Goal: Task Accomplishment & Management: Use online tool/utility

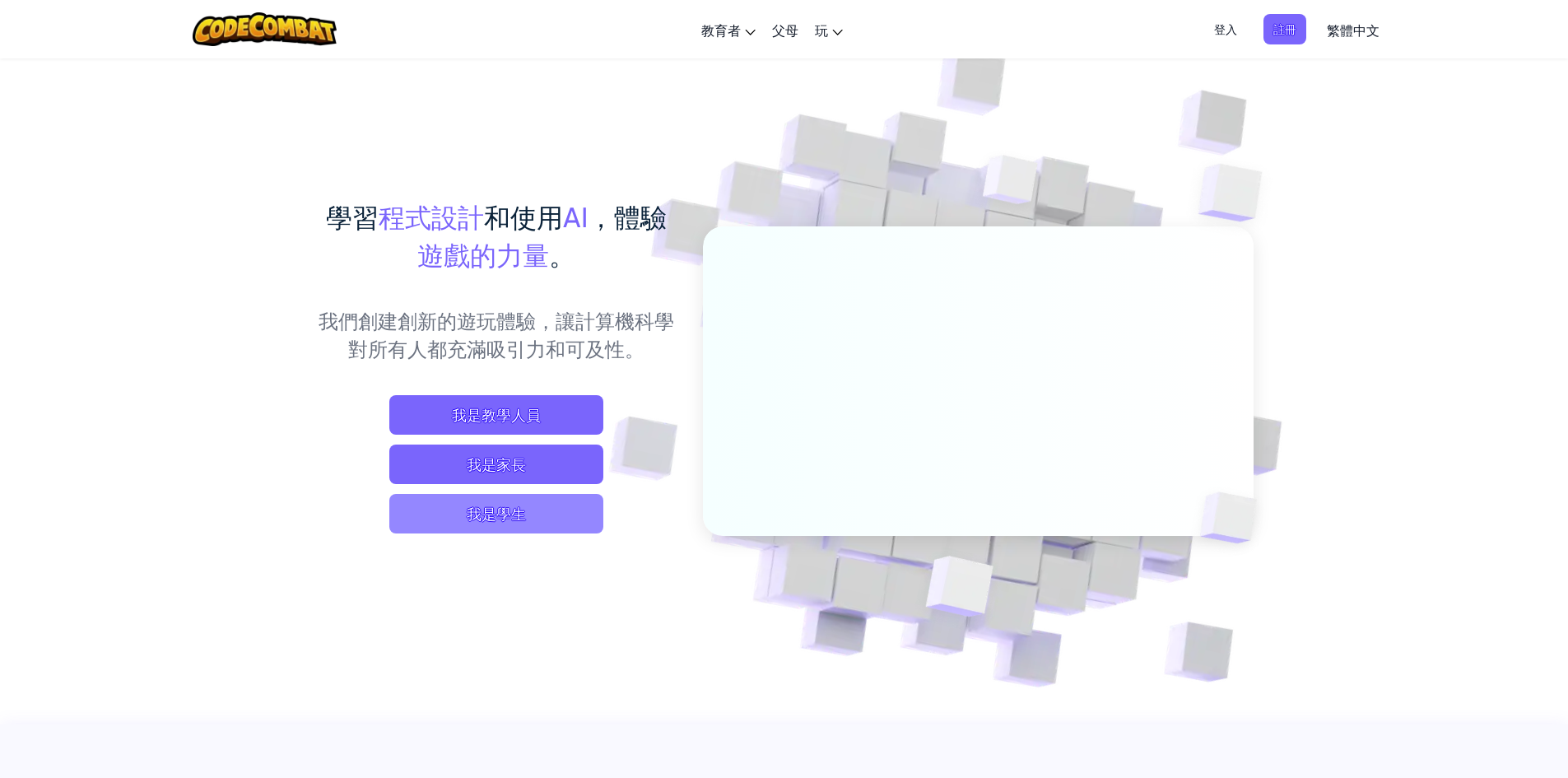
click at [505, 504] on span "我是學生" at bounding box center [496, 513] width 214 height 40
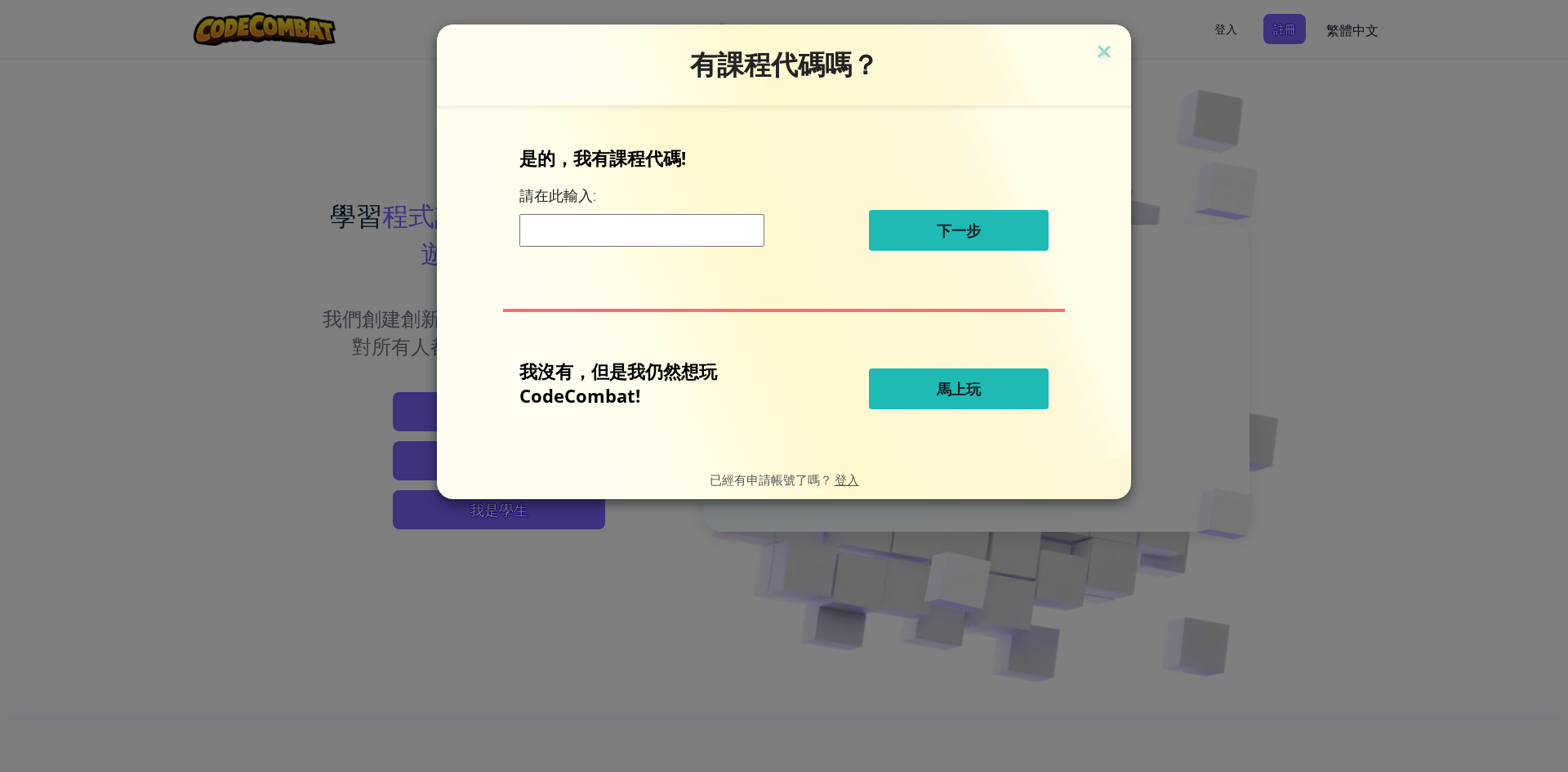
click at [917, 391] on button "馬上玩" at bounding box center [959, 388] width 180 height 41
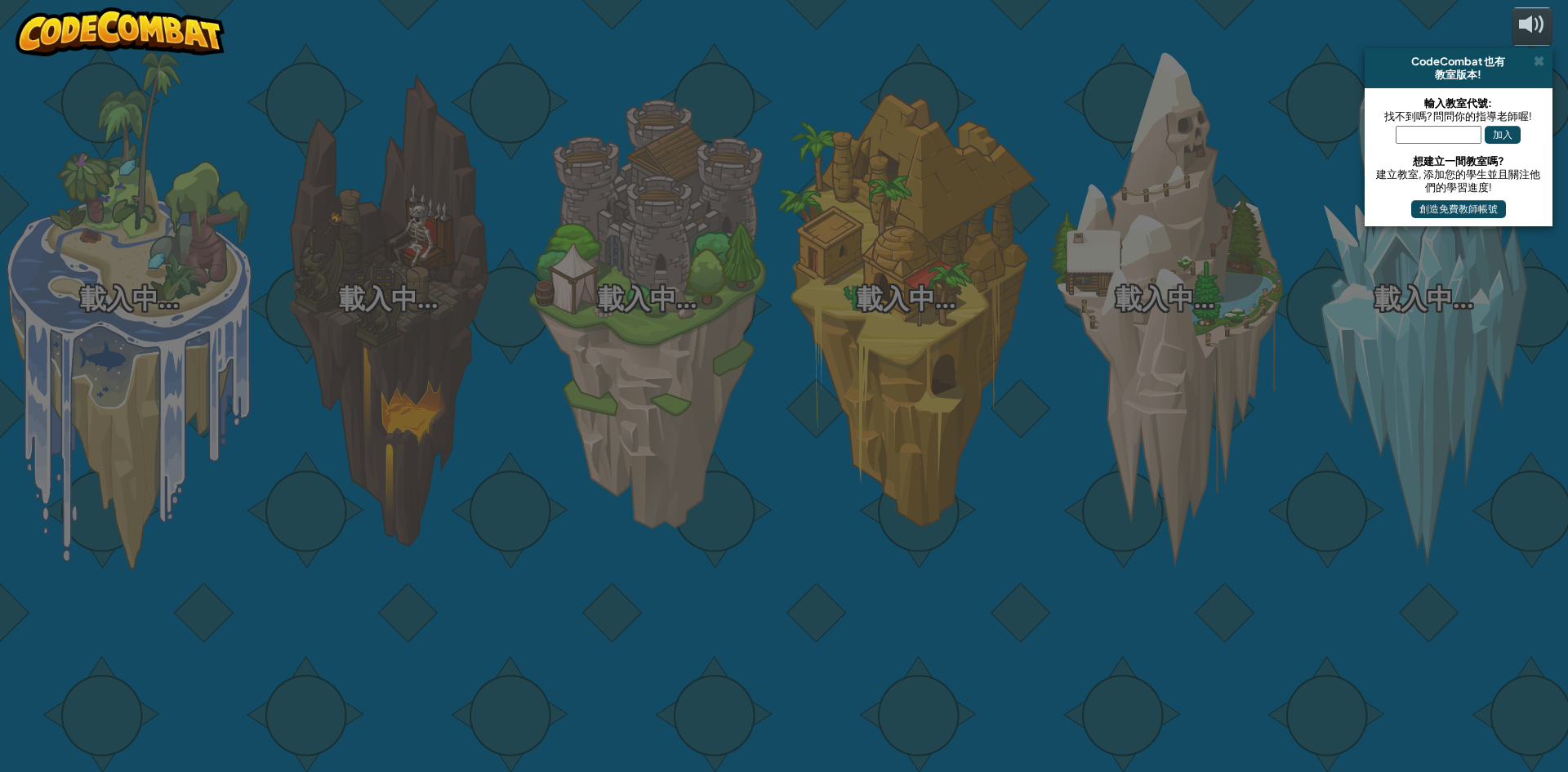
select select "zh-HANT"
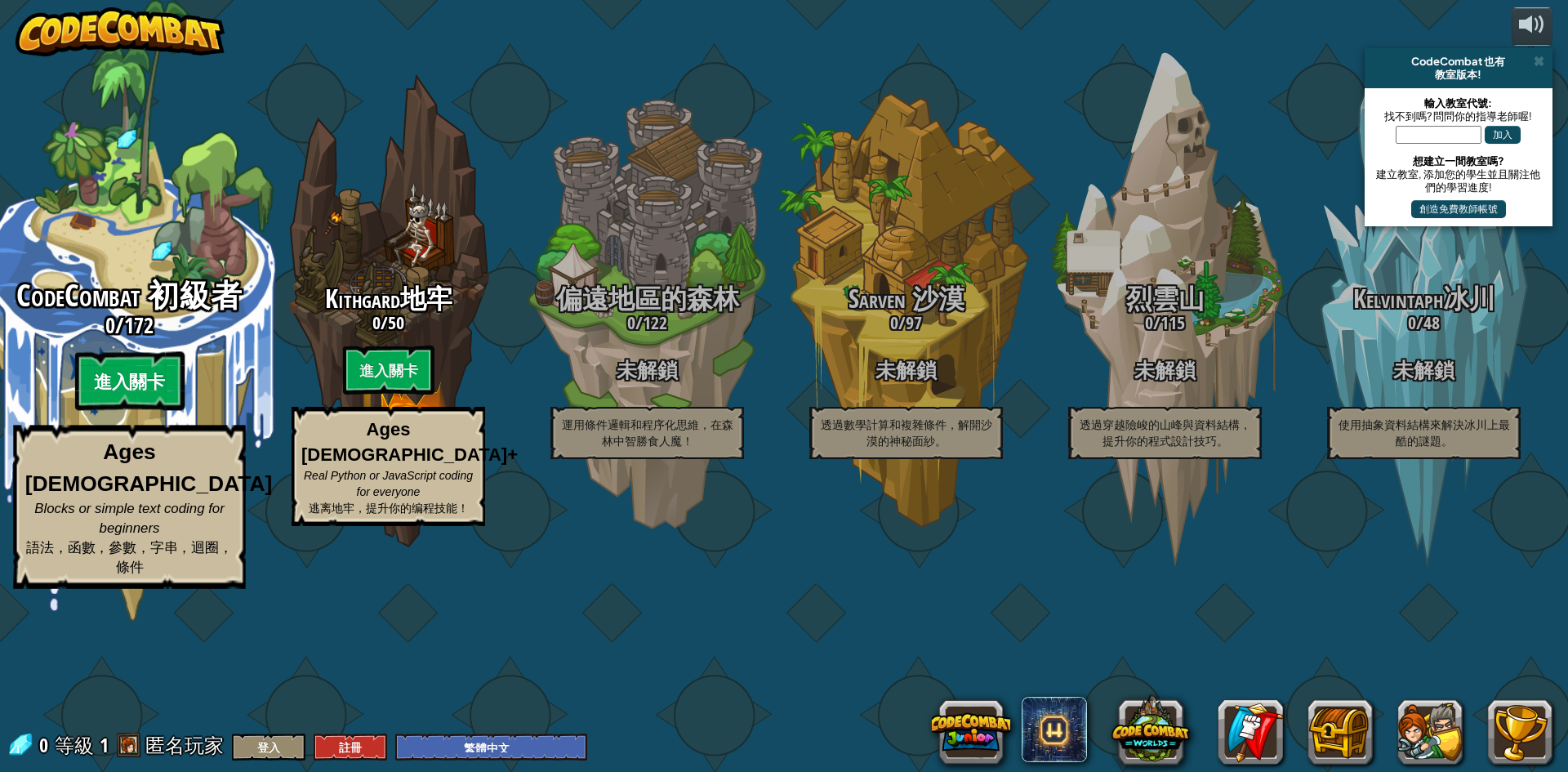
click at [128, 411] on btn "進入關卡" at bounding box center [129, 381] width 110 height 59
select select "zh-HANT"
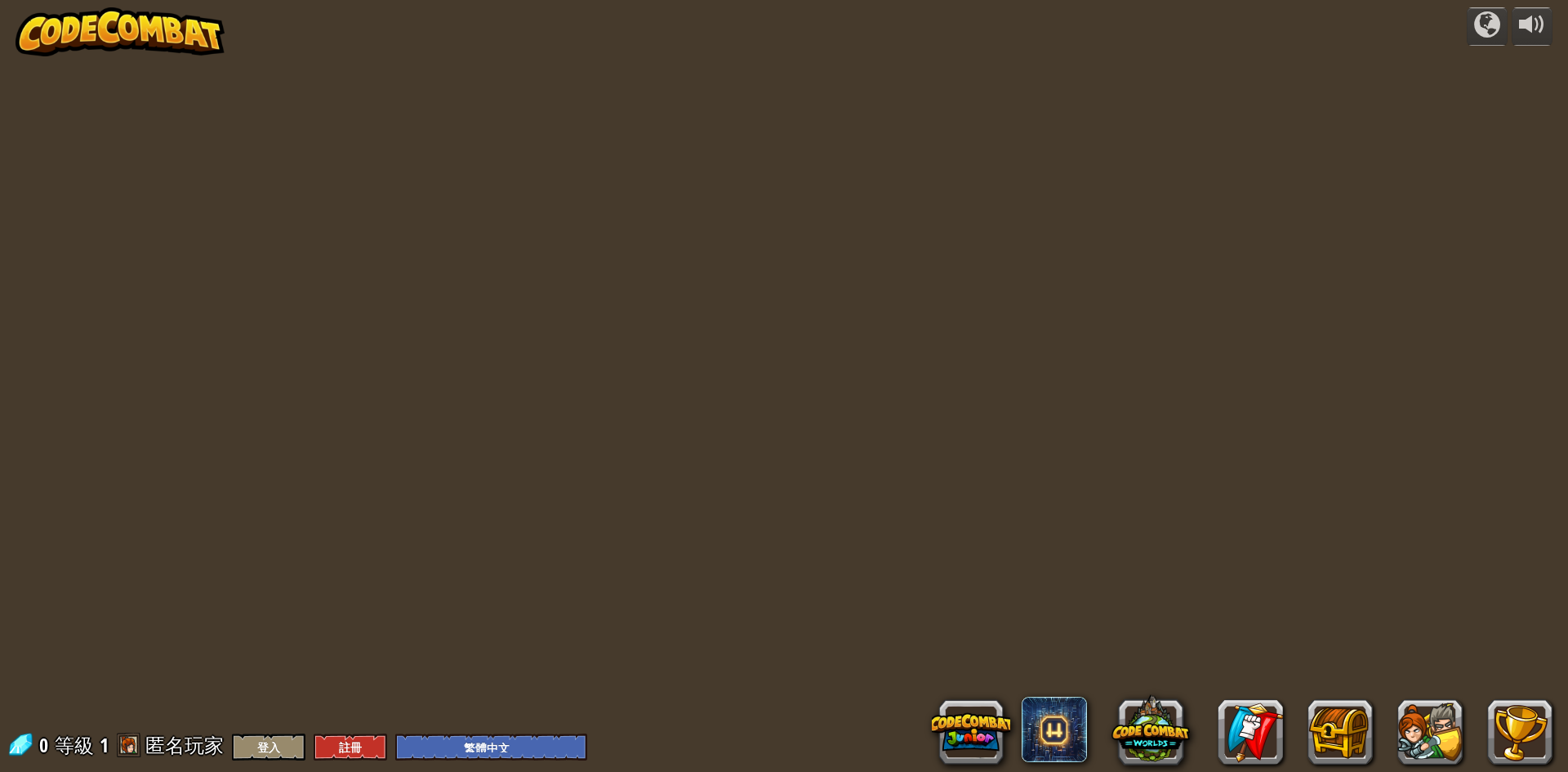
select select "zh-HANT"
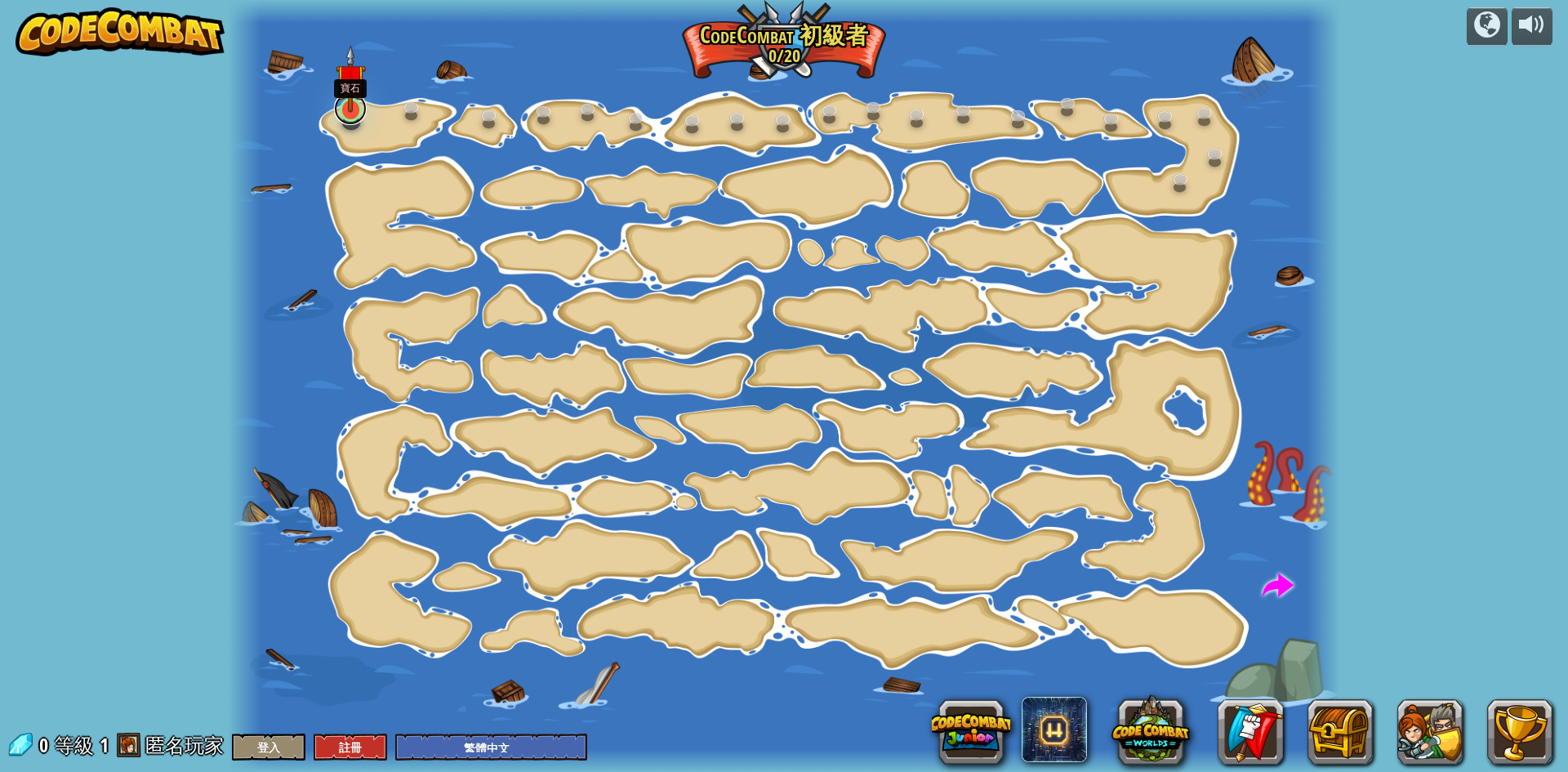
click at [344, 115] on link at bounding box center [351, 109] width 33 height 33
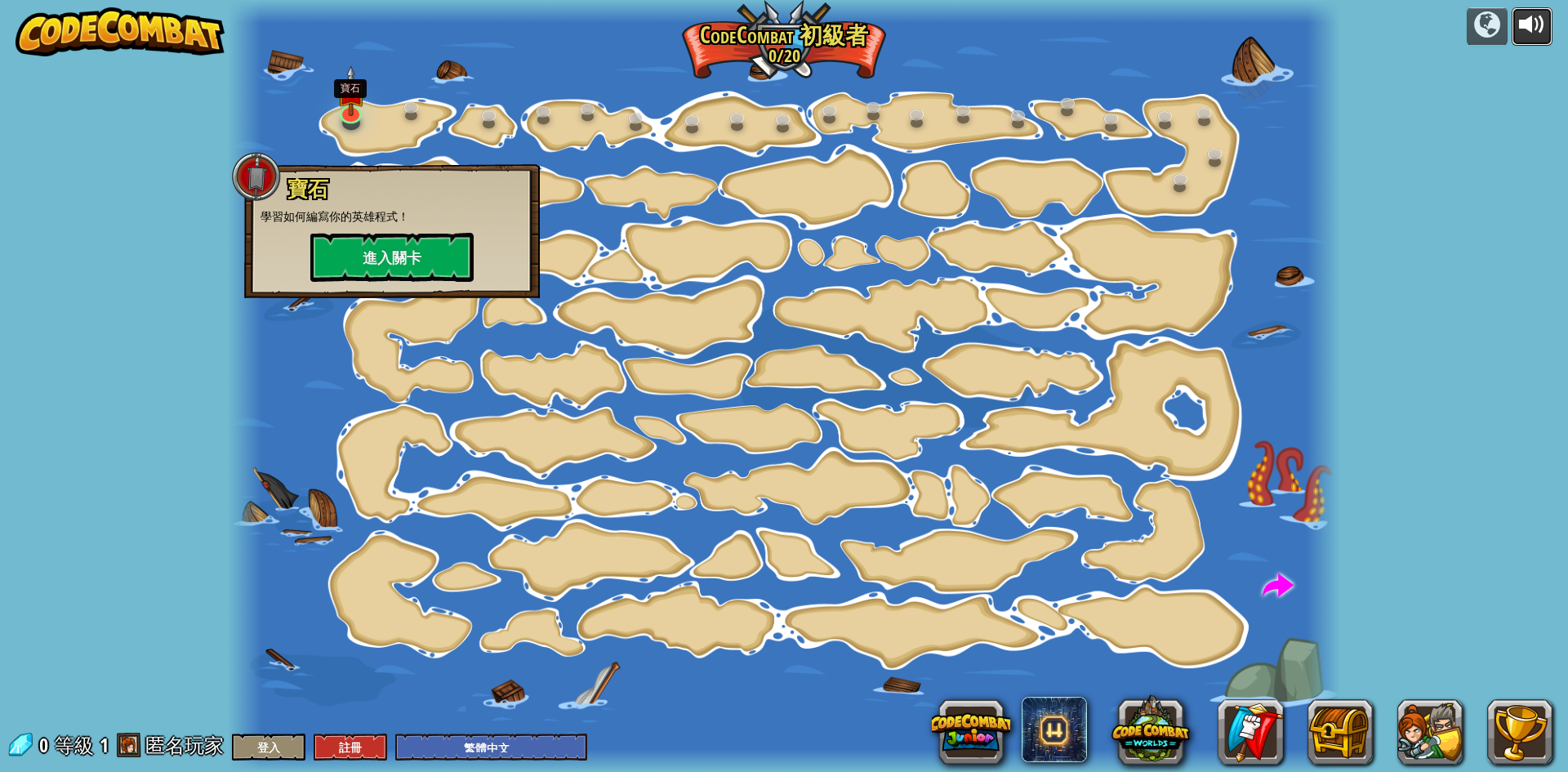
click at [1546, 26] on button at bounding box center [1532, 26] width 41 height 38
click at [378, 258] on button "進入關卡" at bounding box center [392, 258] width 164 height 49
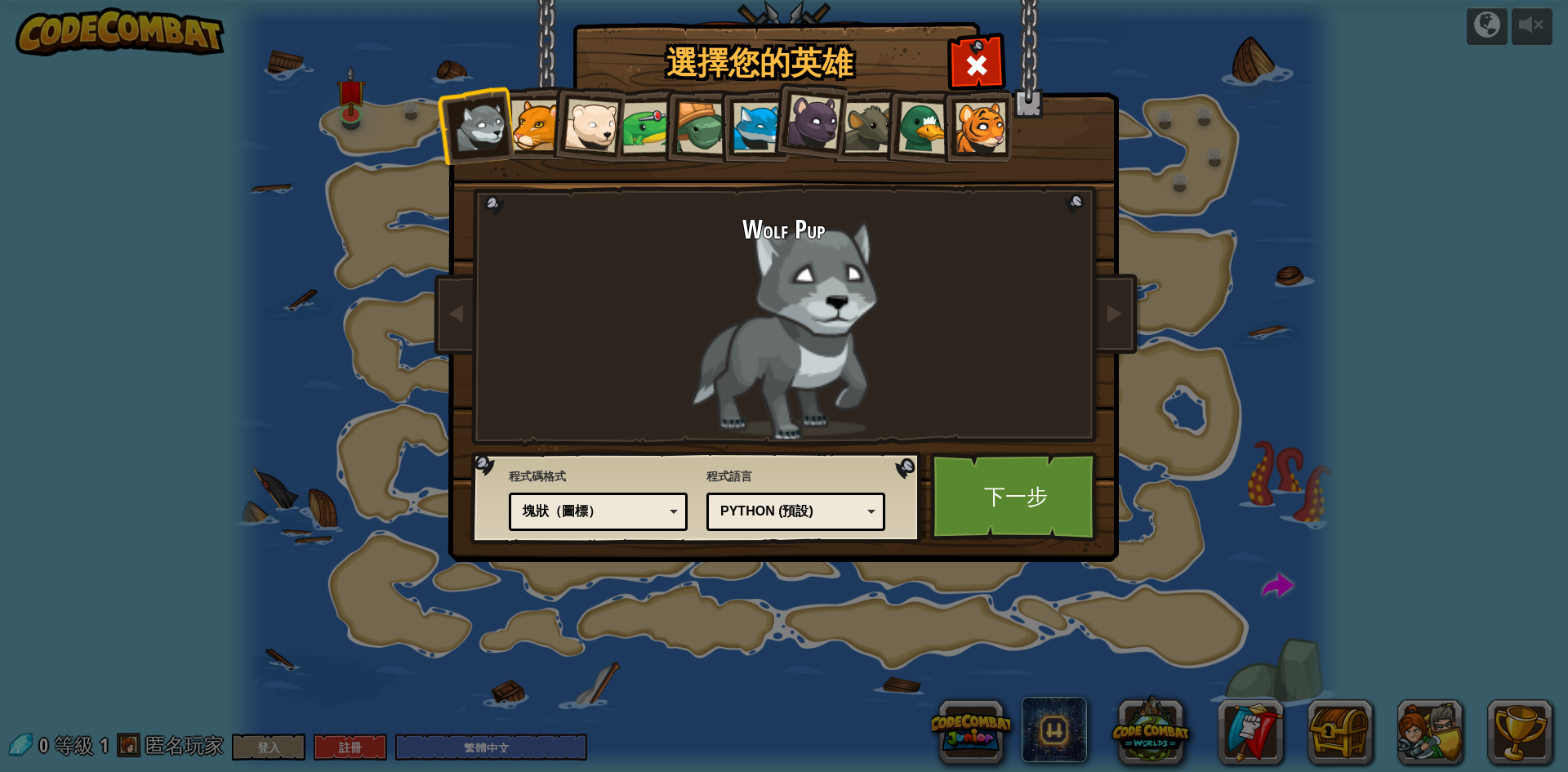
click at [531, 119] on div at bounding box center [535, 125] width 50 height 50
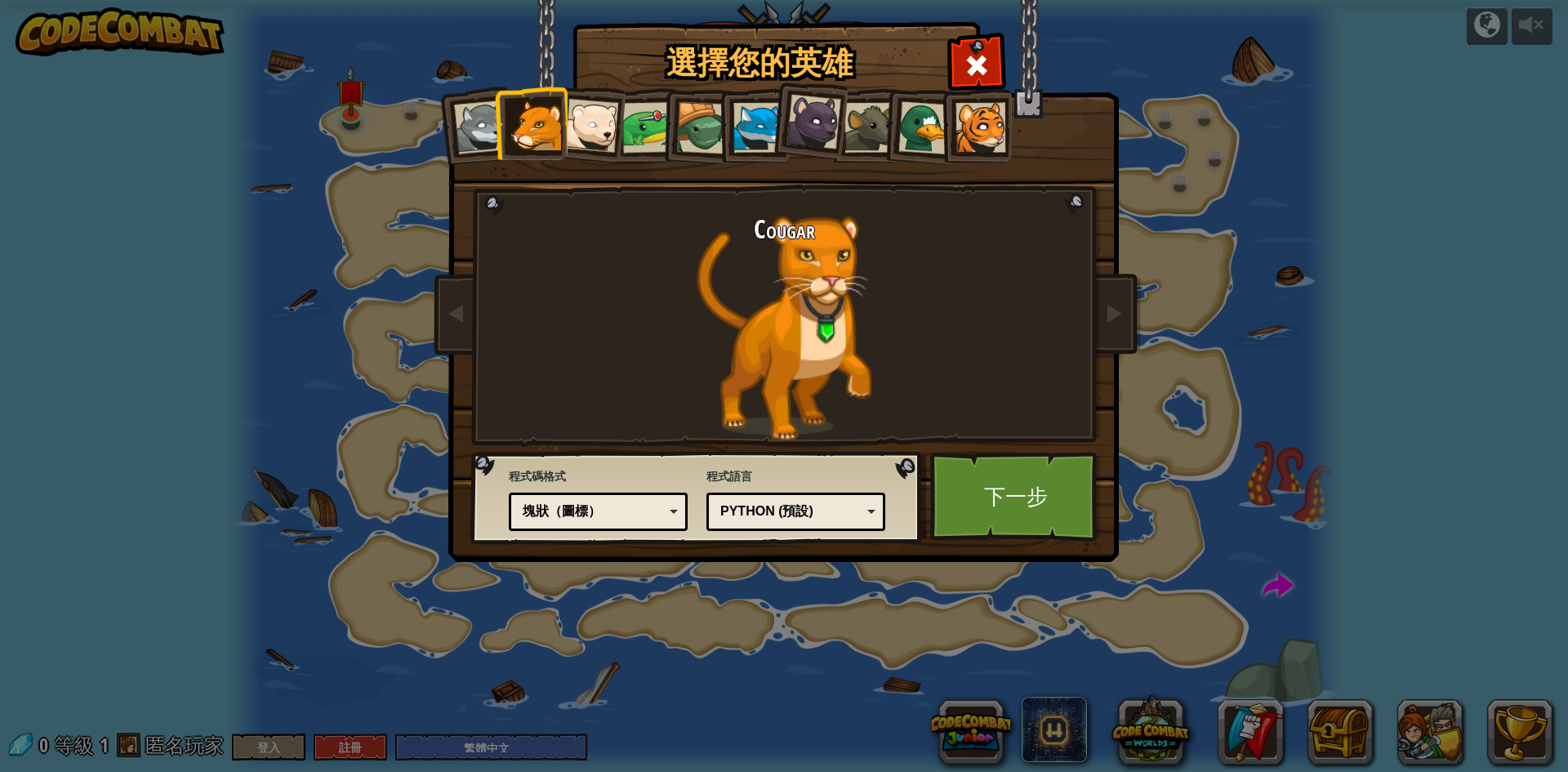
click at [584, 129] on div at bounding box center [591, 126] width 54 height 54
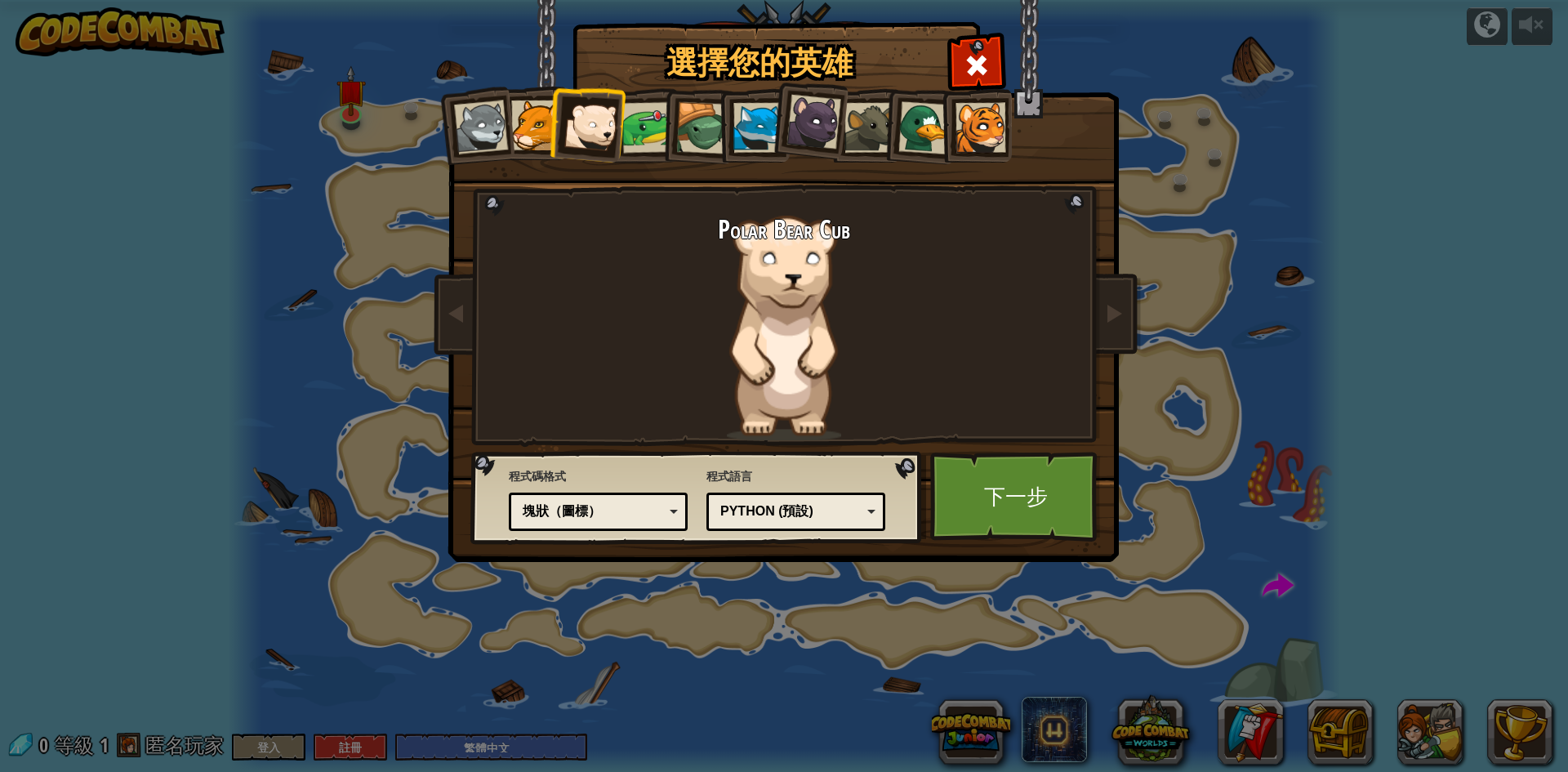
click at [643, 130] on div at bounding box center [647, 128] width 51 height 51
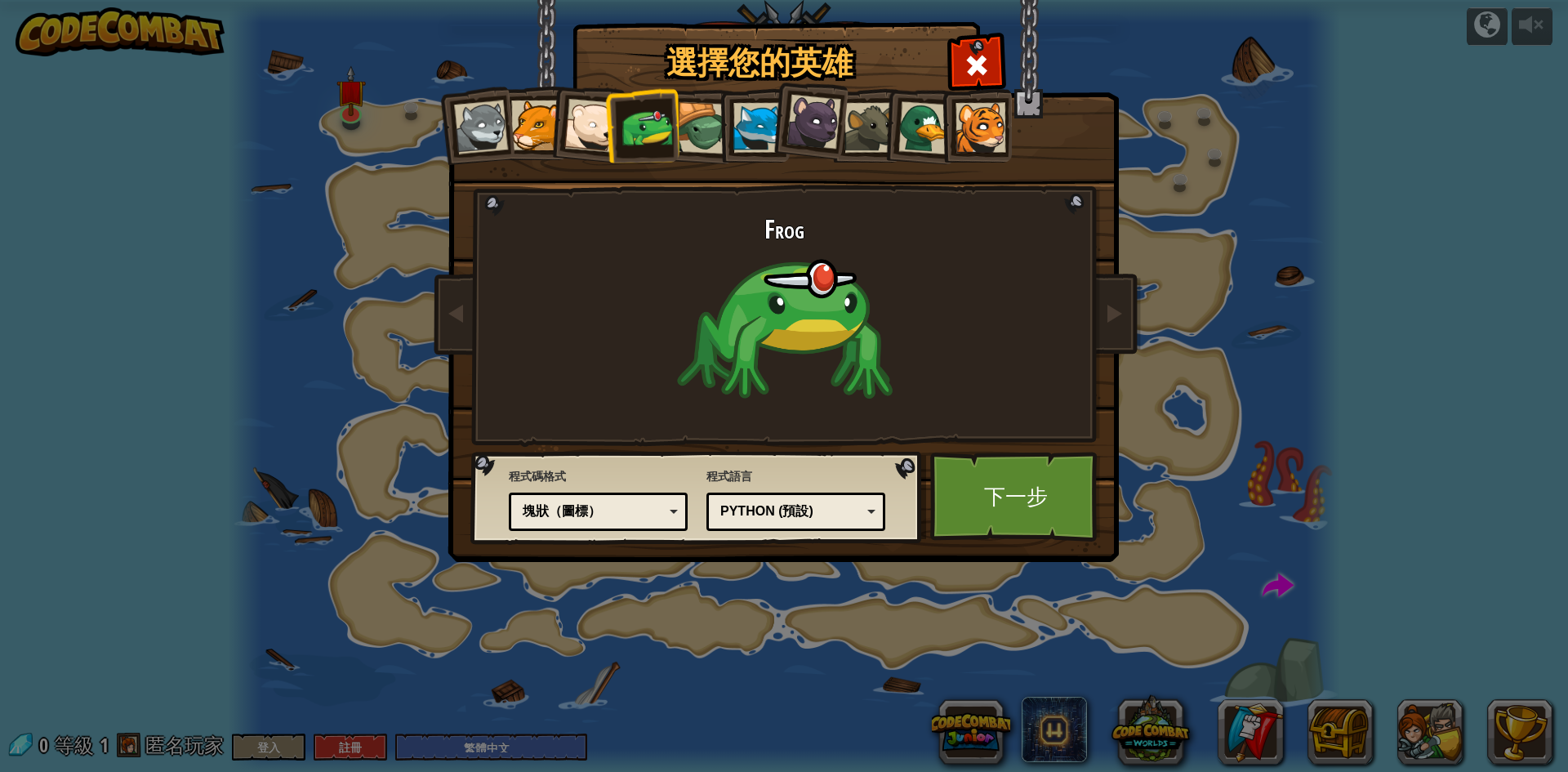
click at [697, 131] on div at bounding box center [702, 128] width 52 height 52
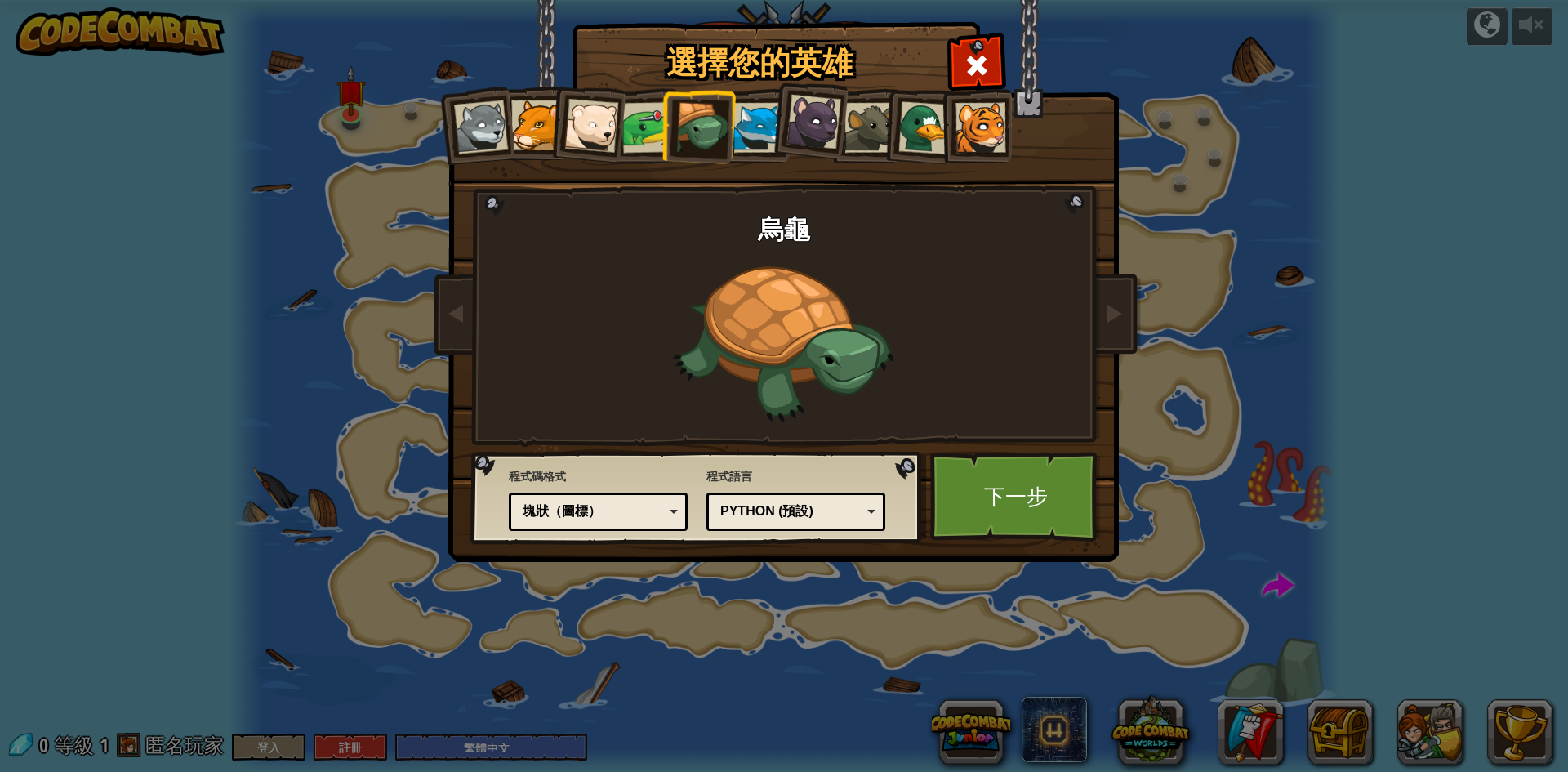
click at [746, 133] on div at bounding box center [758, 128] width 50 height 50
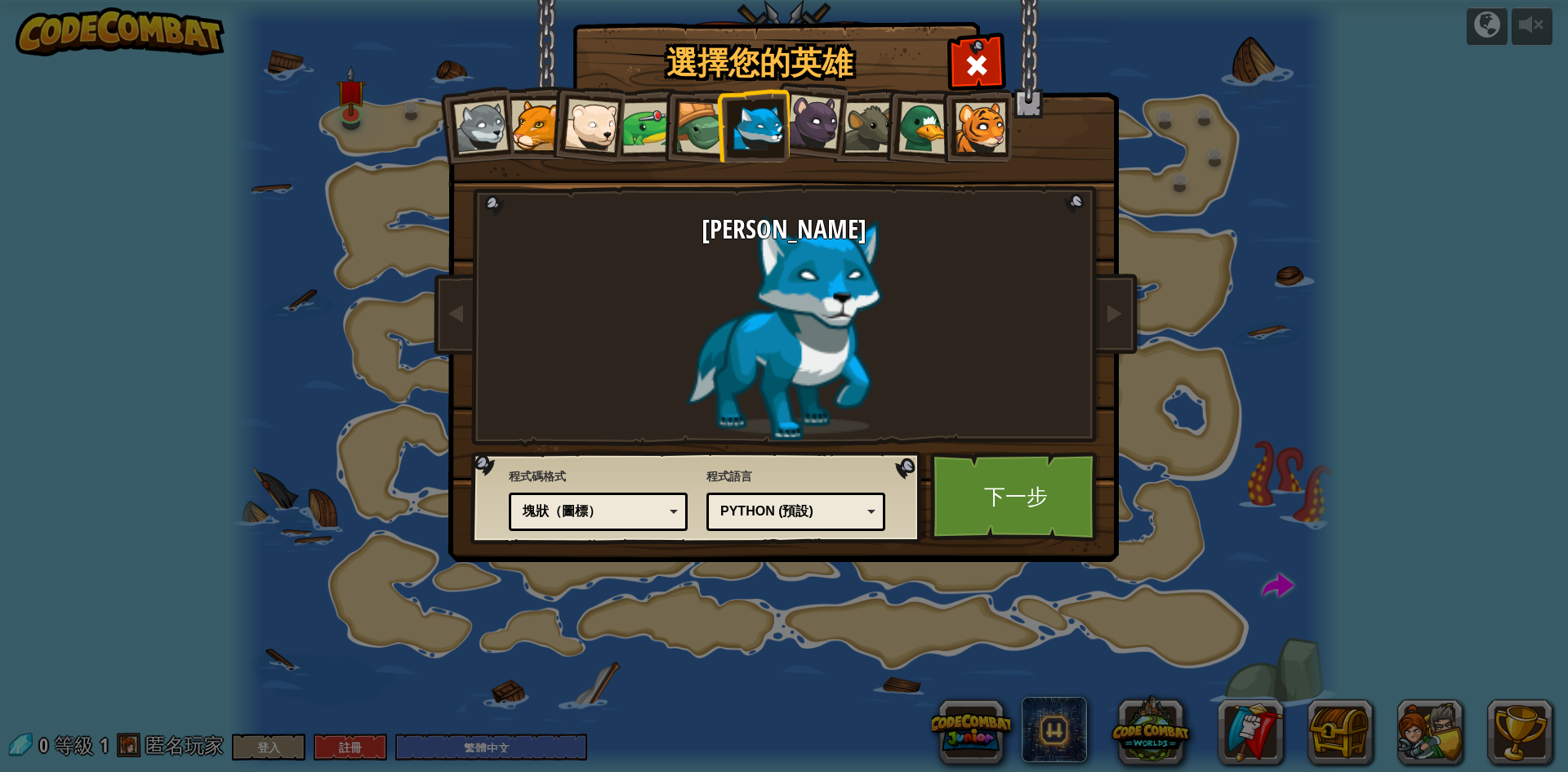
click at [808, 133] on div at bounding box center [813, 122] width 55 height 55
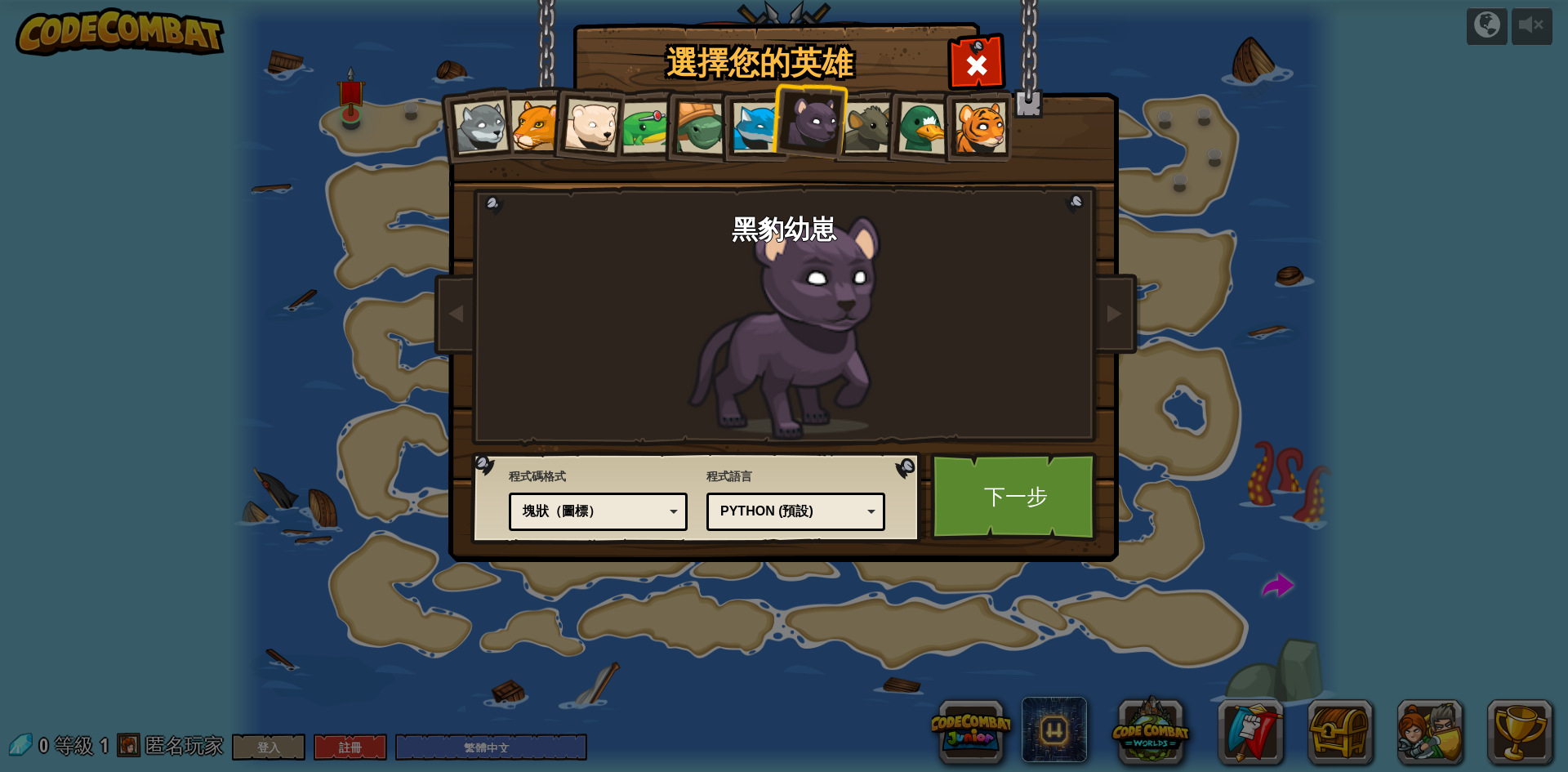
click at [867, 131] on div at bounding box center [869, 128] width 50 height 50
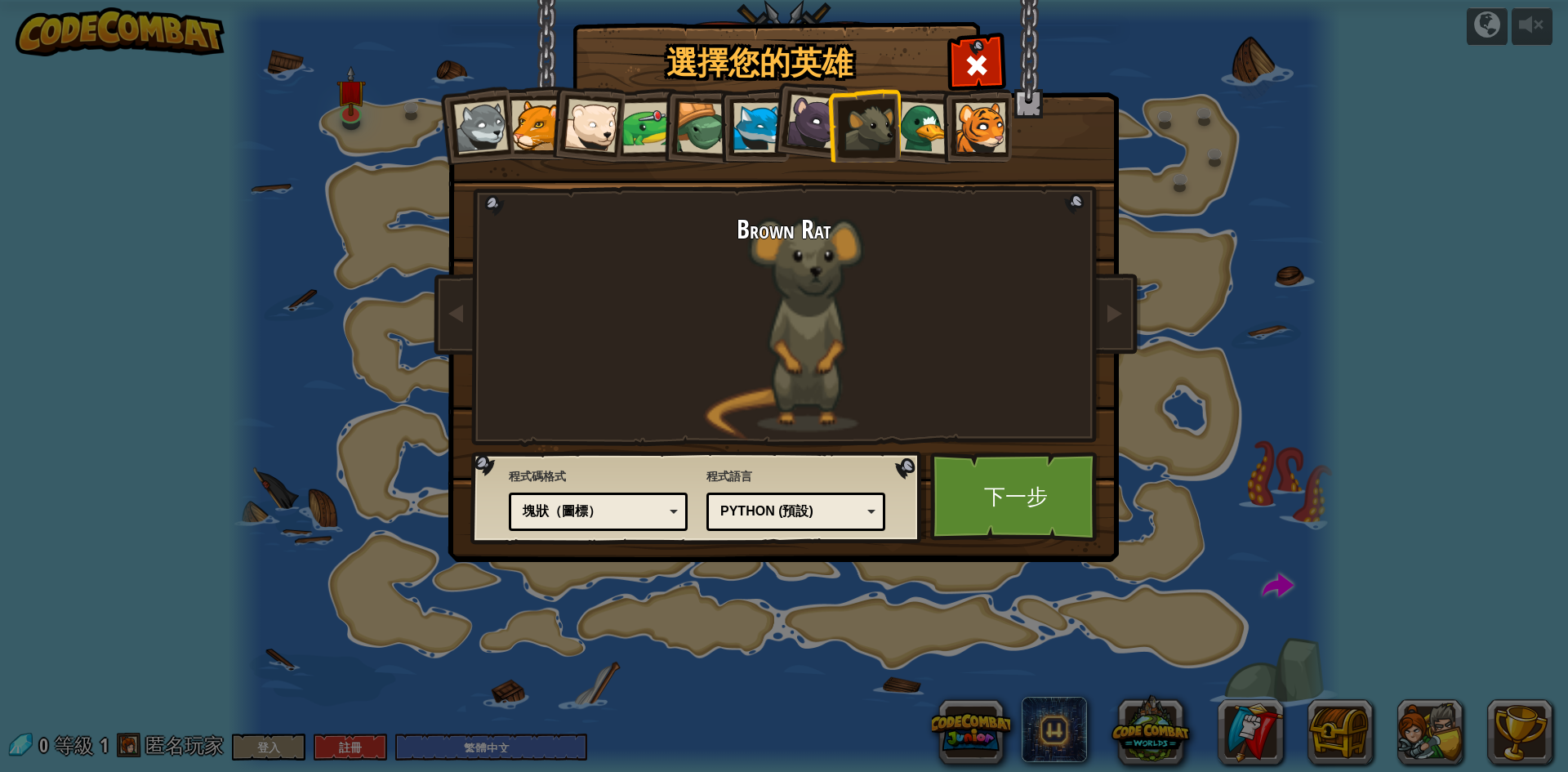
click at [925, 133] on div at bounding box center [925, 128] width 53 height 53
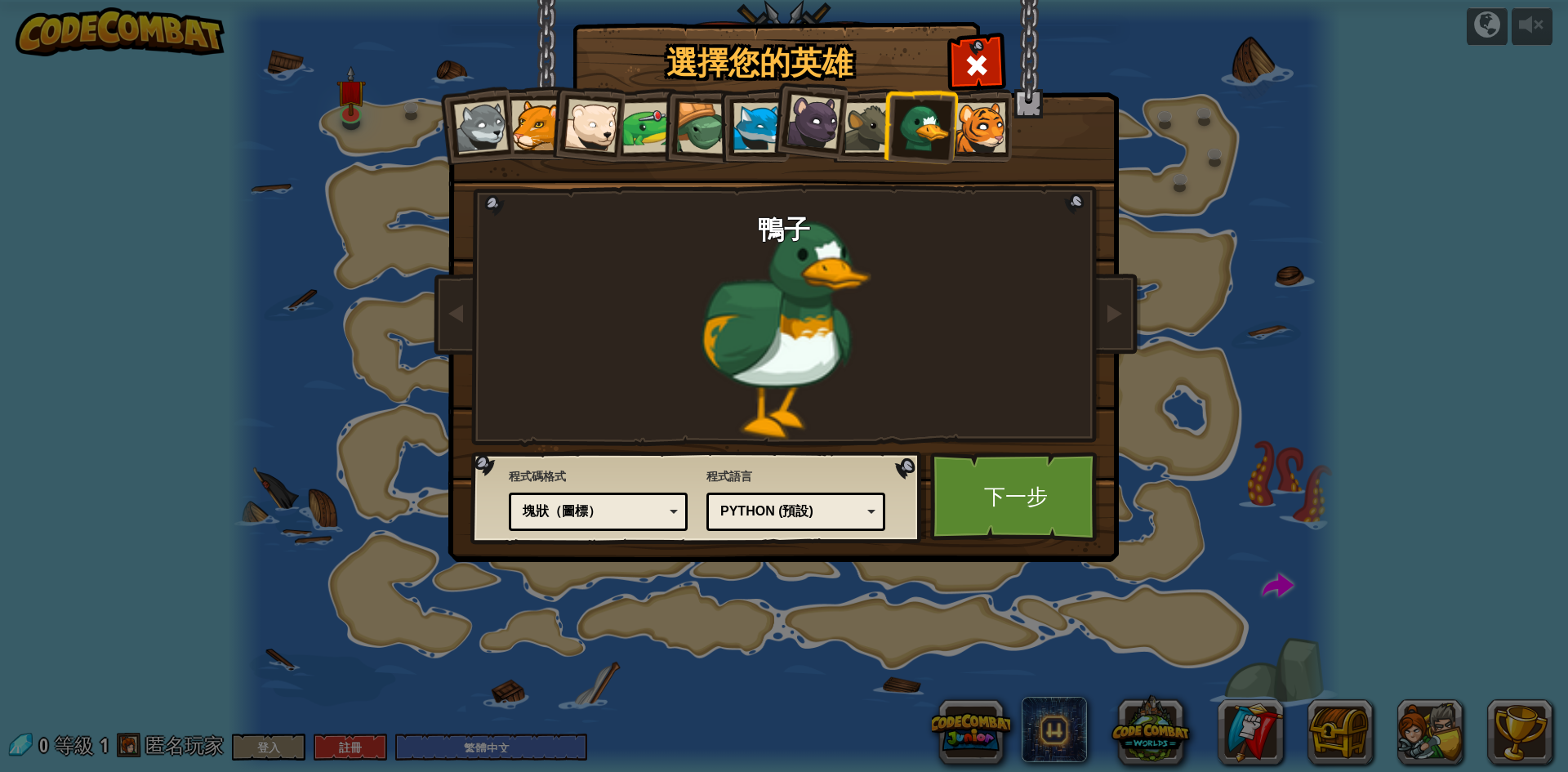
click at [969, 133] on div at bounding box center [980, 128] width 50 height 50
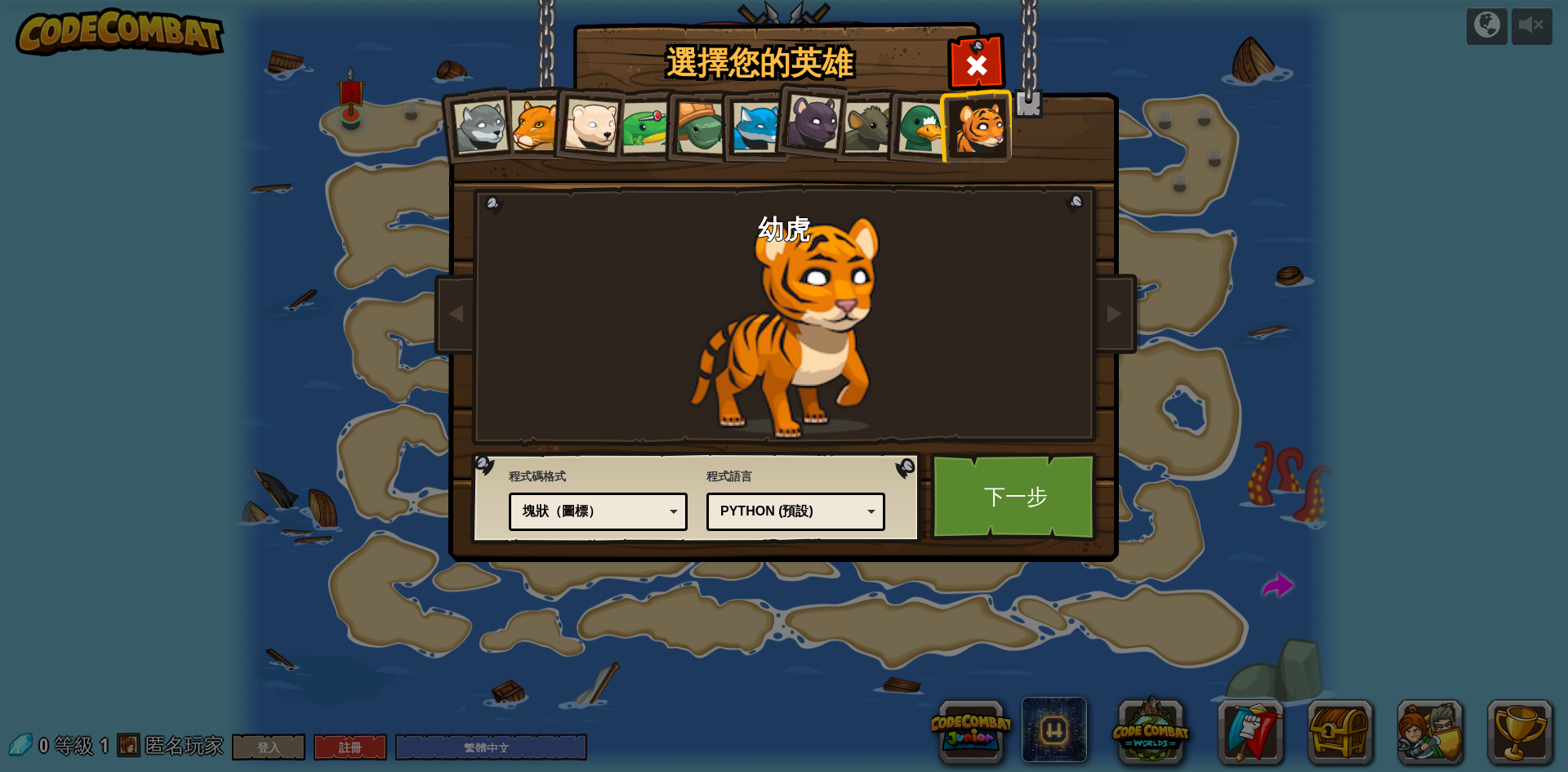
click at [921, 129] on div at bounding box center [925, 128] width 53 height 53
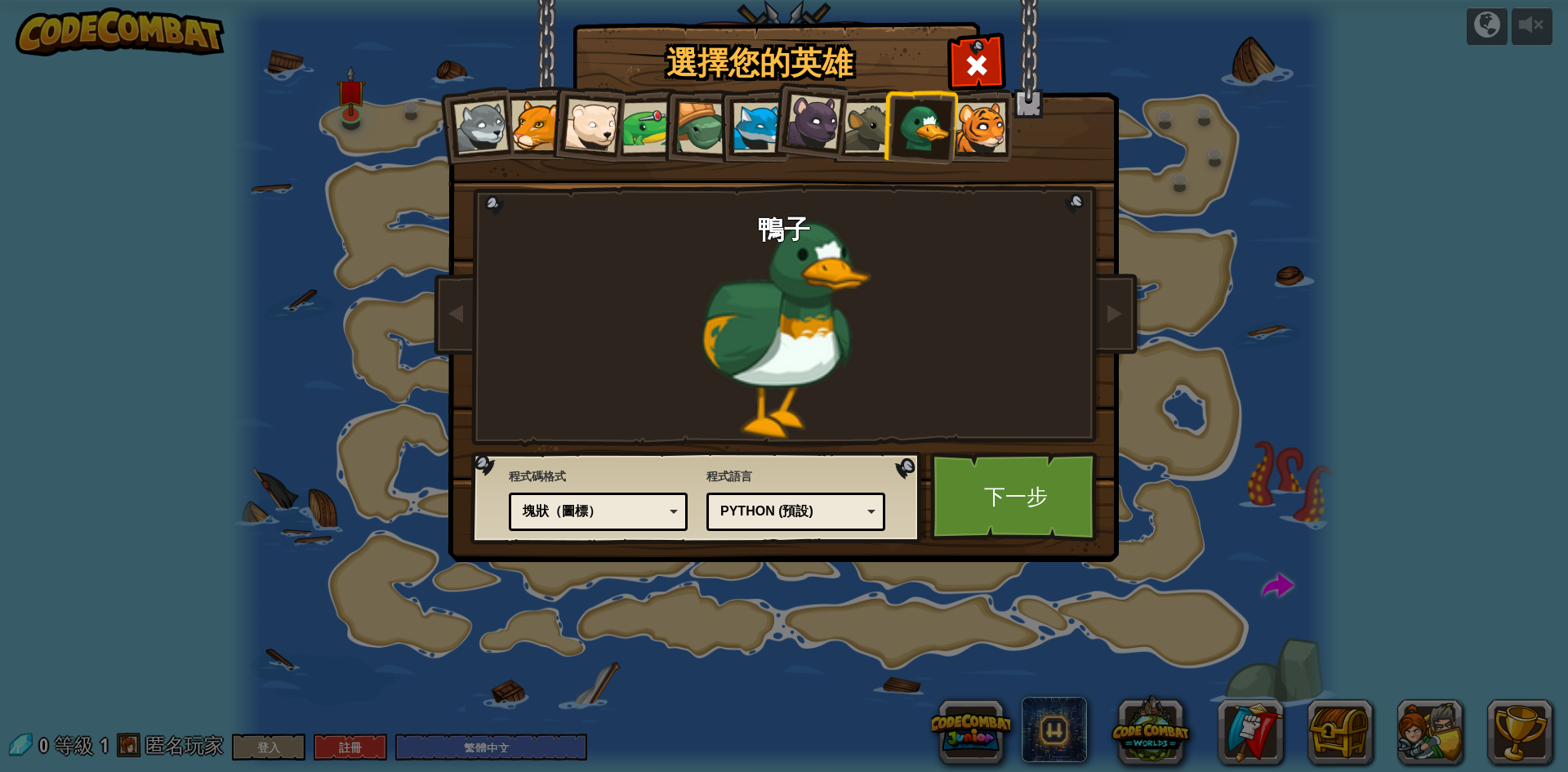
click at [863, 123] on div at bounding box center [869, 128] width 50 height 50
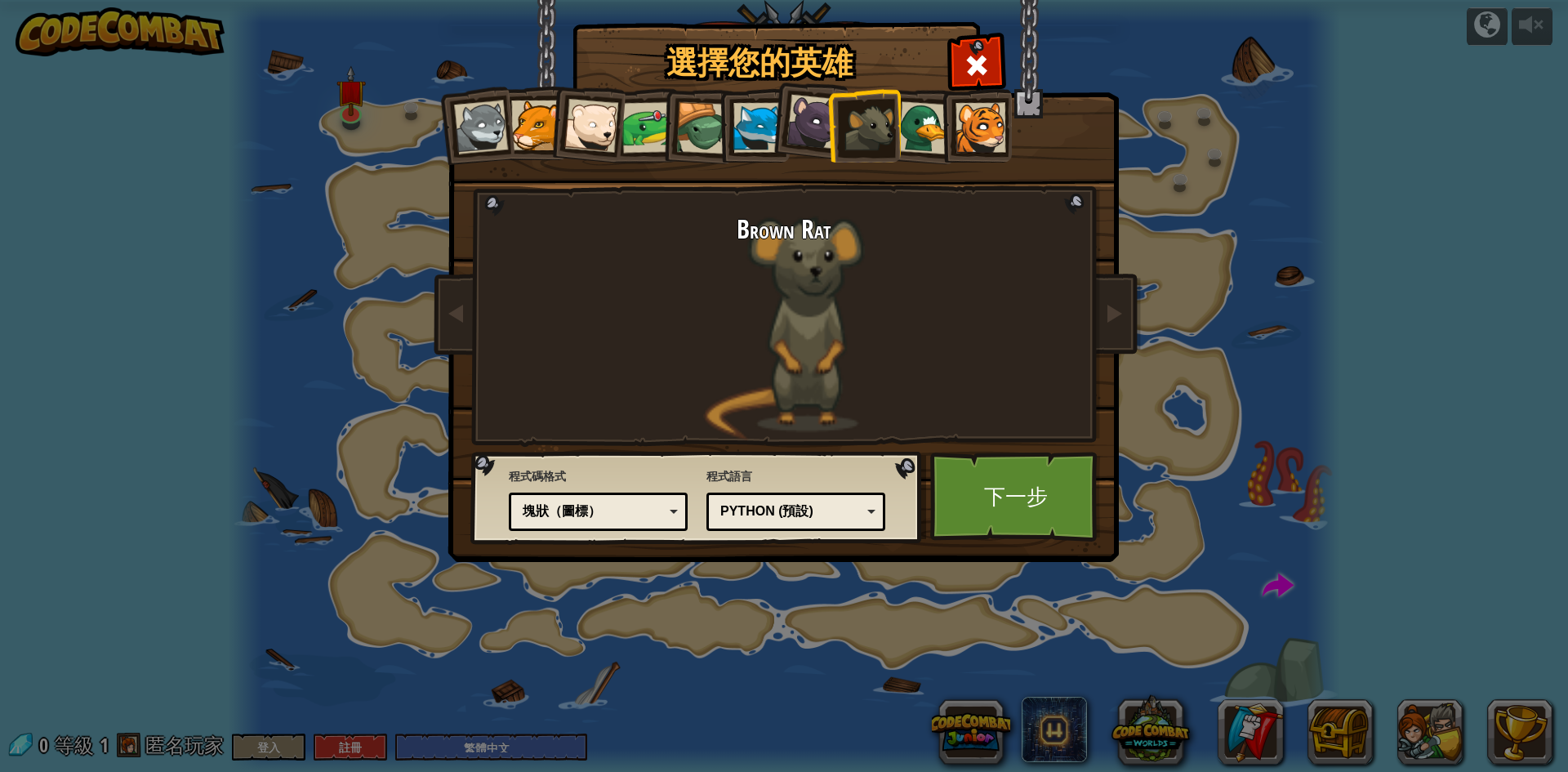
click at [813, 123] on div at bounding box center [813, 122] width 55 height 55
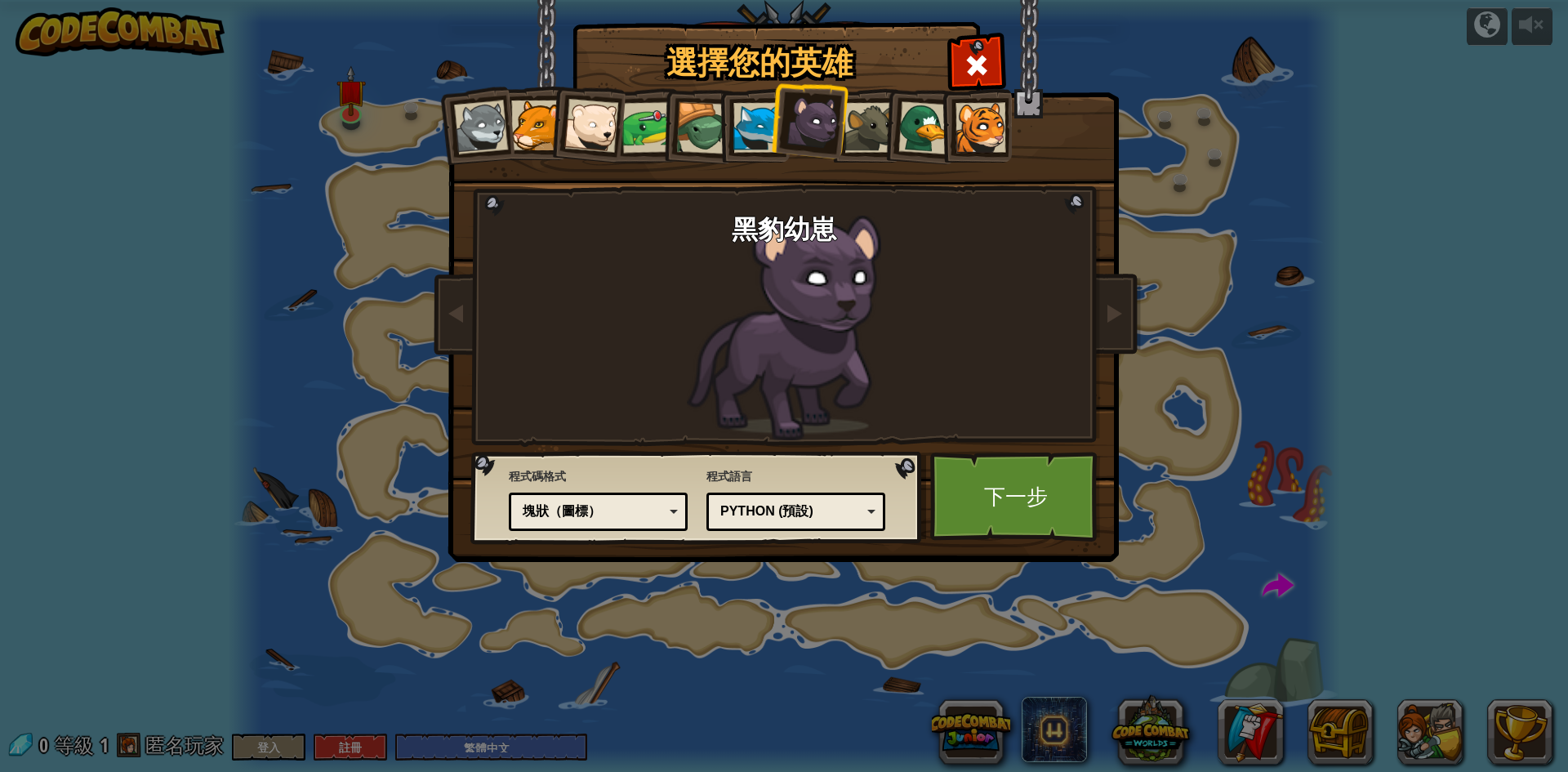
click at [757, 123] on div at bounding box center [758, 128] width 50 height 50
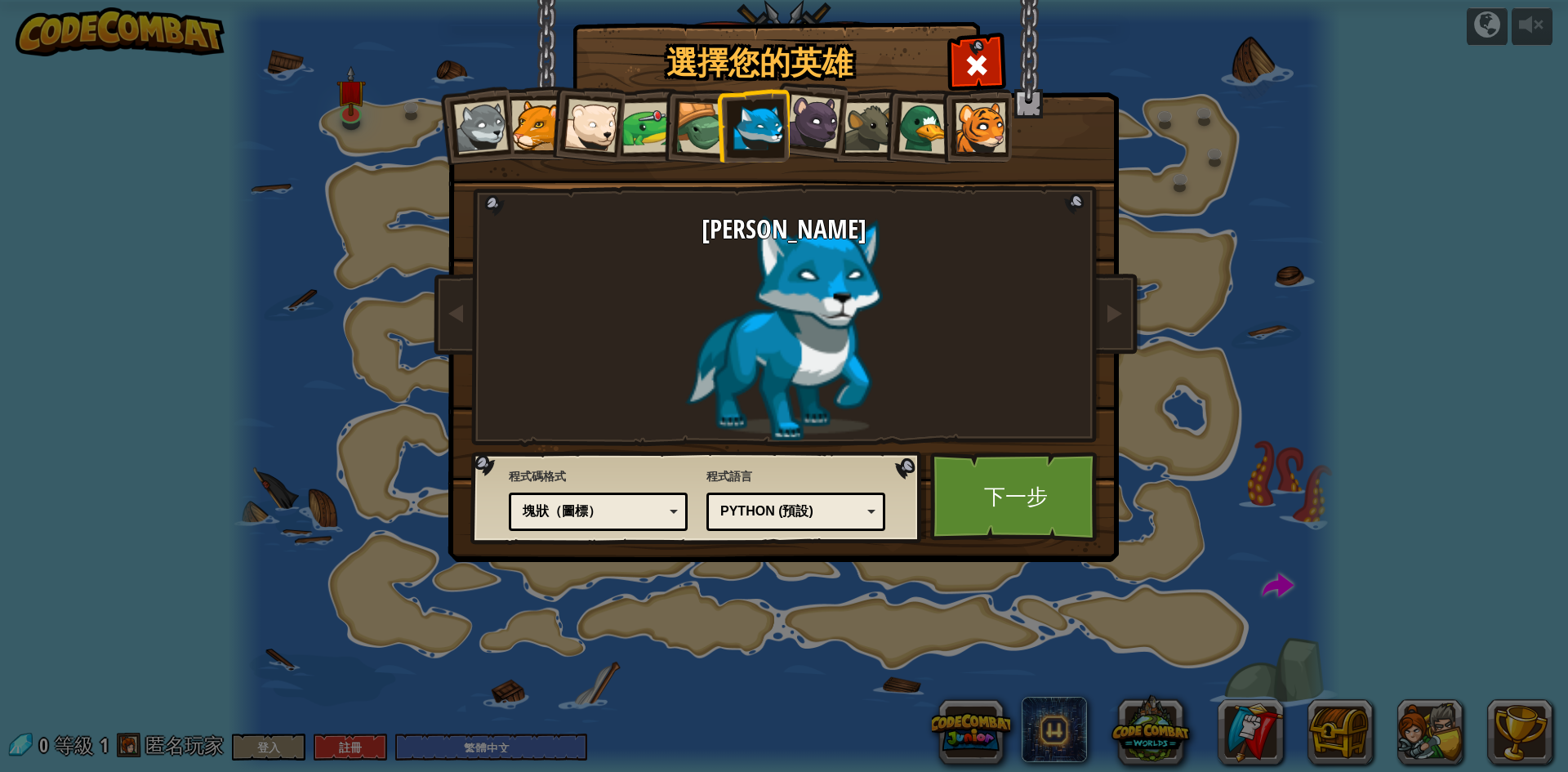
click at [705, 124] on div at bounding box center [702, 128] width 52 height 52
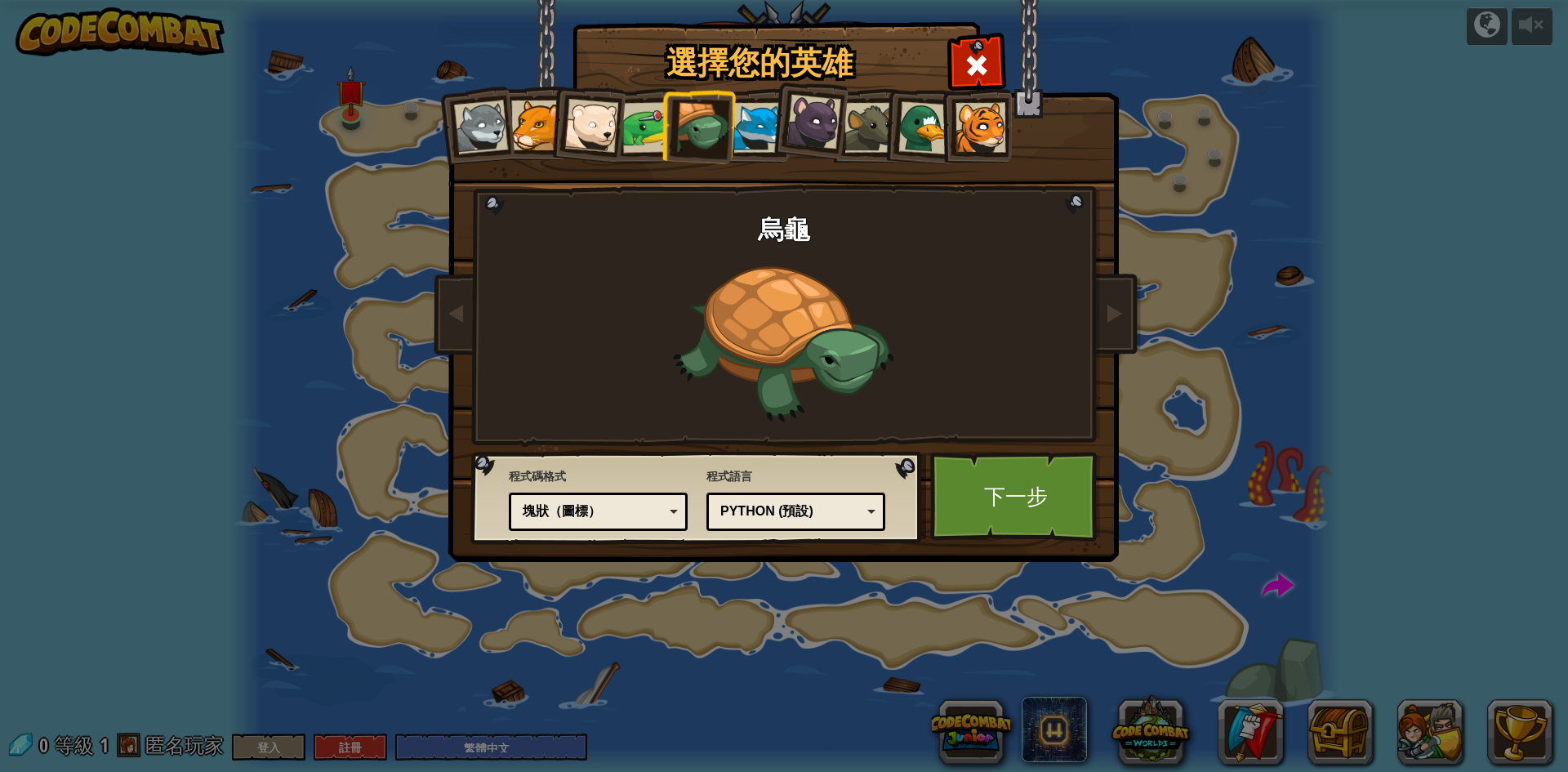
click at [652, 128] on div at bounding box center [647, 128] width 51 height 51
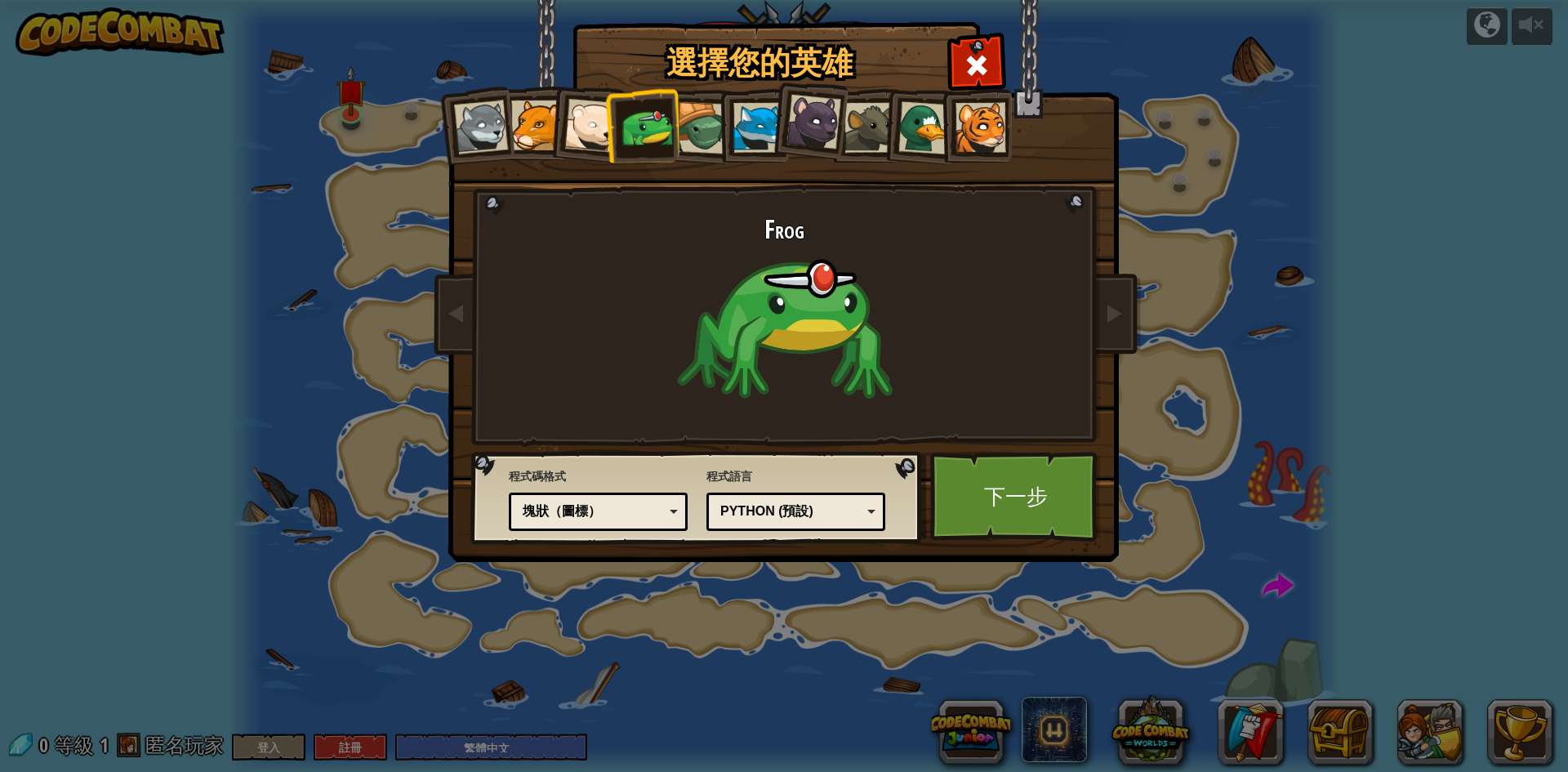
click at [589, 130] on div at bounding box center [591, 126] width 54 height 54
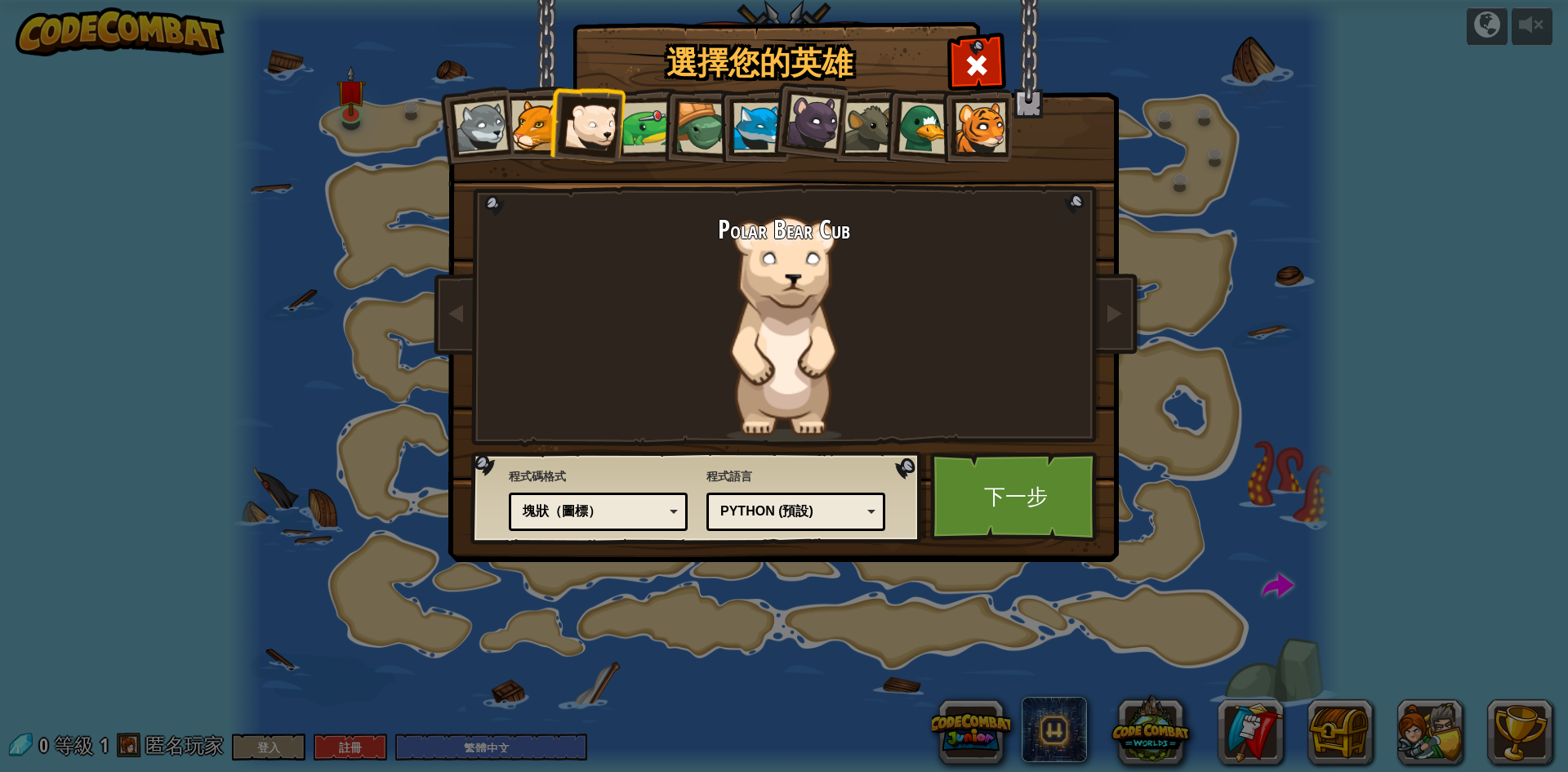
click at [638, 132] on div at bounding box center [647, 128] width 51 height 51
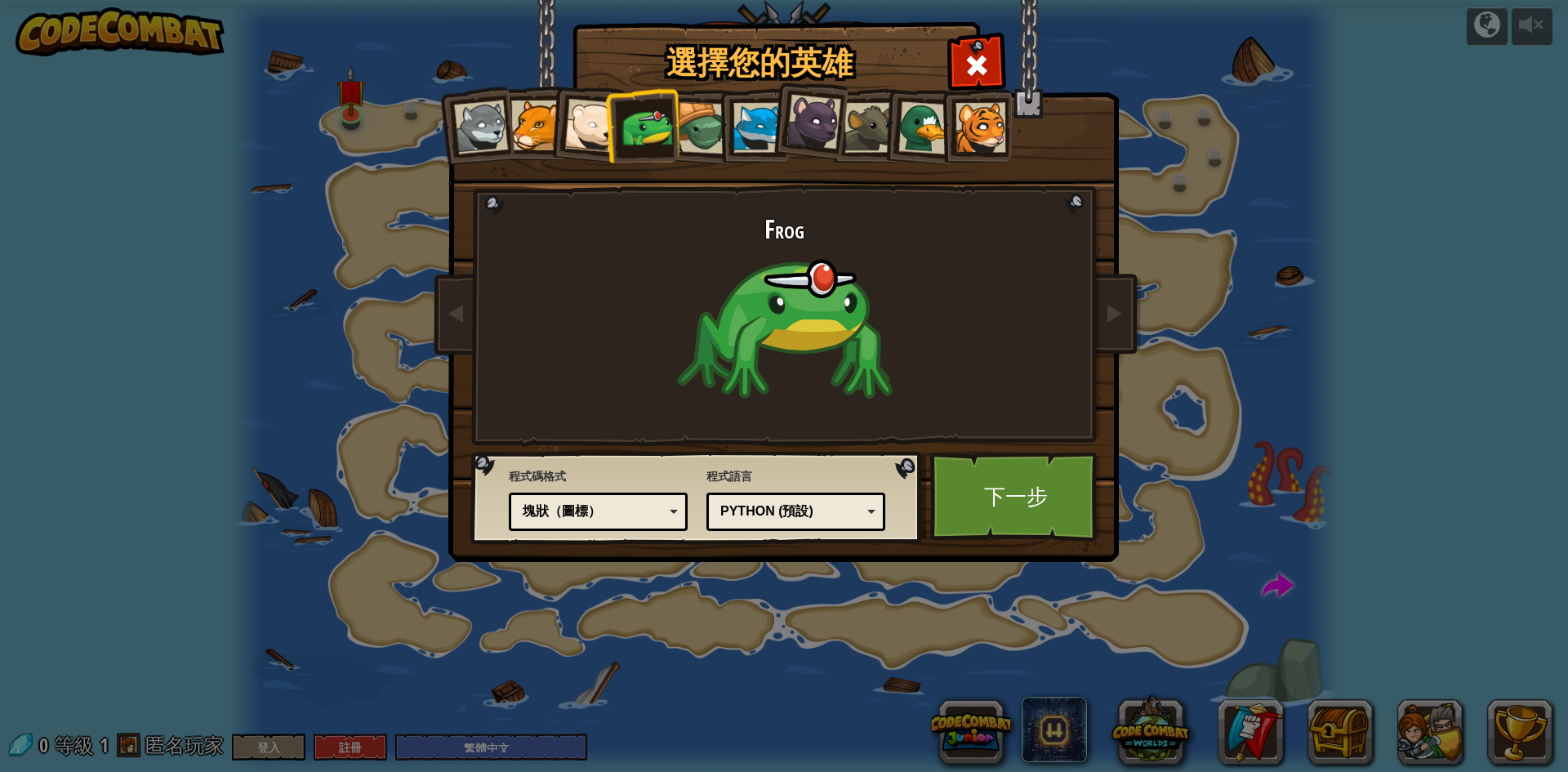
click at [839, 511] on div "Python (預設)" at bounding box center [791, 511] width 141 height 19
click at [826, 676] on div "選擇您的英雄 0 Wolf Pup Cougar Polar Bear Cub Frog 烏龜 藍狐英雄 黑豹幼崽 Brown Rat 鴨子 幼虎 程式碼格式…" at bounding box center [784, 386] width 1568 height 772
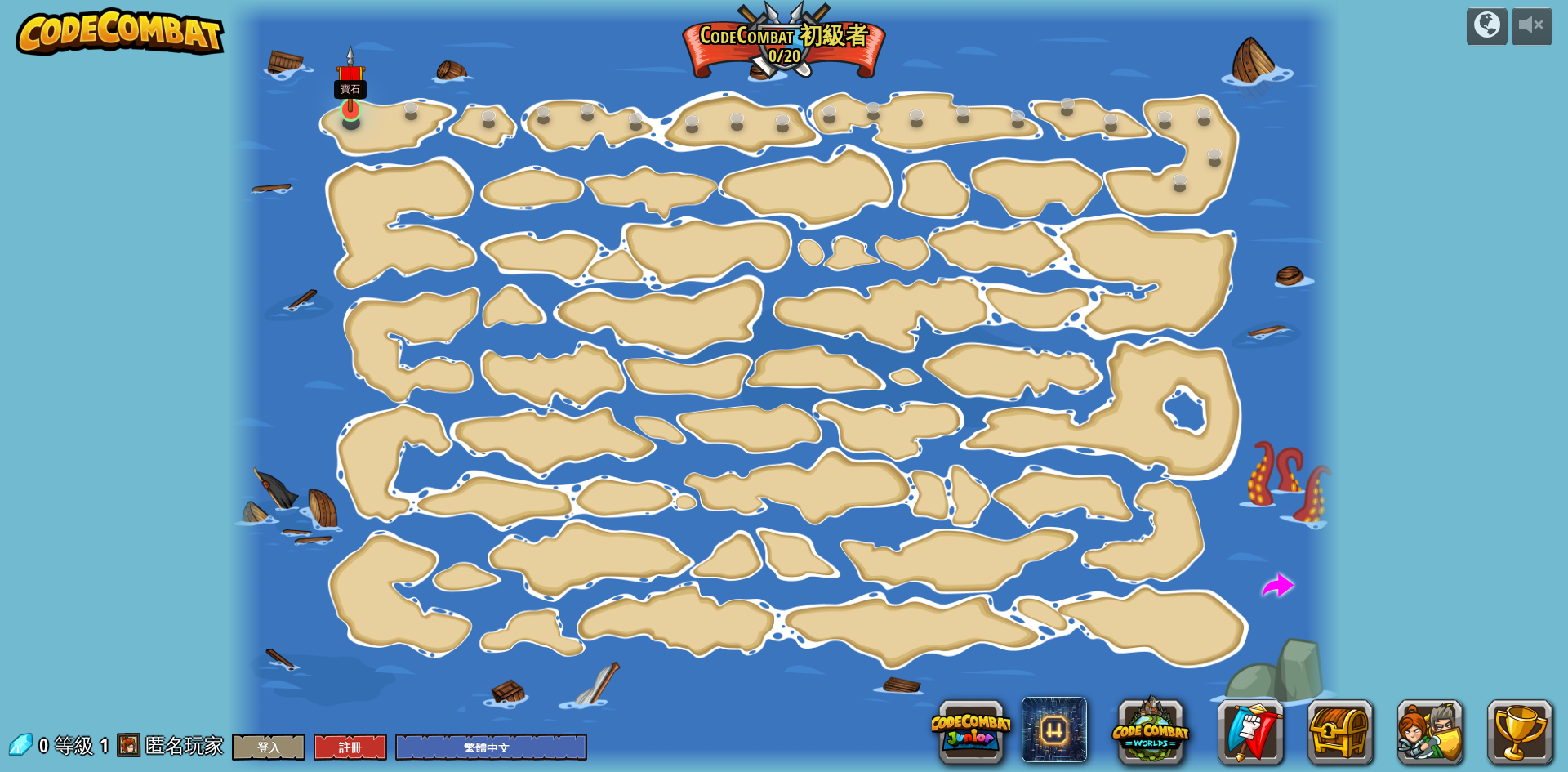
click at [356, 112] on img at bounding box center [351, 79] width 29 height 68
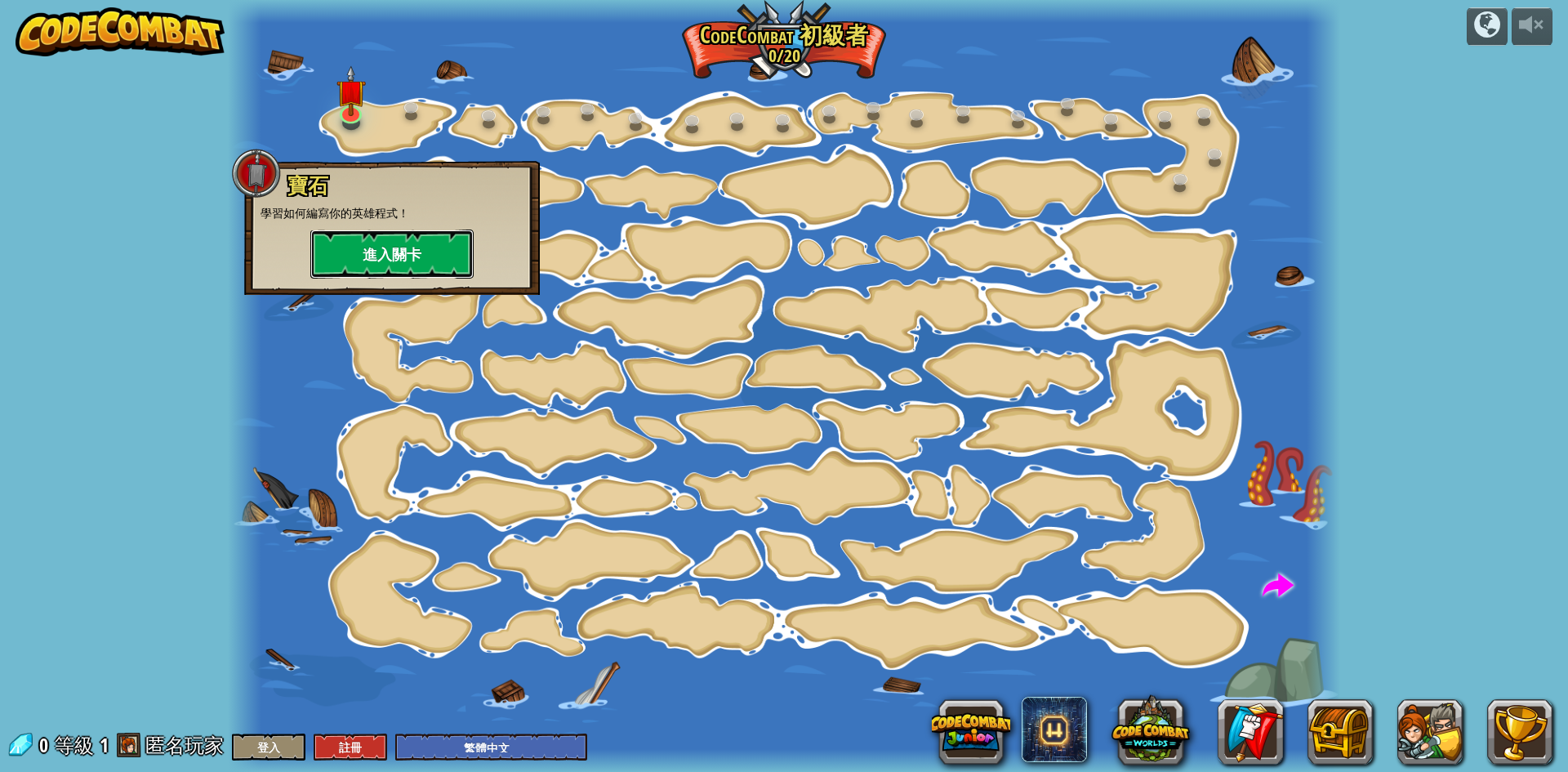
click at [429, 258] on button "進入關卡" at bounding box center [392, 254] width 164 height 49
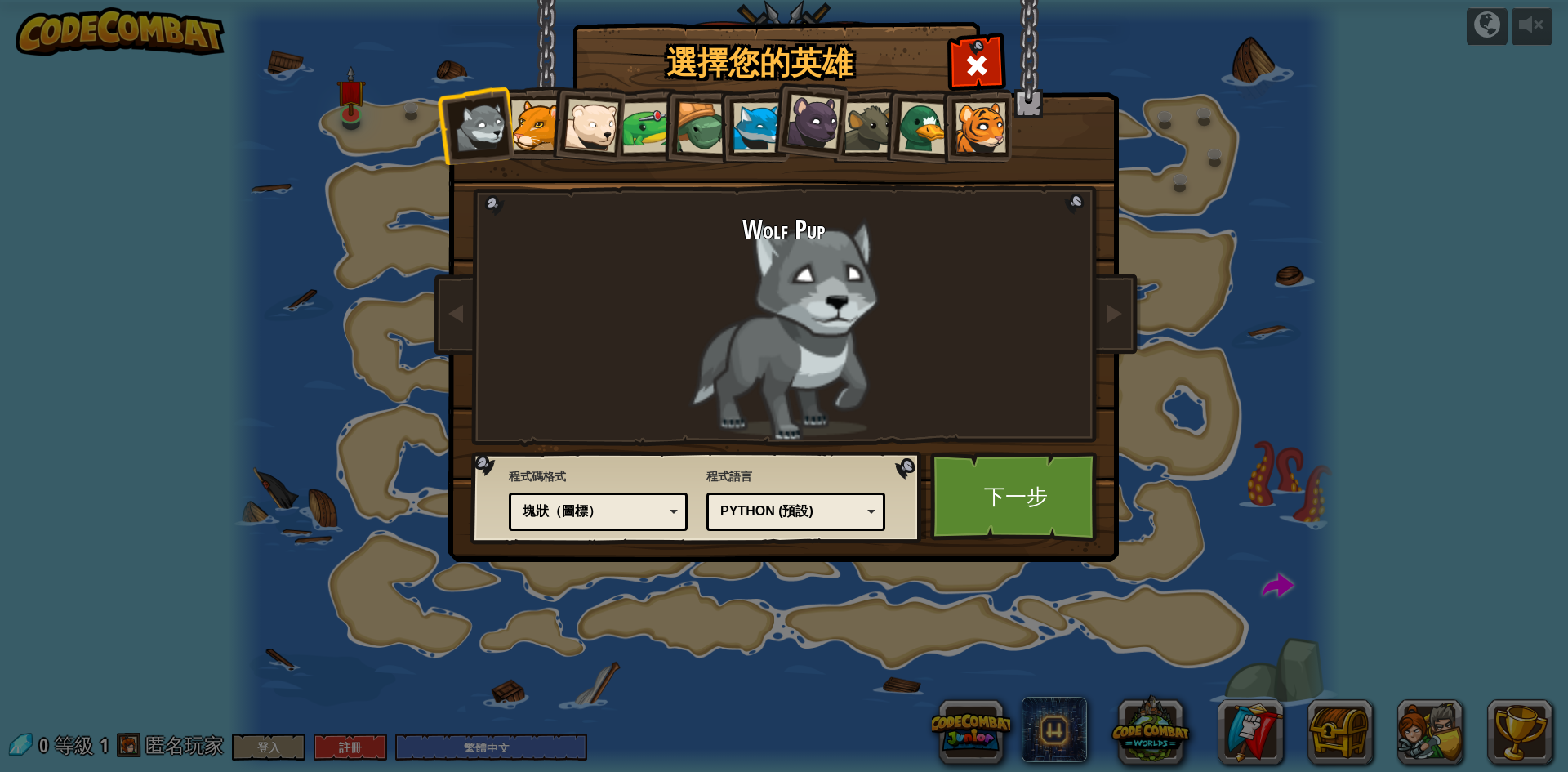
click at [825, 509] on div "Python (預設)" at bounding box center [791, 511] width 141 height 19
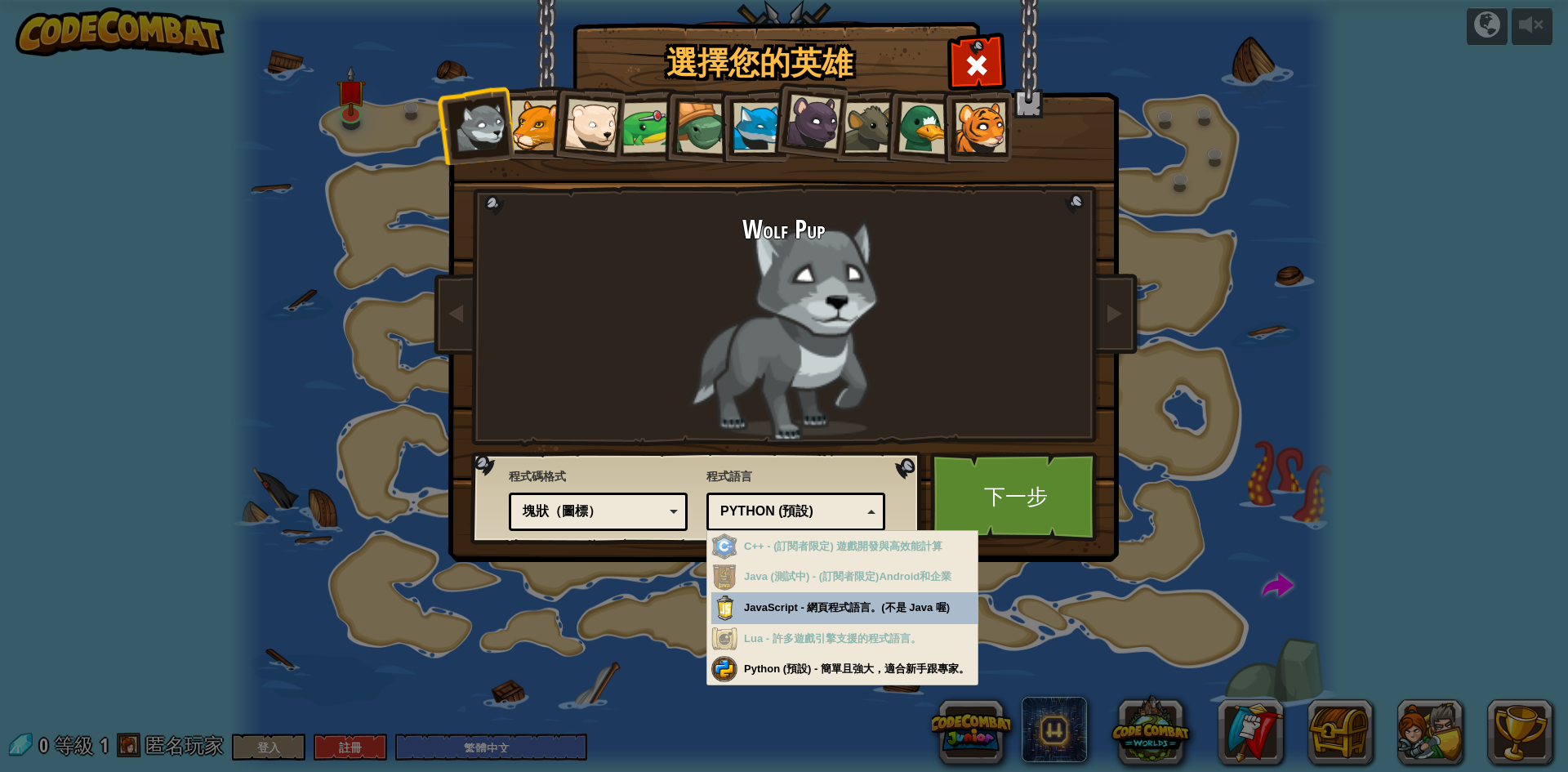
click at [841, 508] on div "Python (預設)" at bounding box center [791, 511] width 141 height 19
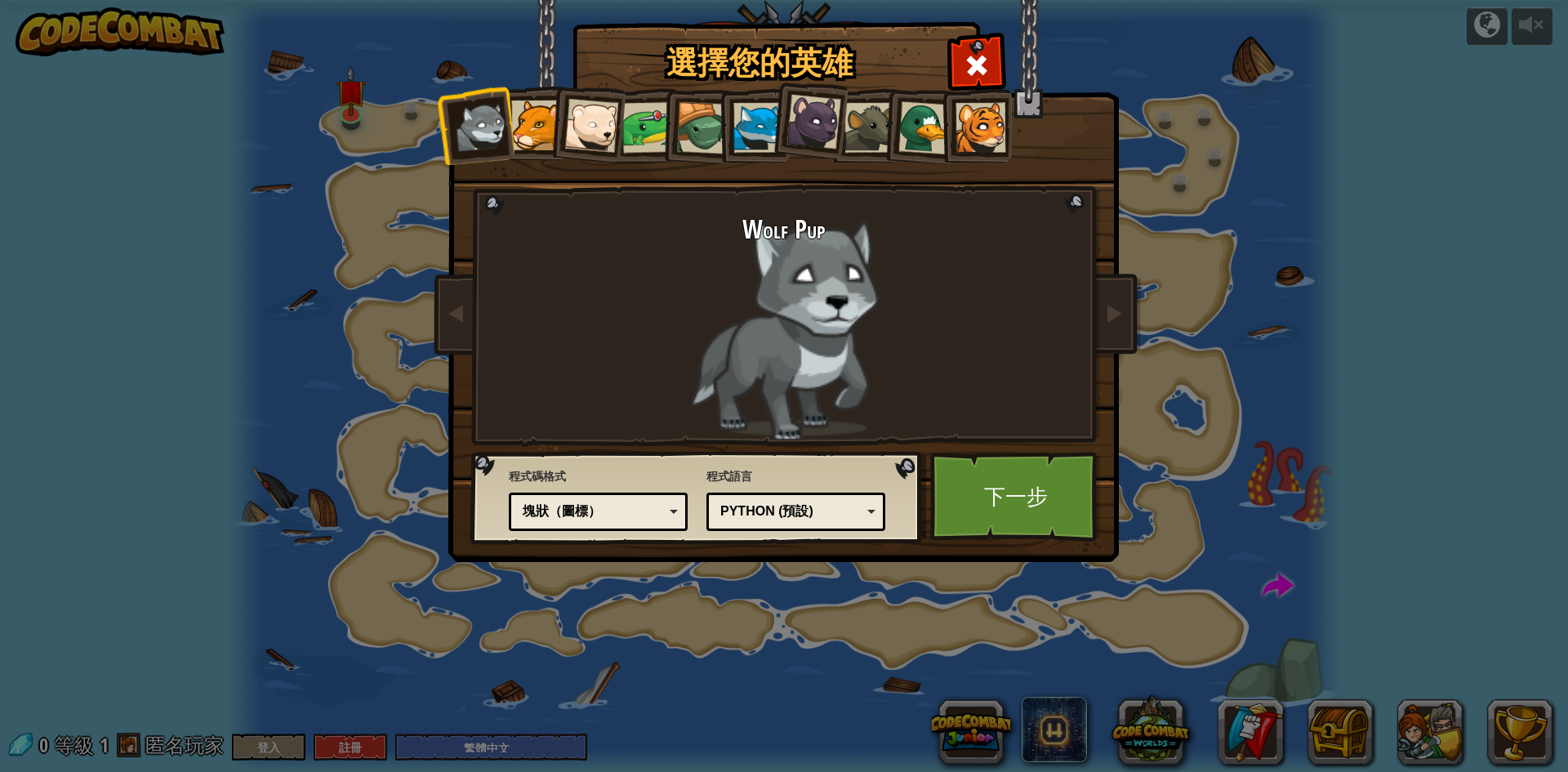
click at [803, 501] on div "Python (預設)" at bounding box center [795, 511] width 158 height 25
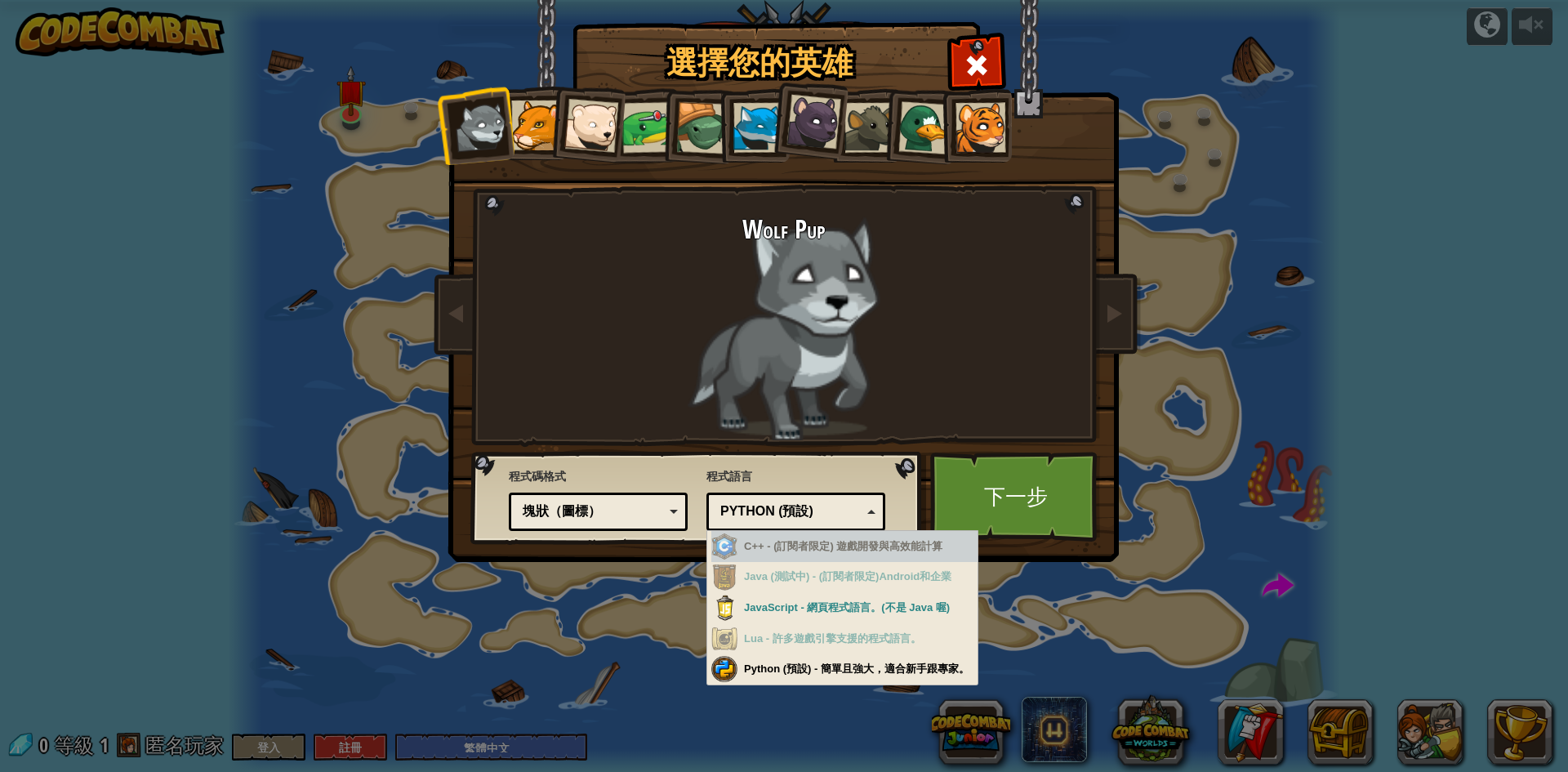
click at [836, 515] on div "Python (預設)" at bounding box center [791, 511] width 141 height 19
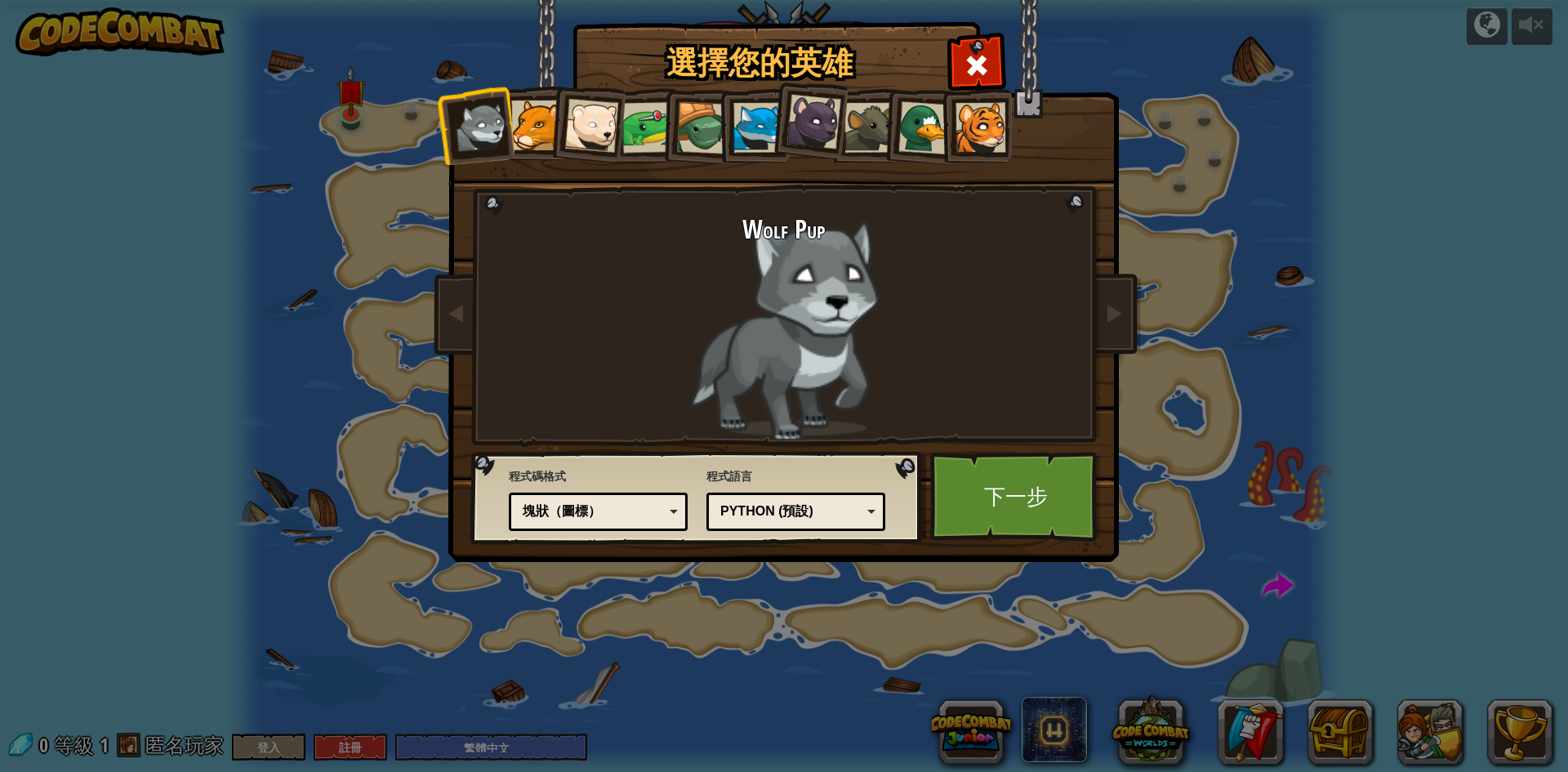
click at [616, 505] on div "塊狀（圖標）" at bounding box center [593, 511] width 141 height 19
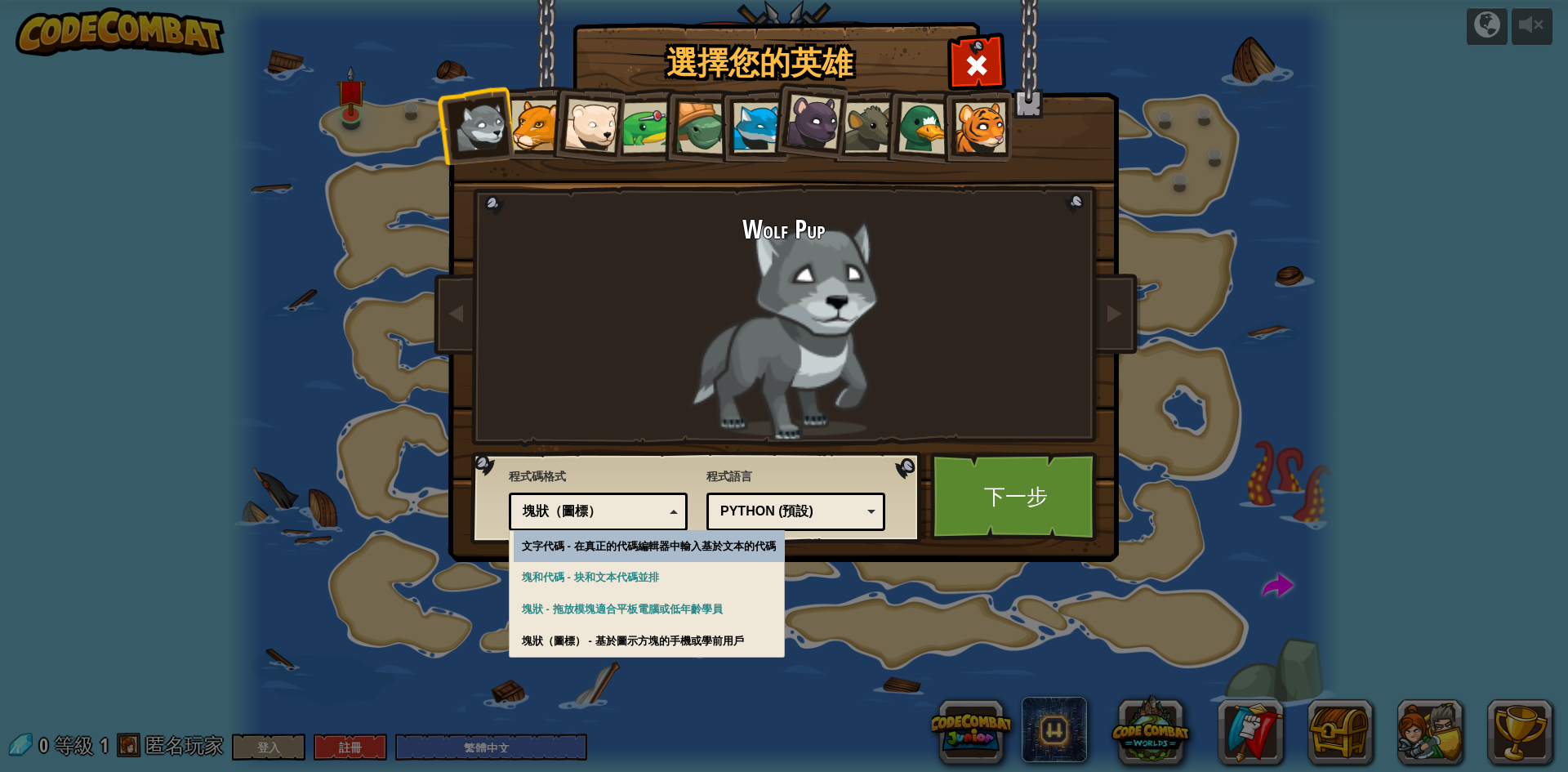
click at [662, 465] on div "程式碼格式 文字代碼 塊和代碼 塊狀 塊狀（圖標） 塊狀（圖標） 文字代碼 - 在真正的代碼編輯器中輸入基於文本的代碼 塊和代碼 - 块和文本代碼並排 塊狀 …" at bounding box center [598, 497] width 179 height 67
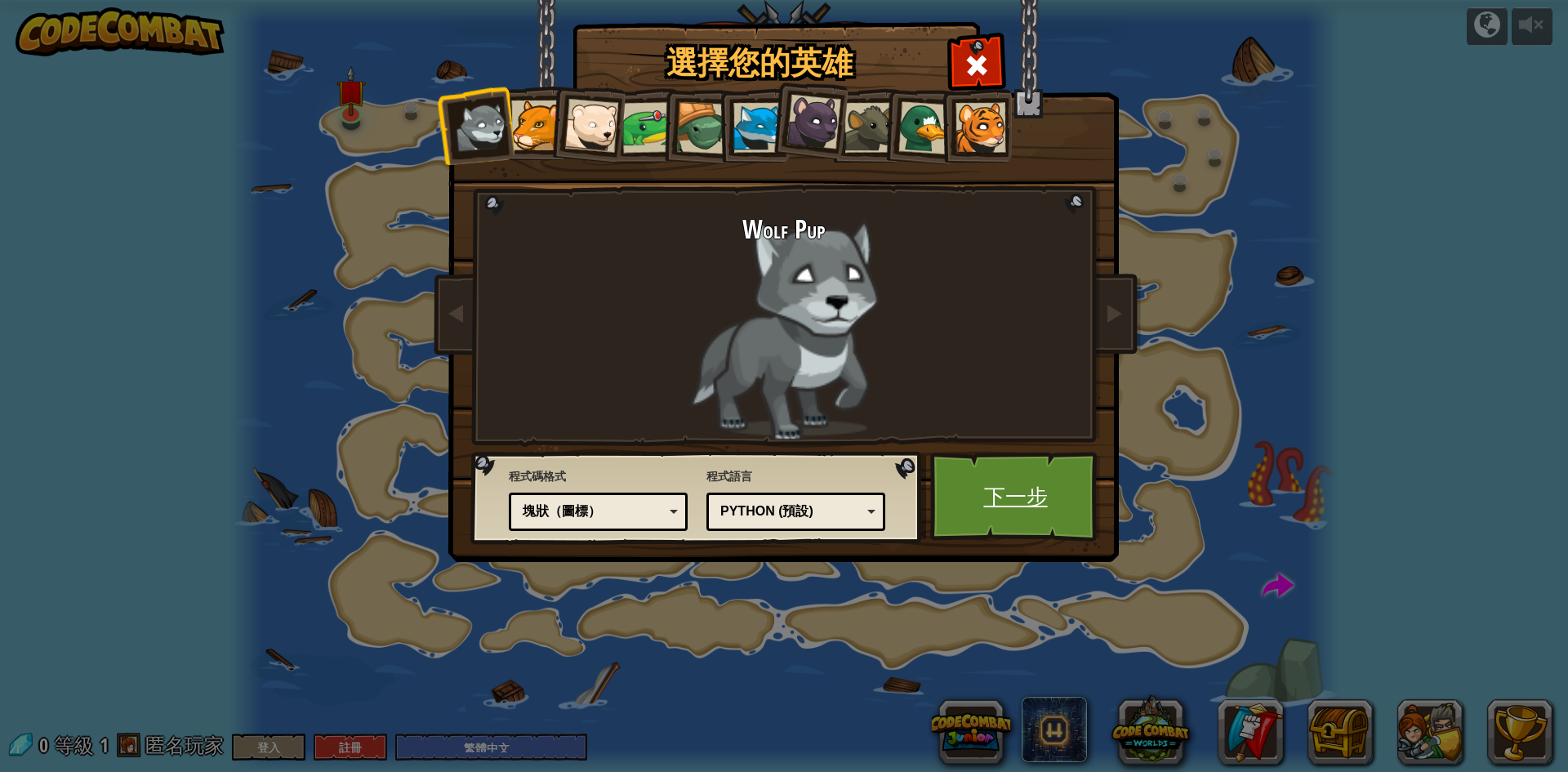
click at [1037, 496] on link "下一步" at bounding box center [1015, 496] width 171 height 90
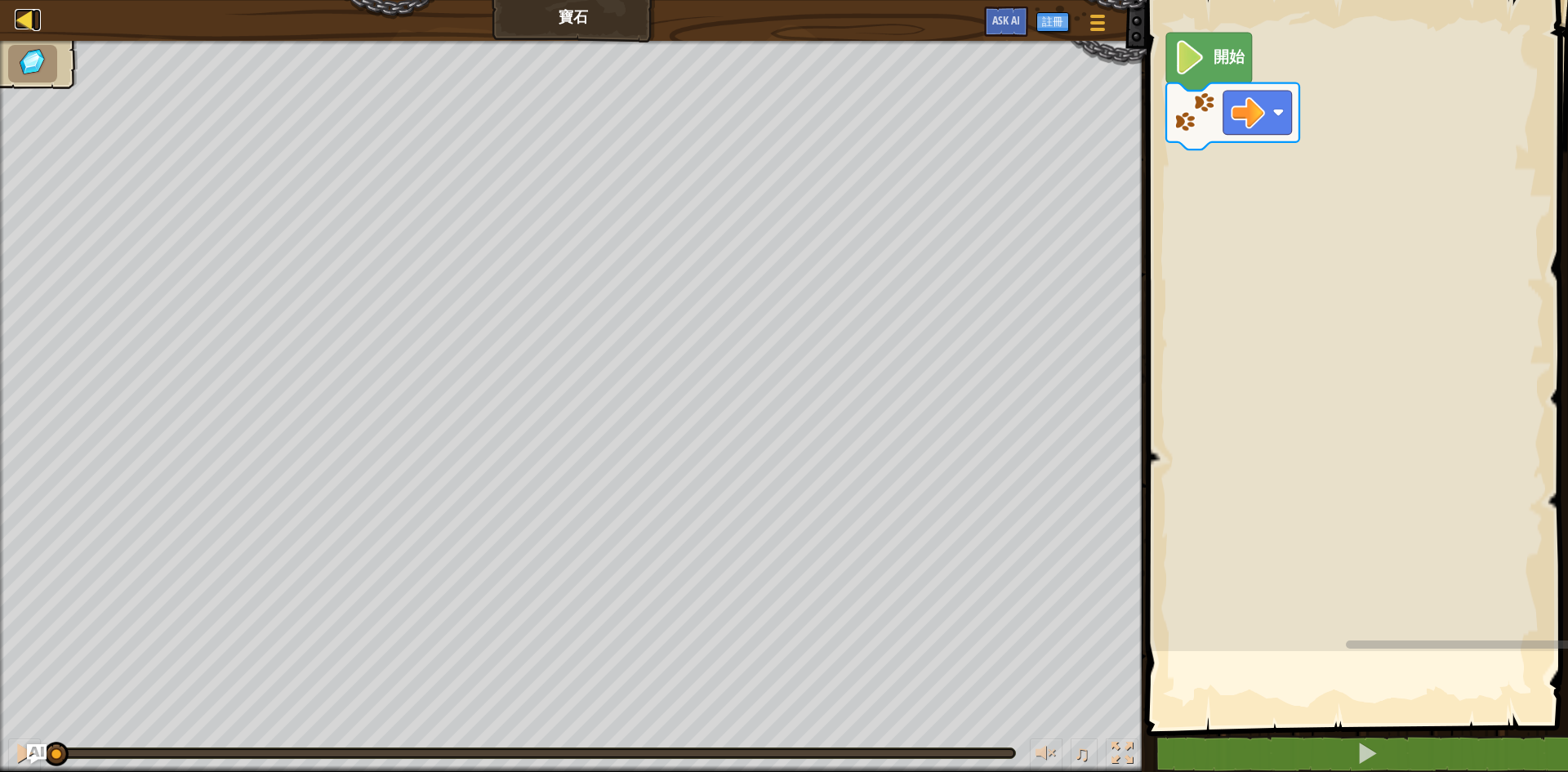
click at [19, 20] on div at bounding box center [25, 19] width 20 height 20
select select "zh-HANT"
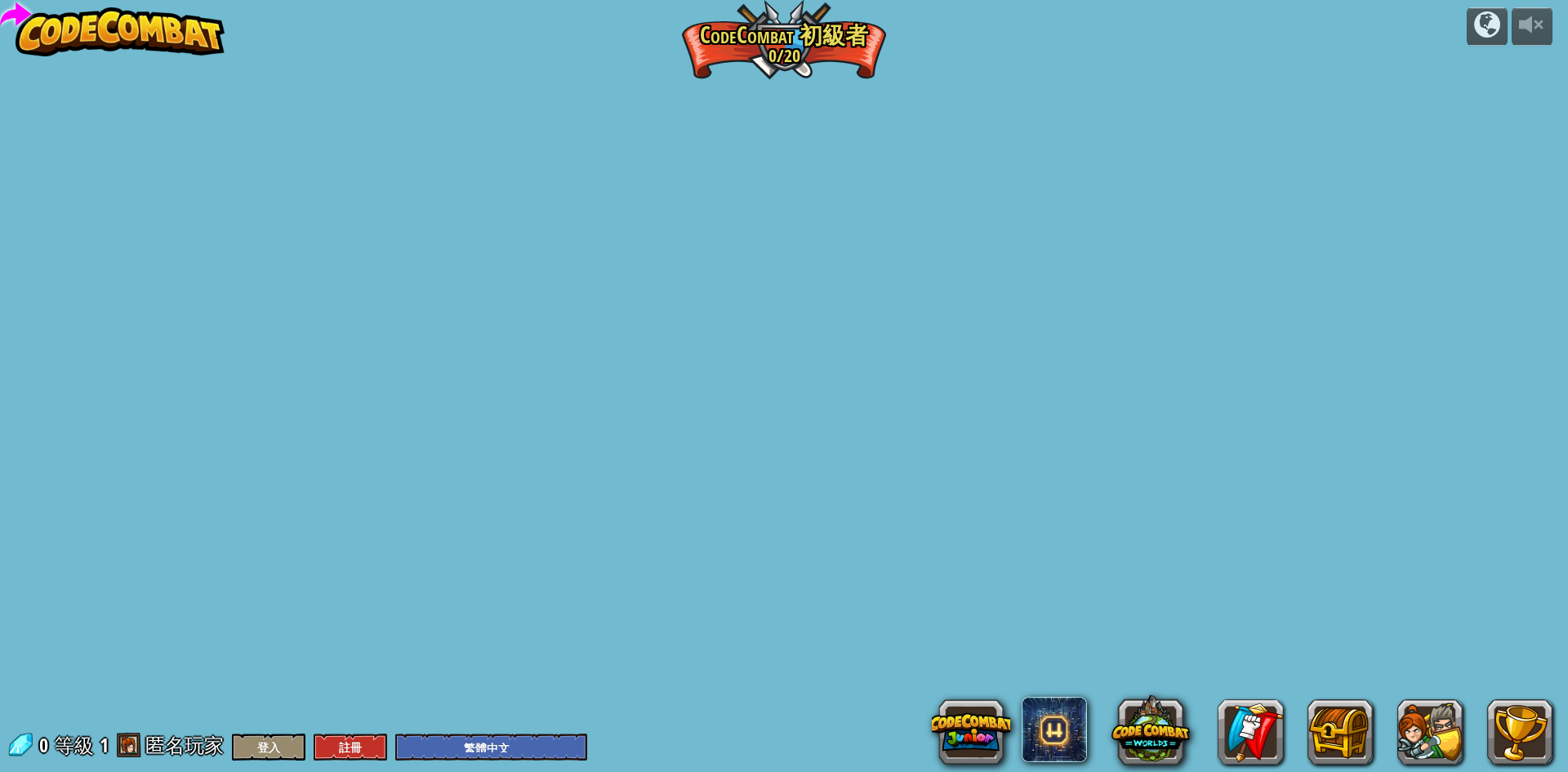
select select "zh-HANT"
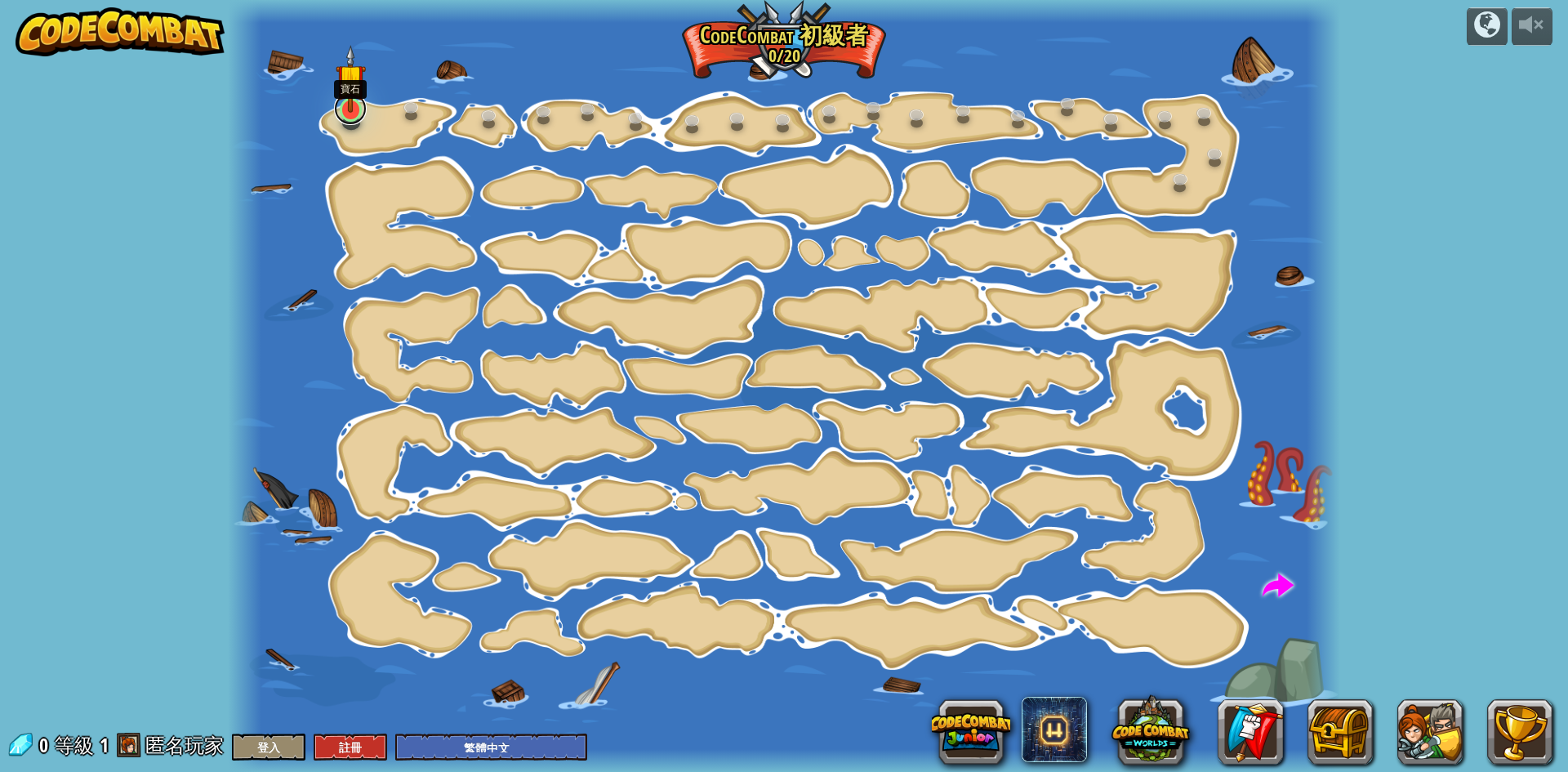
click at [352, 119] on link at bounding box center [351, 109] width 33 height 33
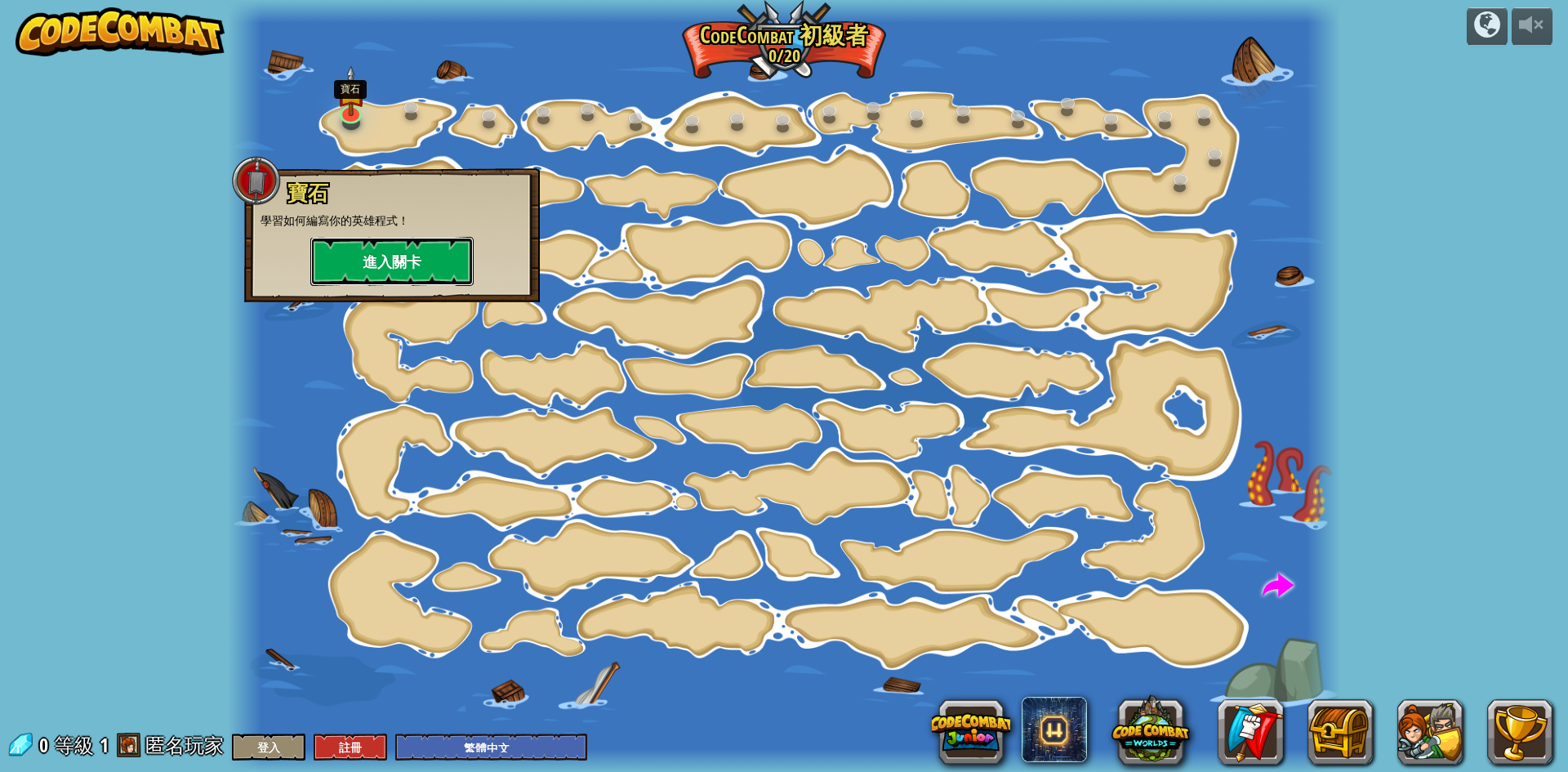
click at [396, 271] on button "進入關卡" at bounding box center [392, 262] width 164 height 49
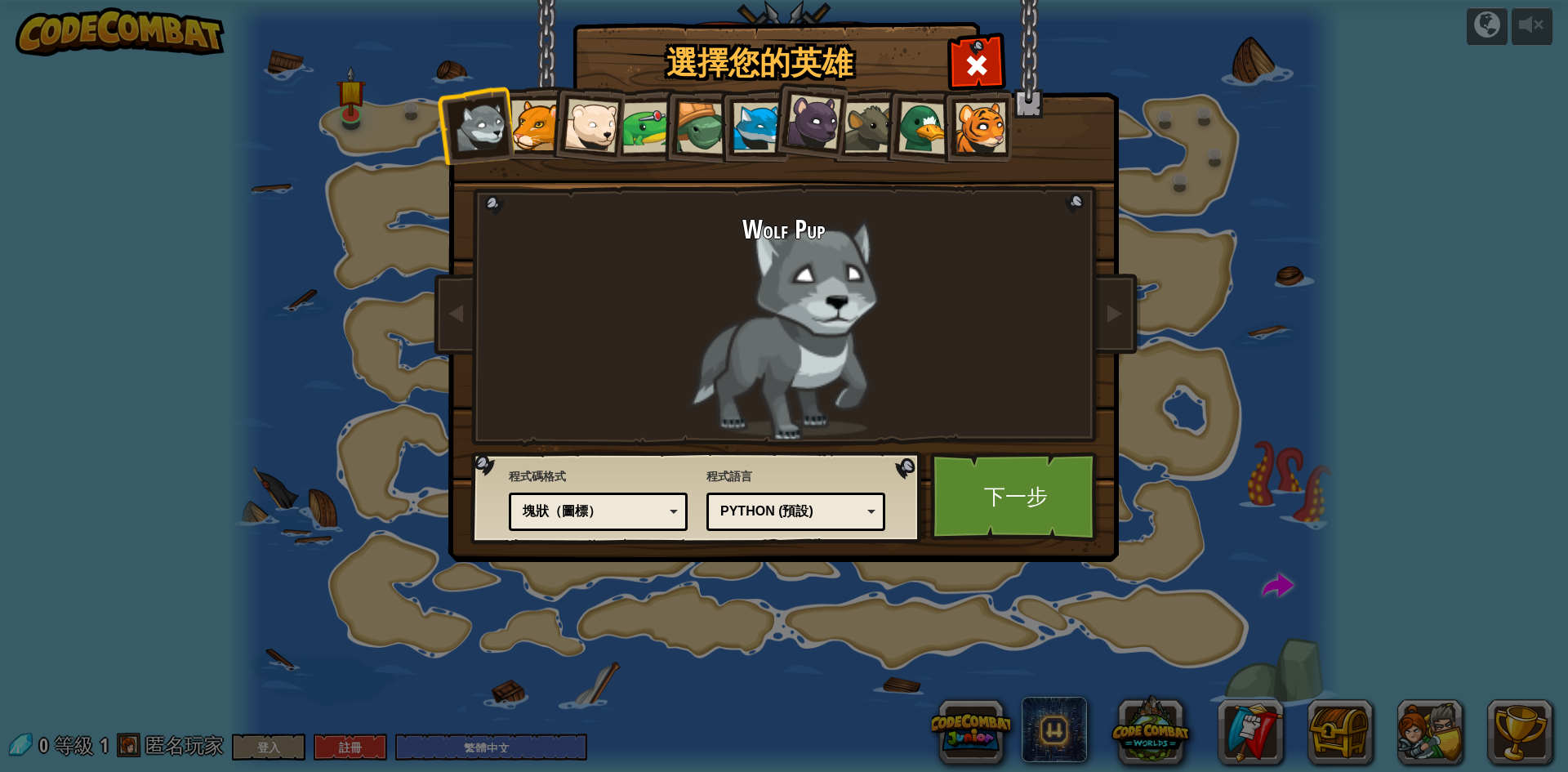
click at [600, 126] on div at bounding box center [591, 126] width 54 height 54
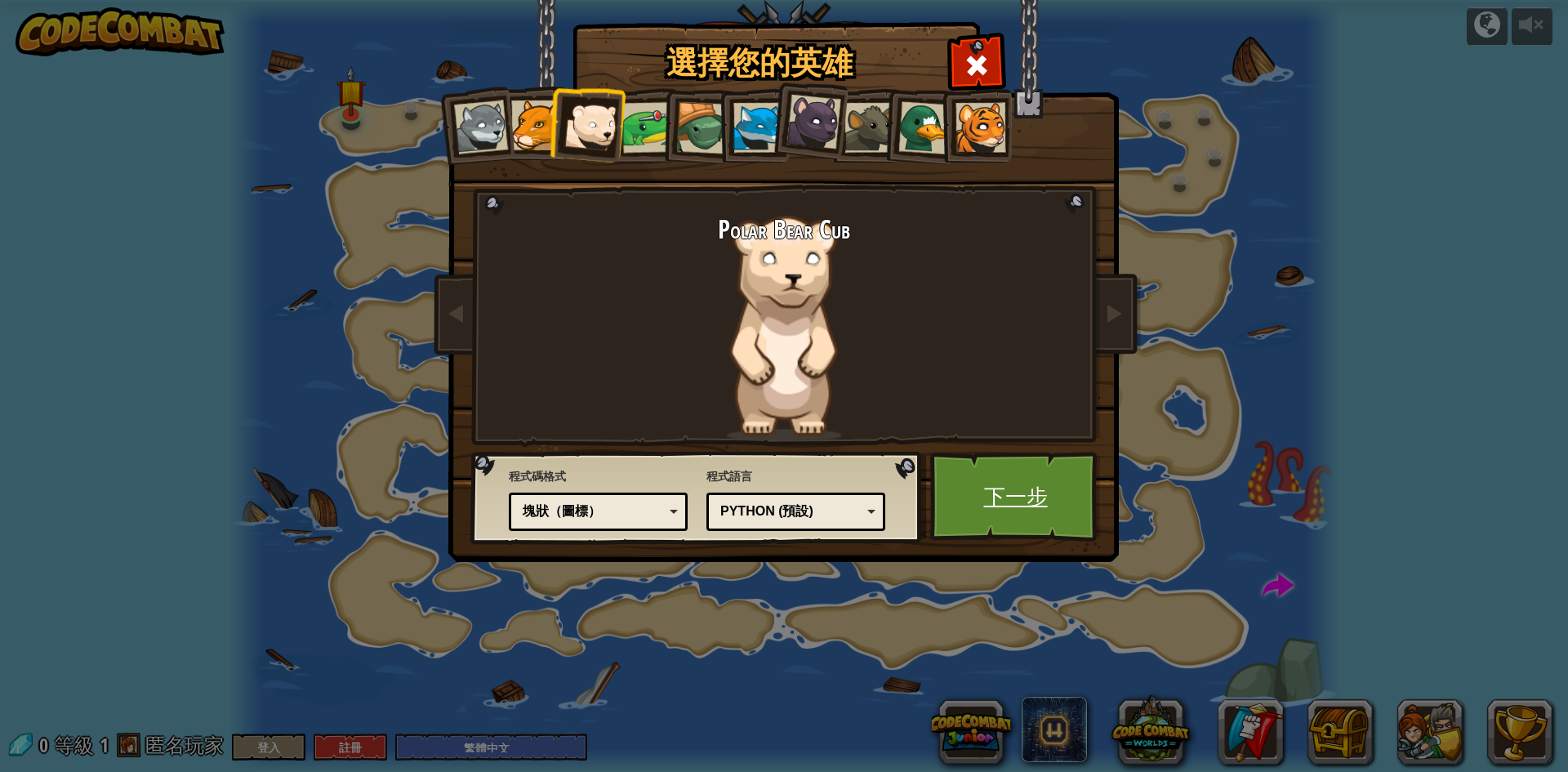
click at [1029, 498] on link "下一步" at bounding box center [1015, 496] width 171 height 90
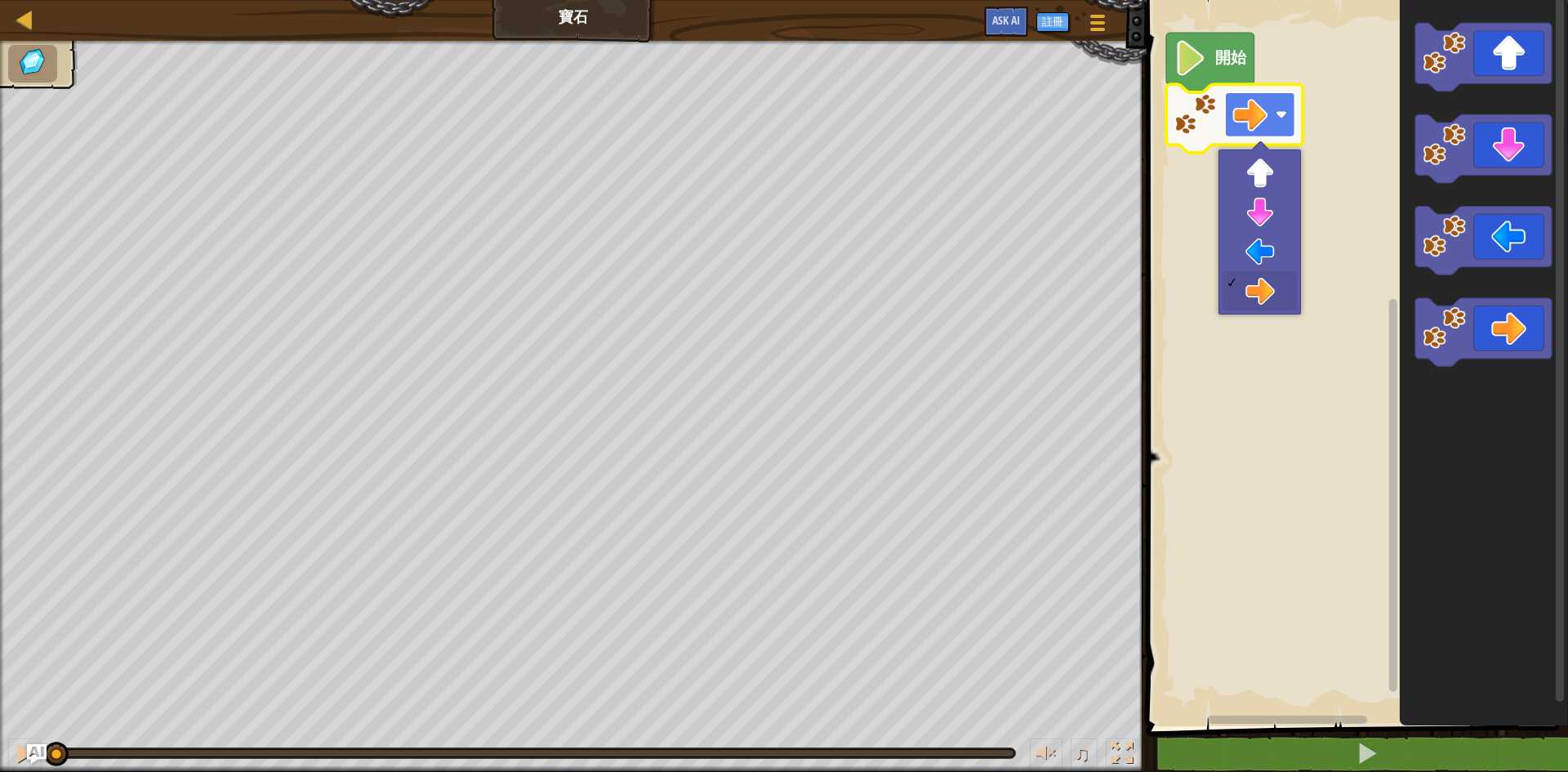
click at [1270, 113] on rect "Blockly工作區" at bounding box center [1260, 114] width 70 height 45
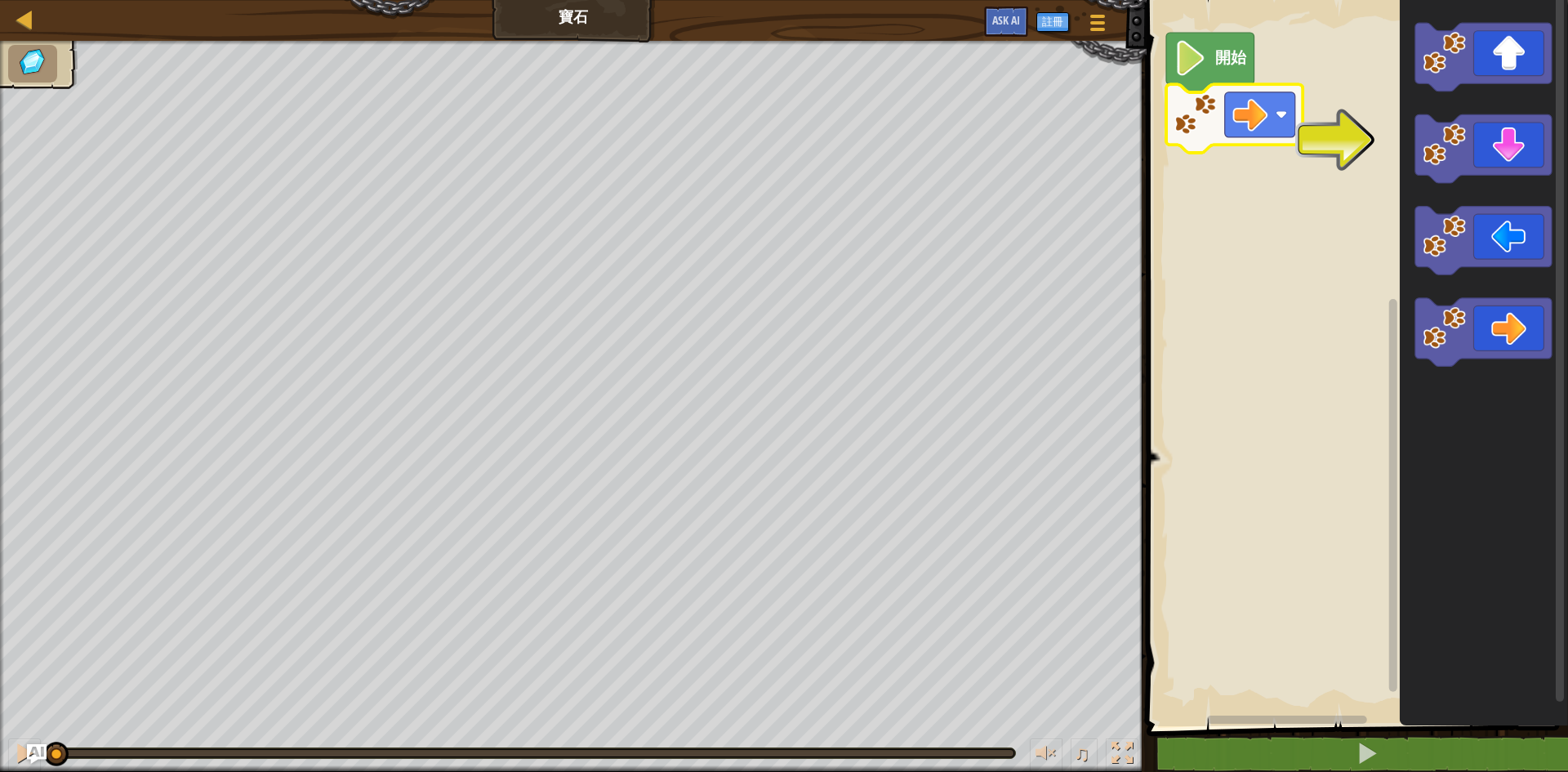
click at [1189, 65] on image "Blockly工作區" at bounding box center [1190, 58] width 34 height 35
click at [1201, 70] on image "Blockly工作區" at bounding box center [1190, 58] width 34 height 35
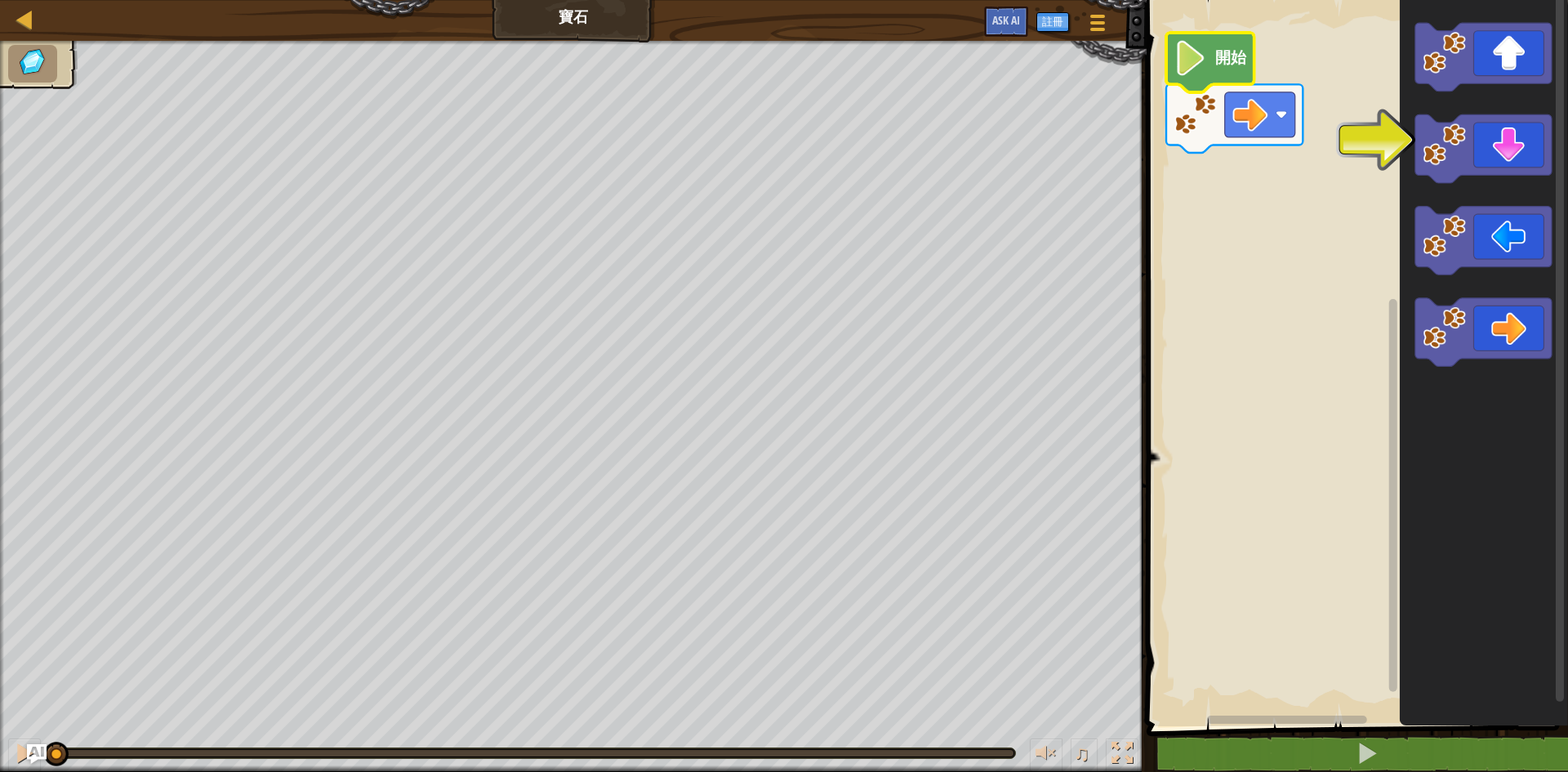
click at [1196, 67] on image "Blockly工作區" at bounding box center [1190, 58] width 34 height 35
click at [1198, 67] on image "Blockly工作區" at bounding box center [1190, 58] width 34 height 35
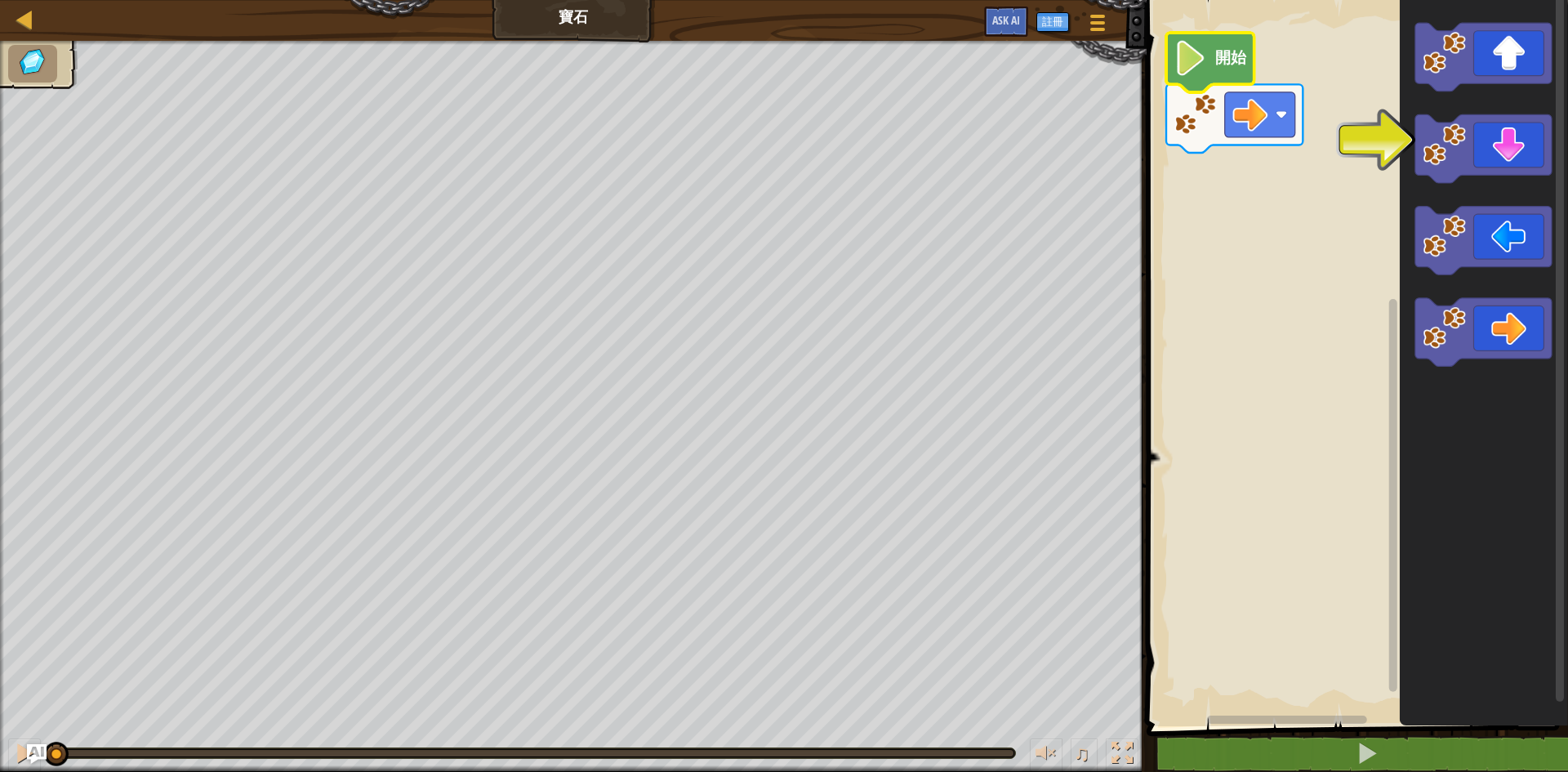
click at [1255, 67] on rect "Blockly工作區" at bounding box center [1354, 359] width 426 height 734
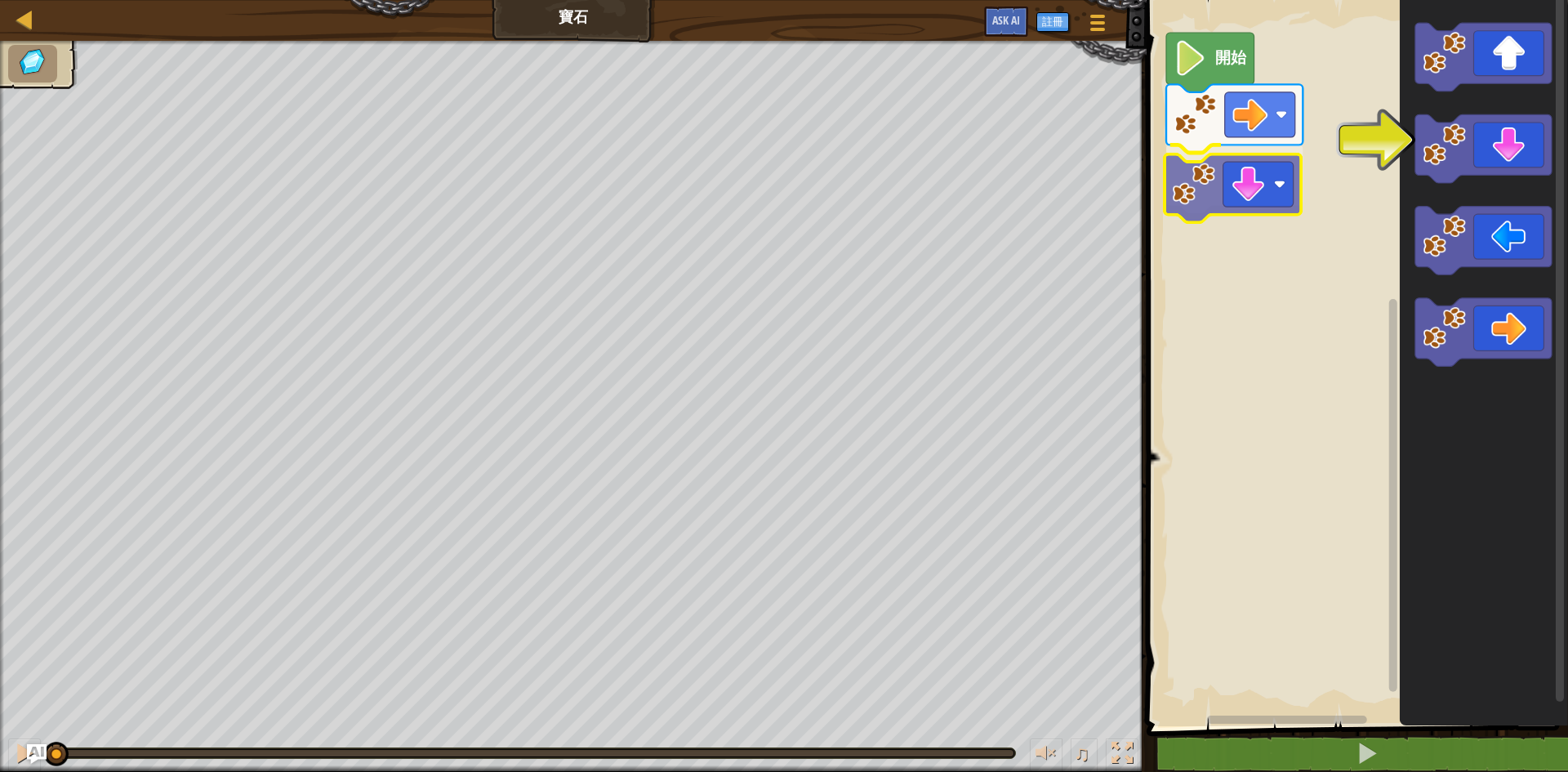
click at [1203, 198] on div "開始" at bounding box center [1354, 359] width 426 height 734
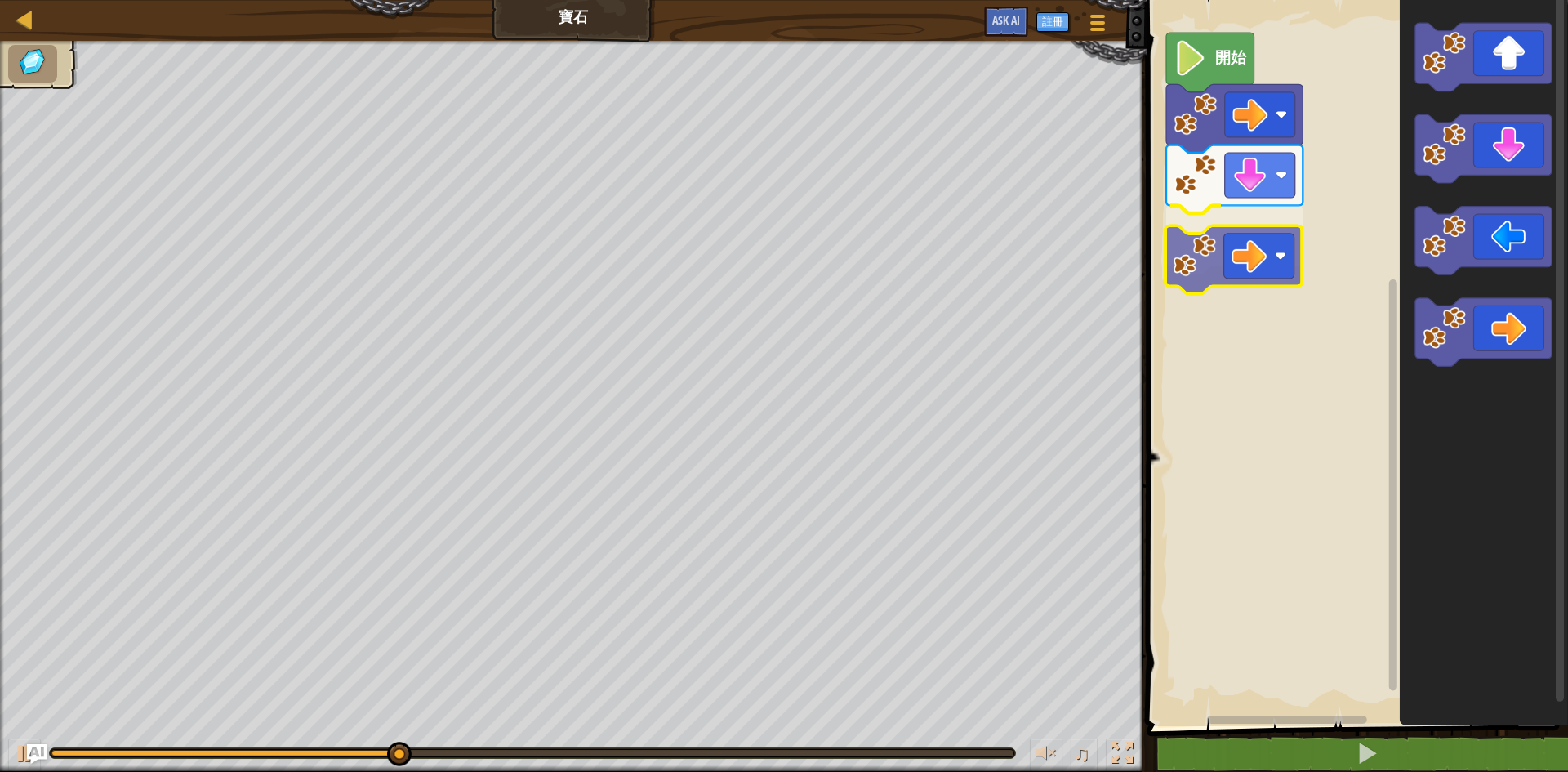
click at [1186, 250] on div "開始" at bounding box center [1354, 359] width 426 height 734
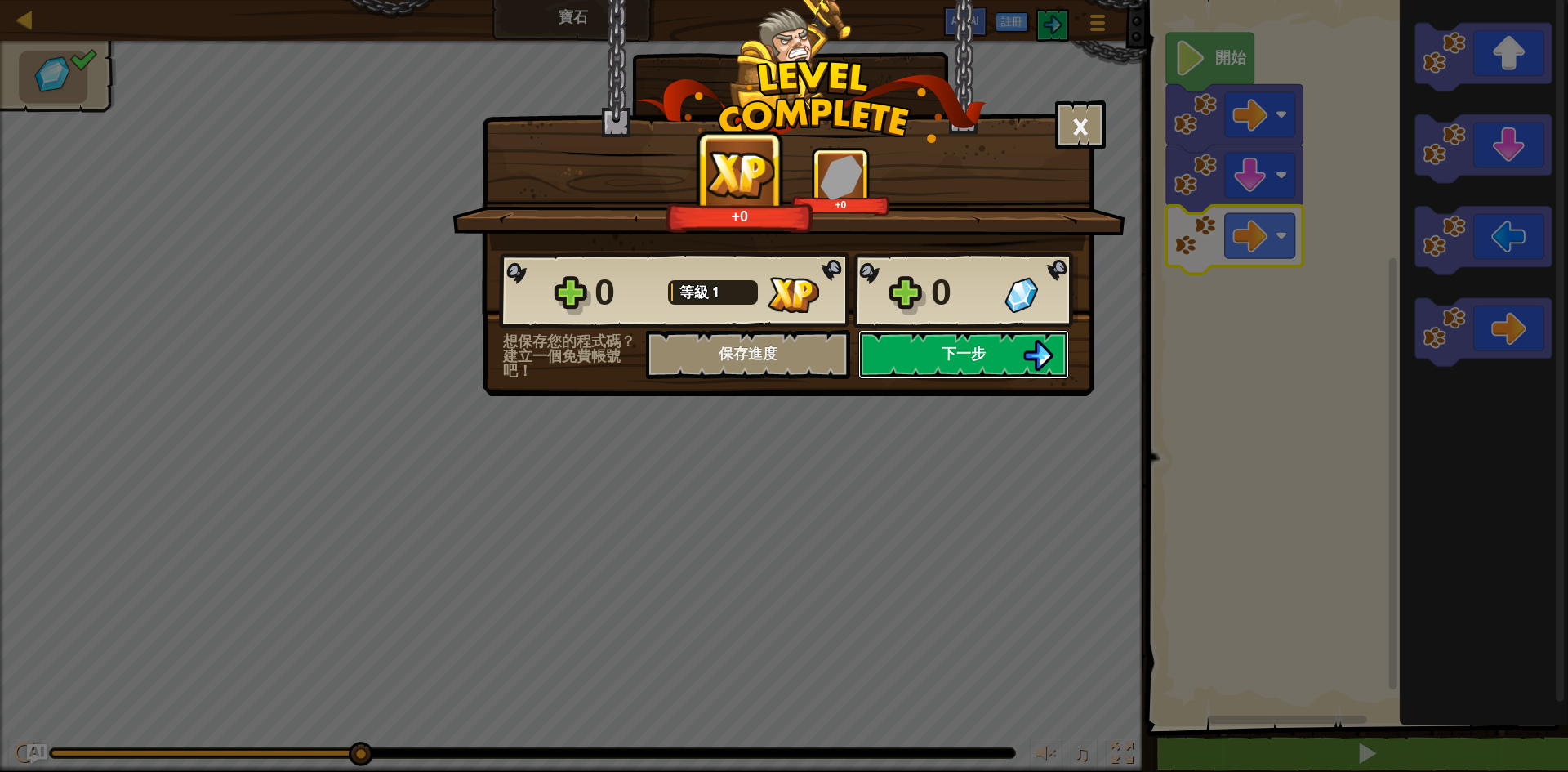
click at [1004, 361] on button "下一步" at bounding box center [964, 355] width 211 height 49
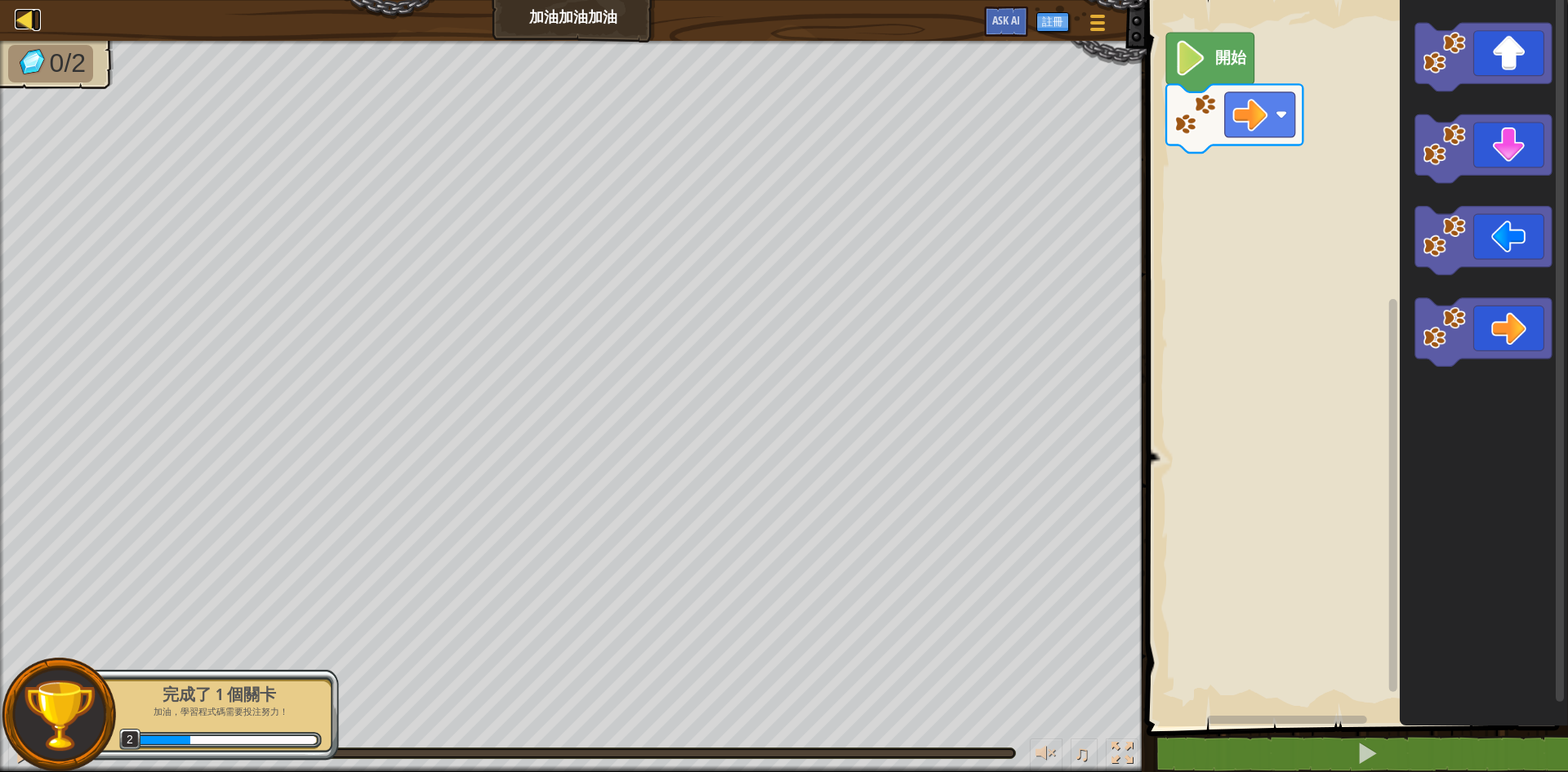
click at [18, 22] on div at bounding box center [25, 19] width 20 height 20
select select "zh-HANT"
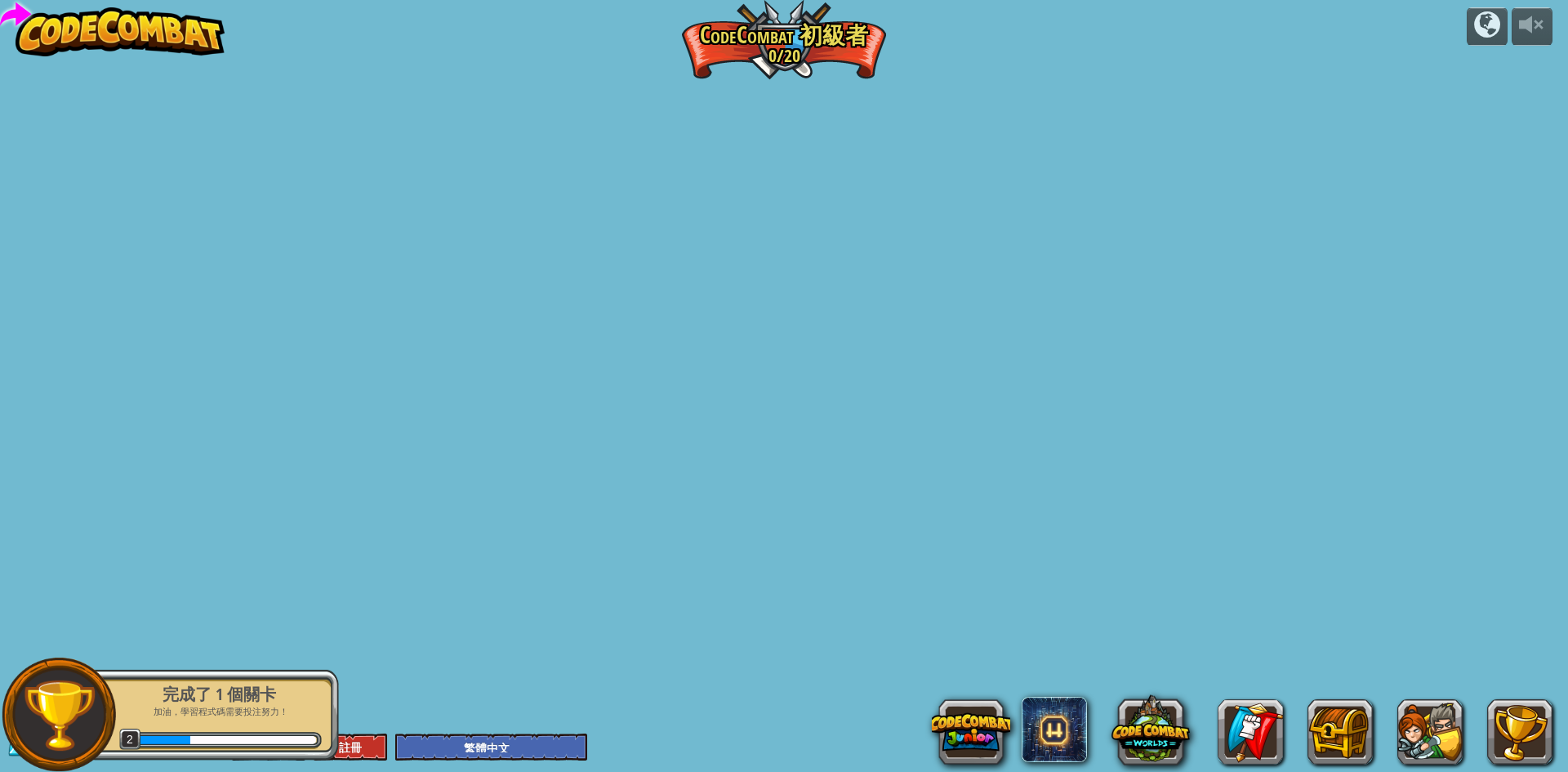
select select "zh-HANT"
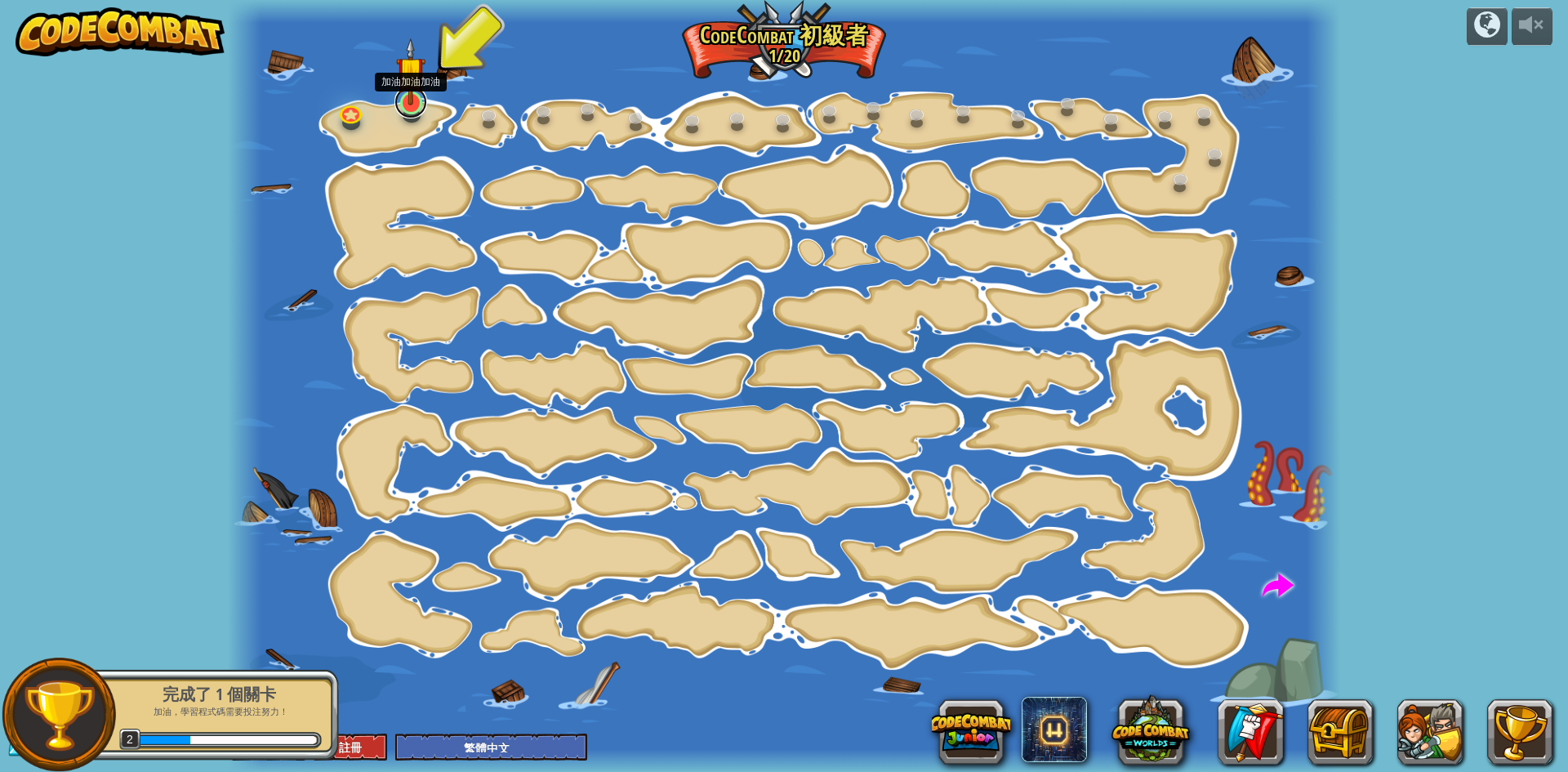
click at [412, 114] on link at bounding box center [410, 102] width 33 height 33
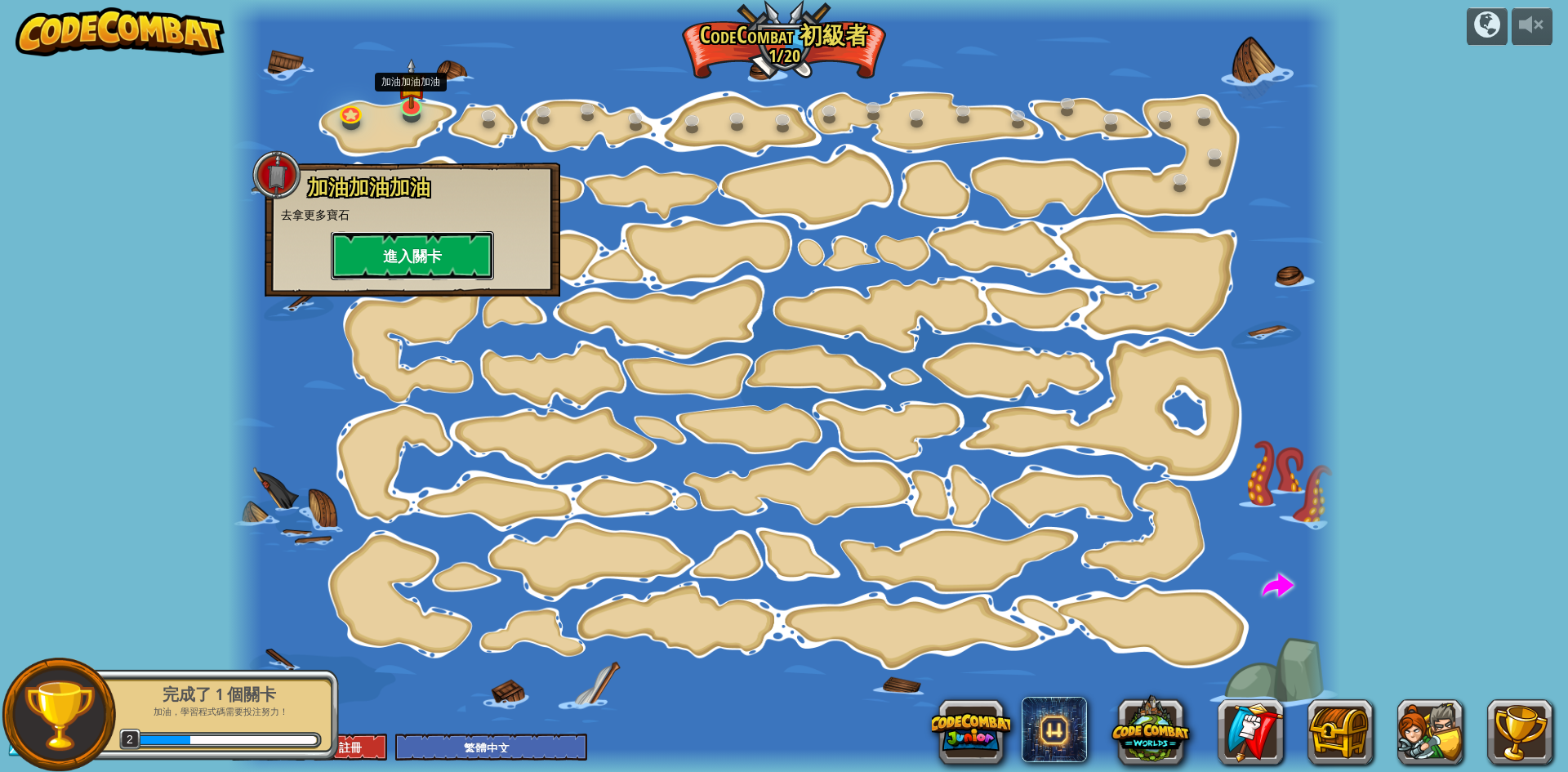
click at [399, 261] on button "進入關卡" at bounding box center [413, 256] width 164 height 49
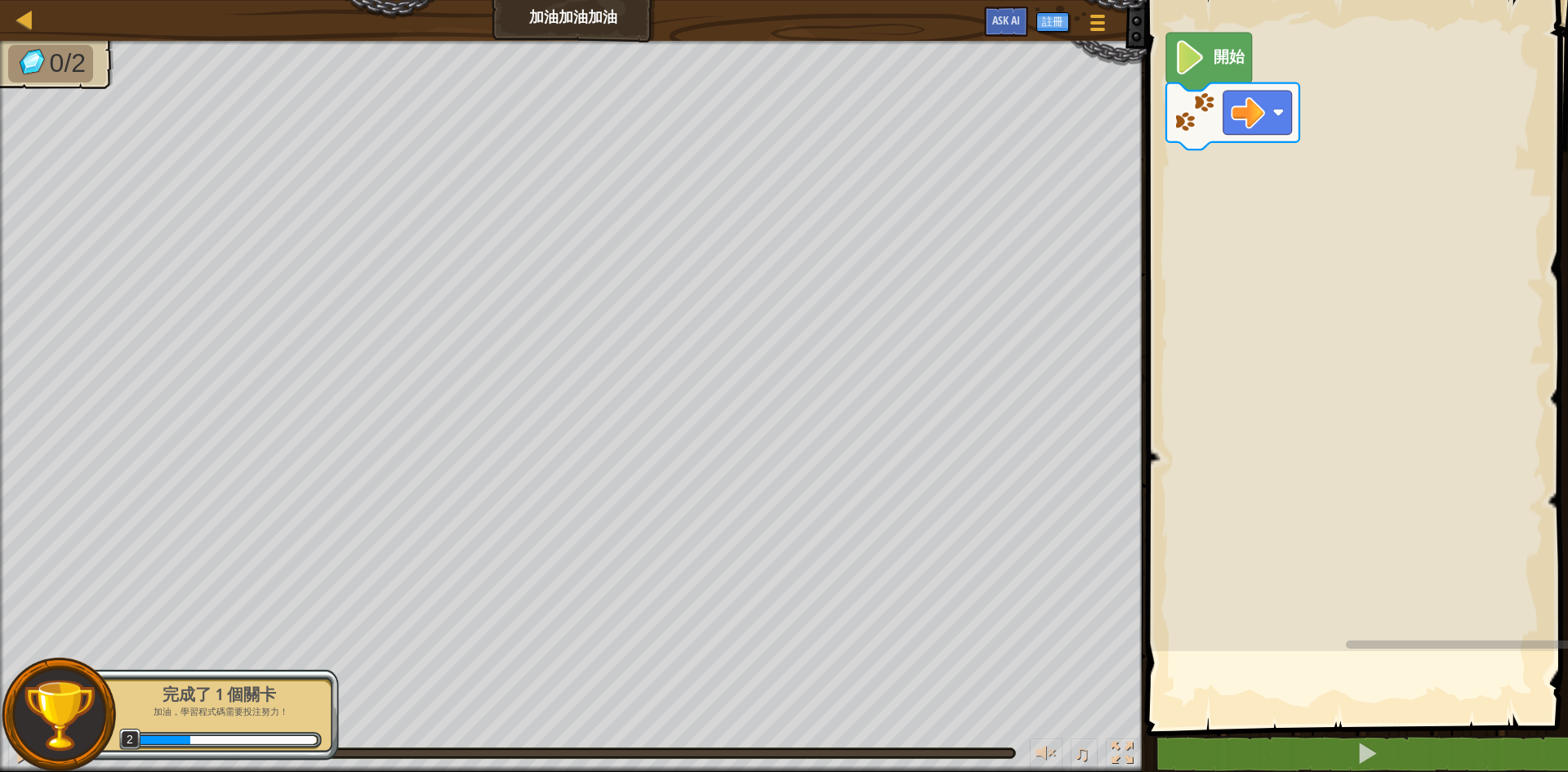
select select "zh-HANT"
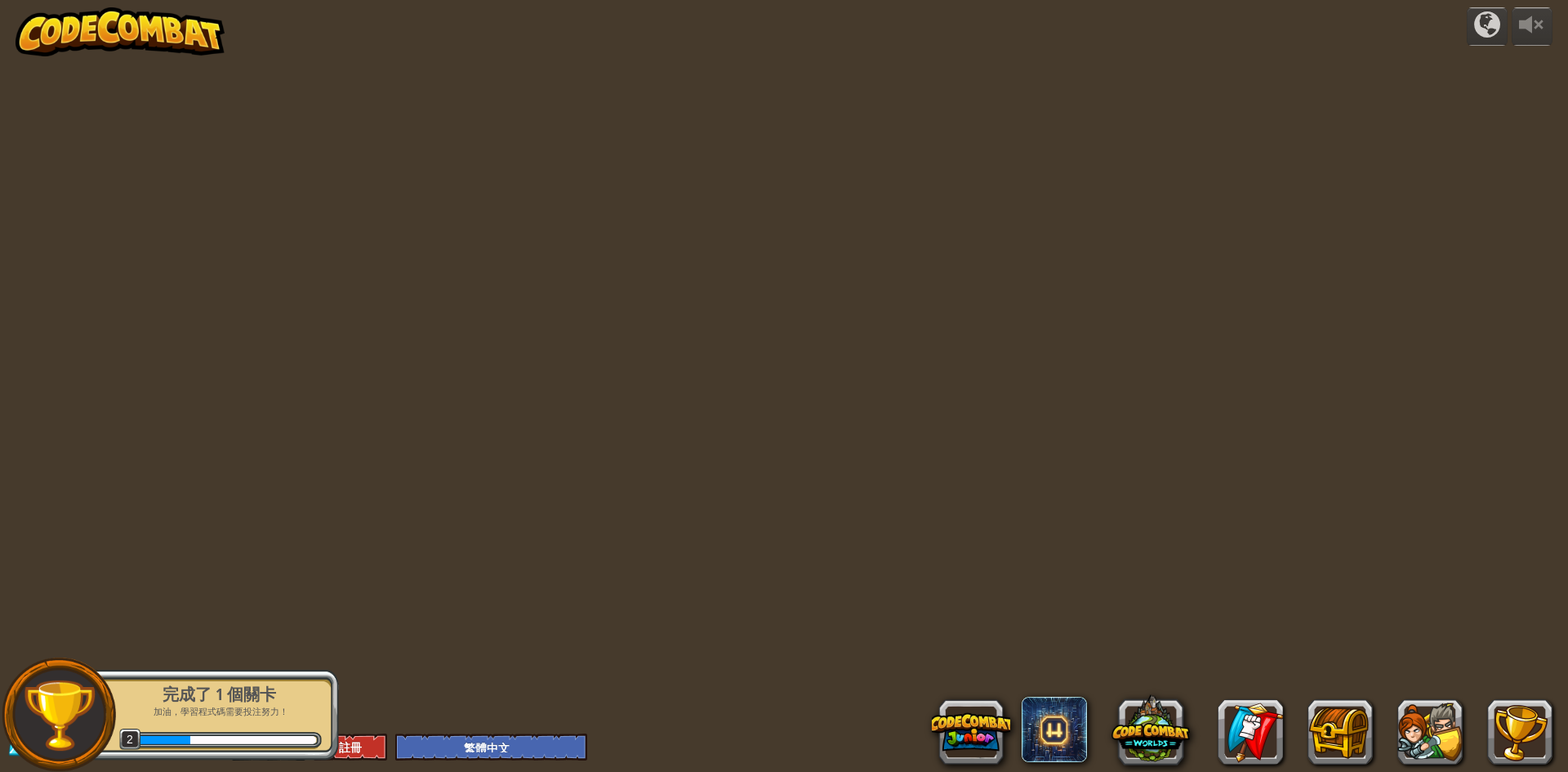
select select "zh-HANT"
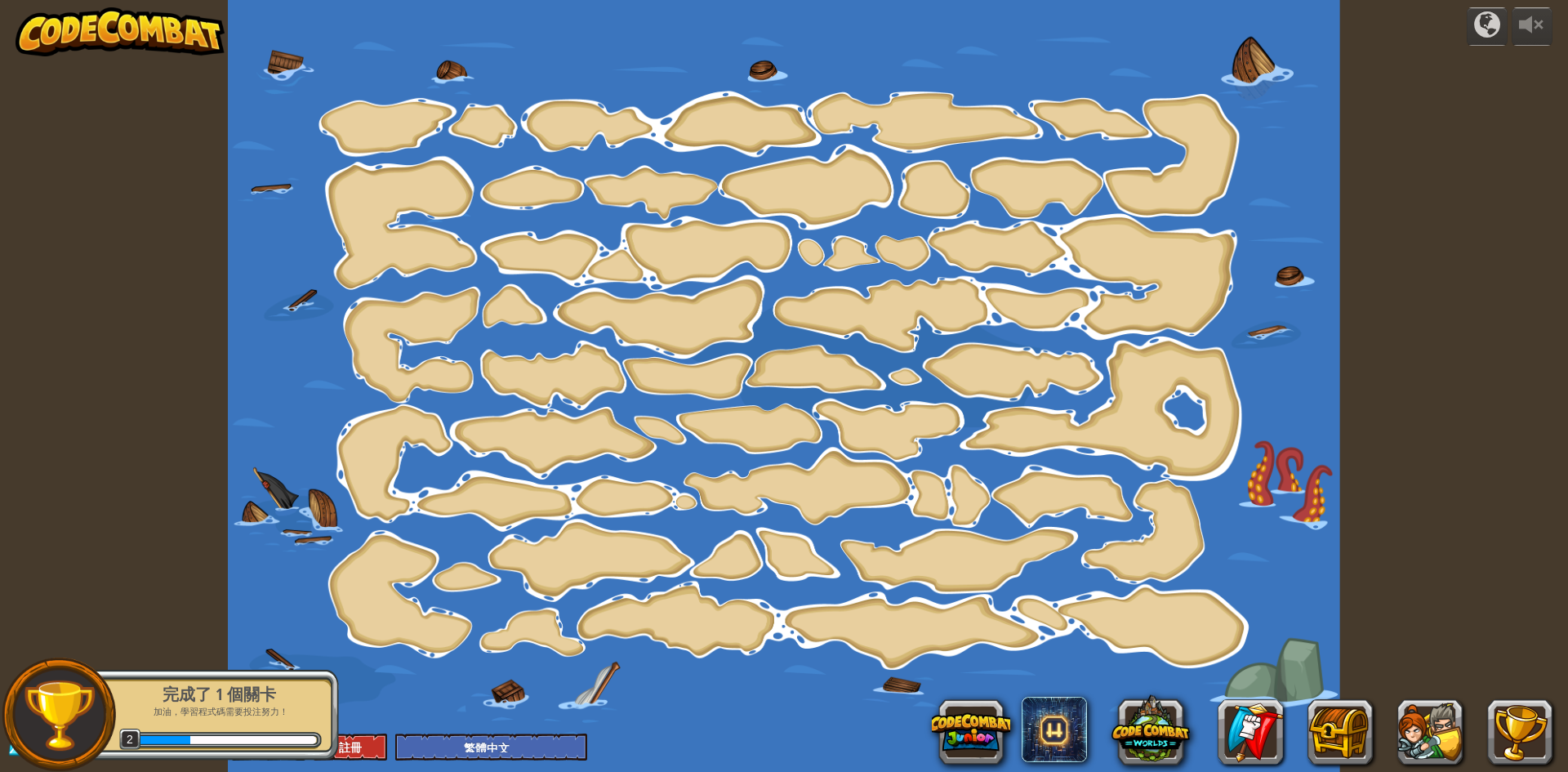
select select "zh-HANT"
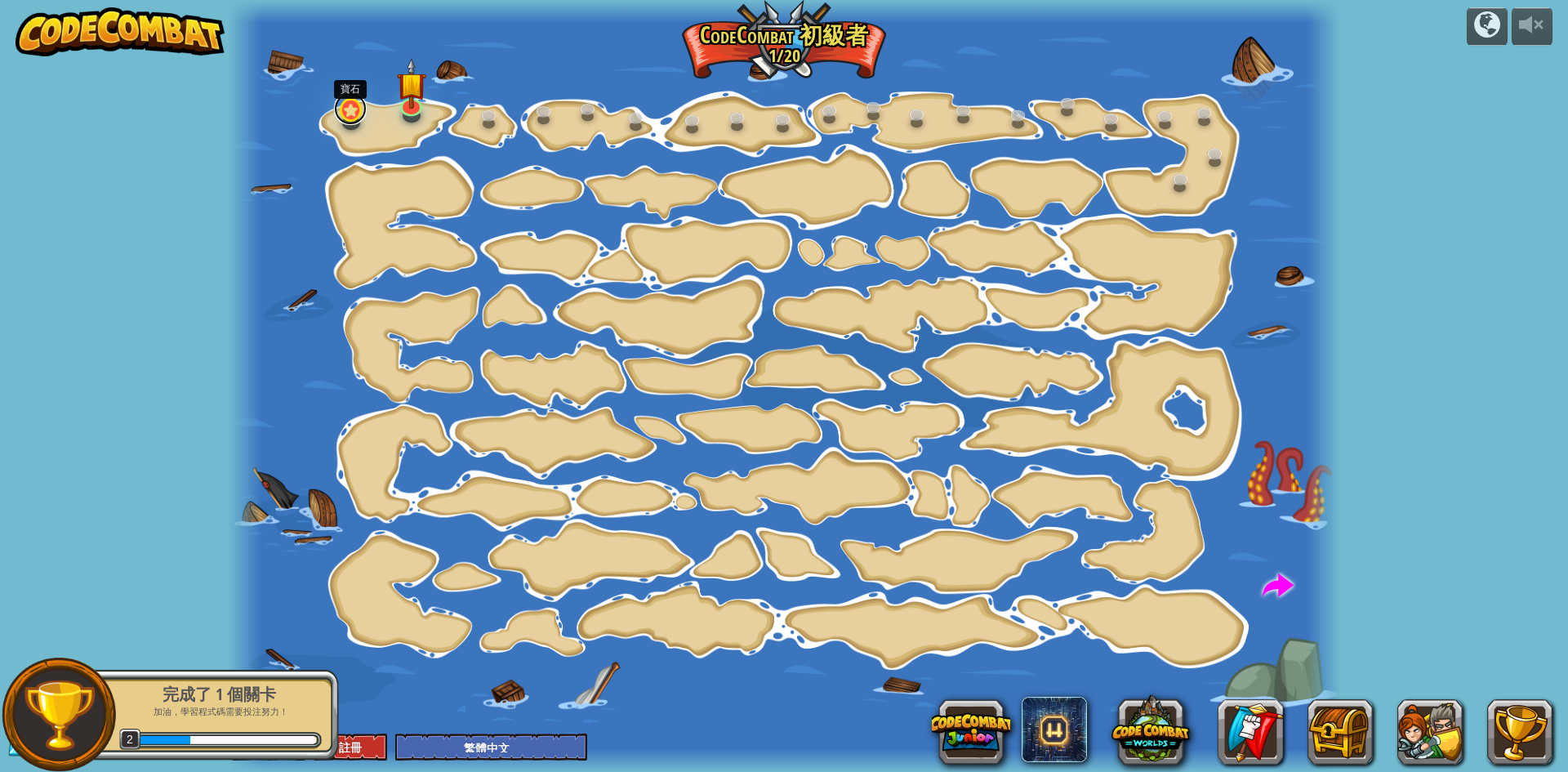
click at [356, 119] on link at bounding box center [351, 109] width 33 height 33
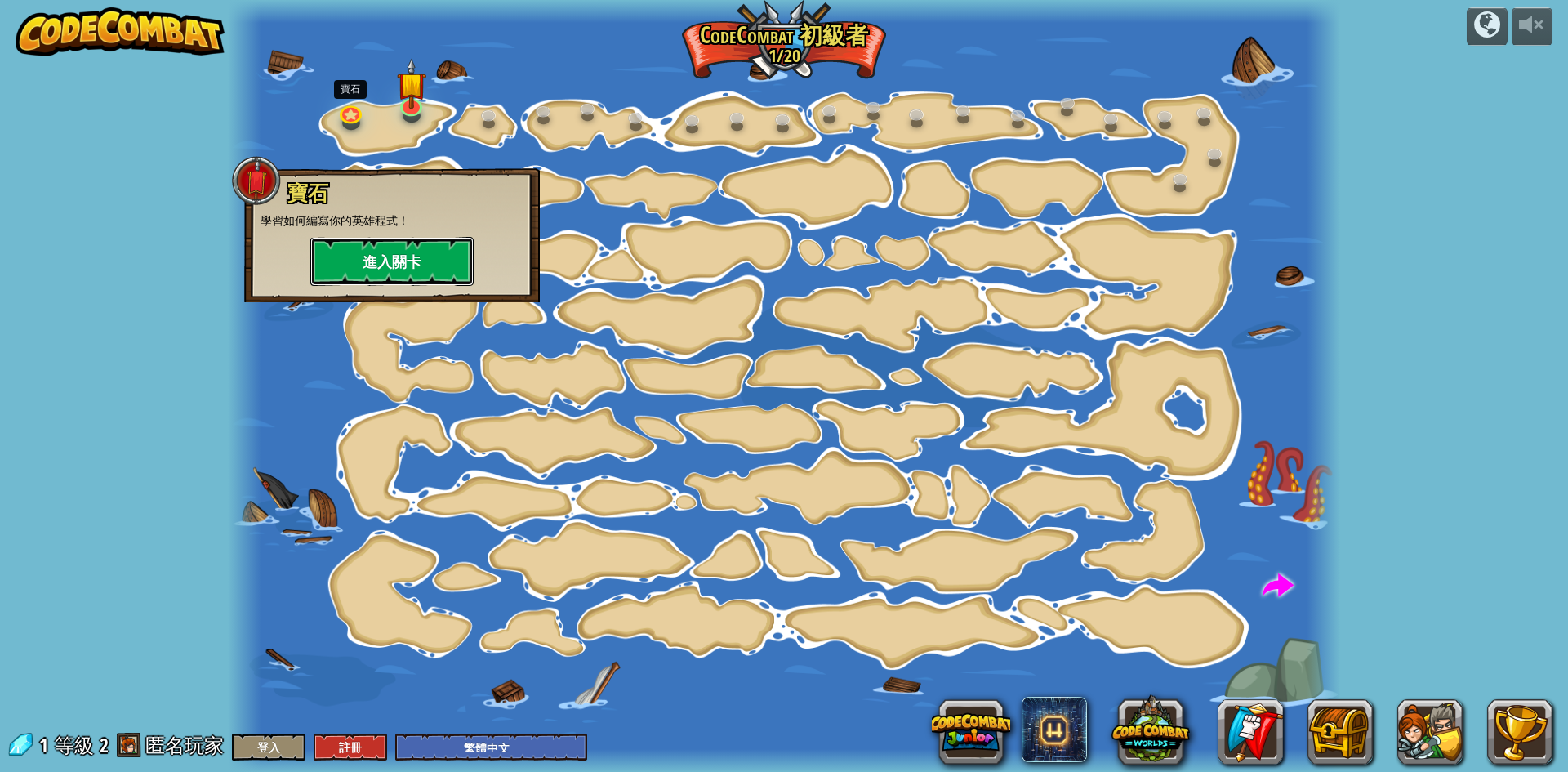
click at [389, 269] on button "進入關卡" at bounding box center [392, 262] width 164 height 49
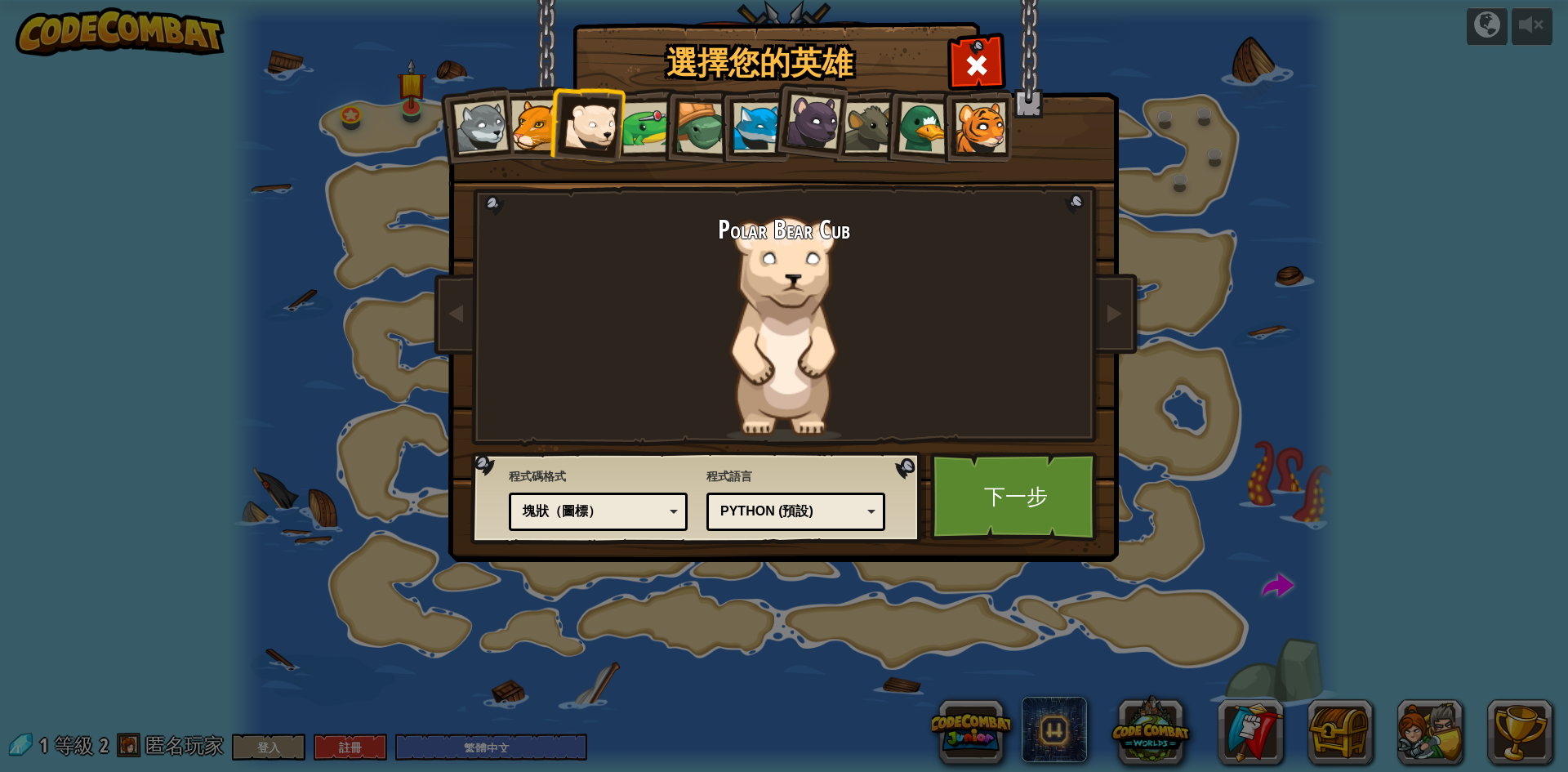
click at [628, 523] on div "塊狀（圖標）" at bounding box center [598, 511] width 158 height 25
click at [1018, 496] on link "下一步" at bounding box center [1015, 496] width 171 height 90
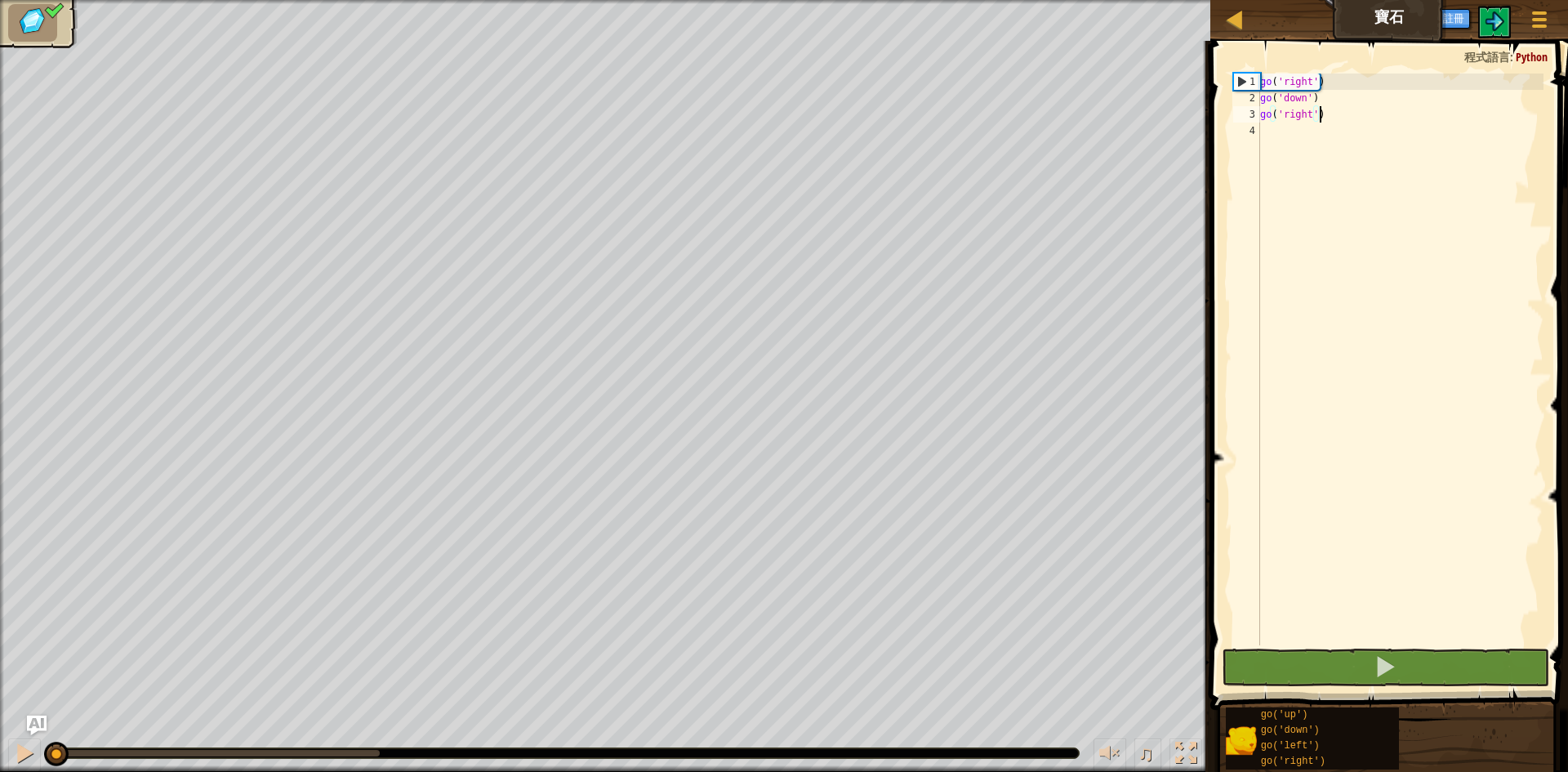
click at [1333, 116] on div "go ( 'right' ) go ( 'down' ) go ( 'right' )" at bounding box center [1400, 375] width 287 height 604
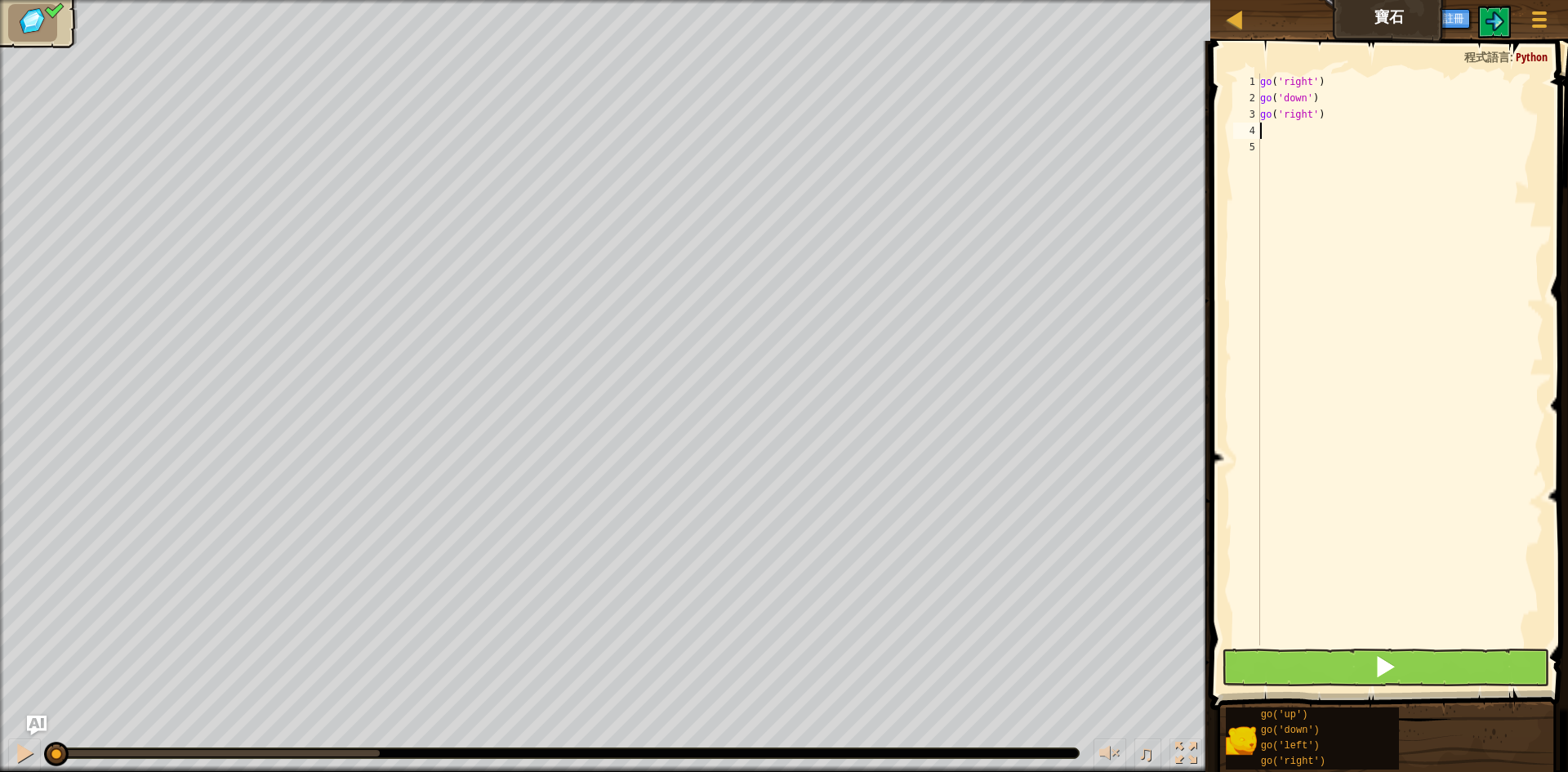
type textarea "go('right')"
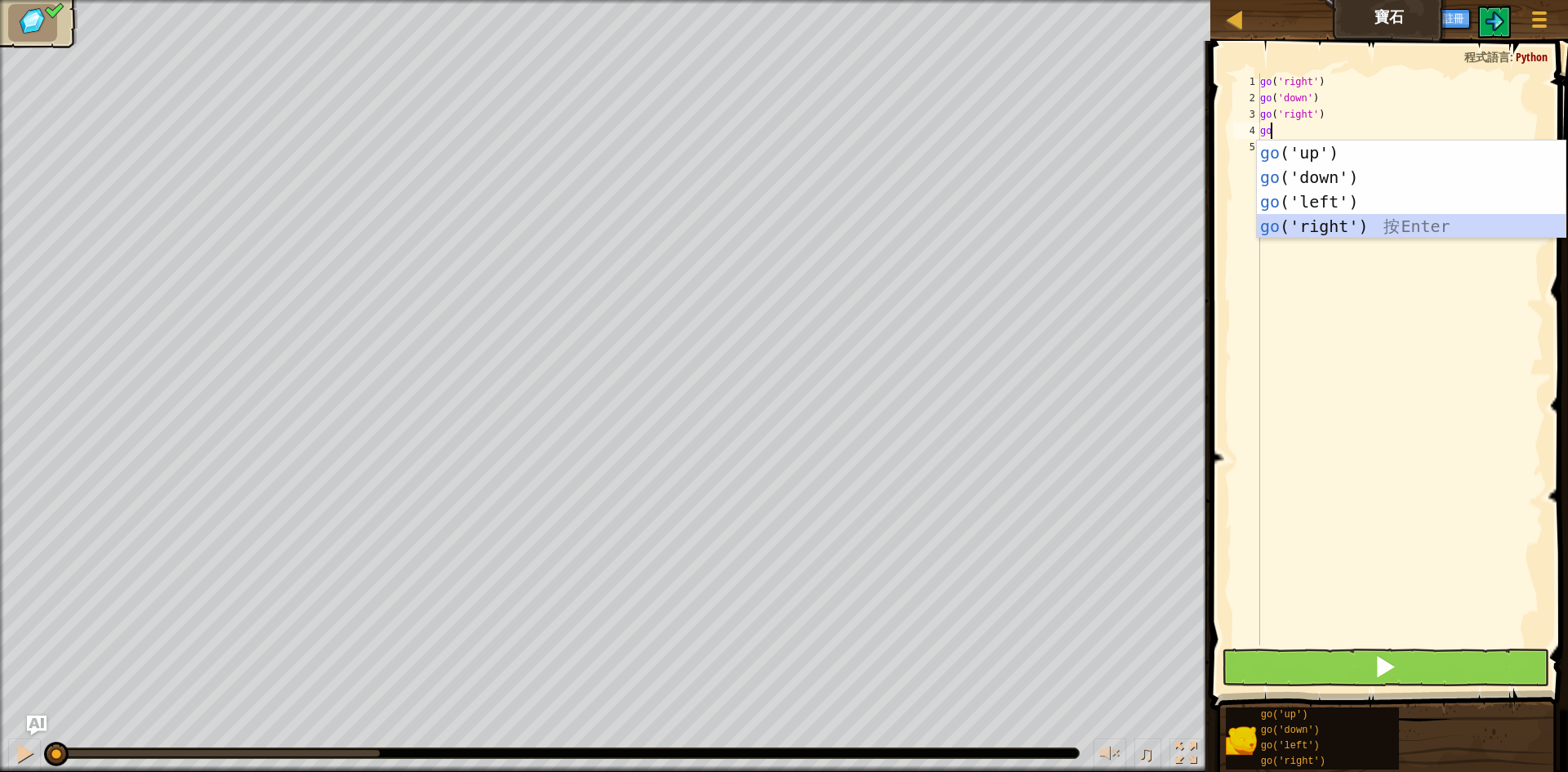
type textarea "g"
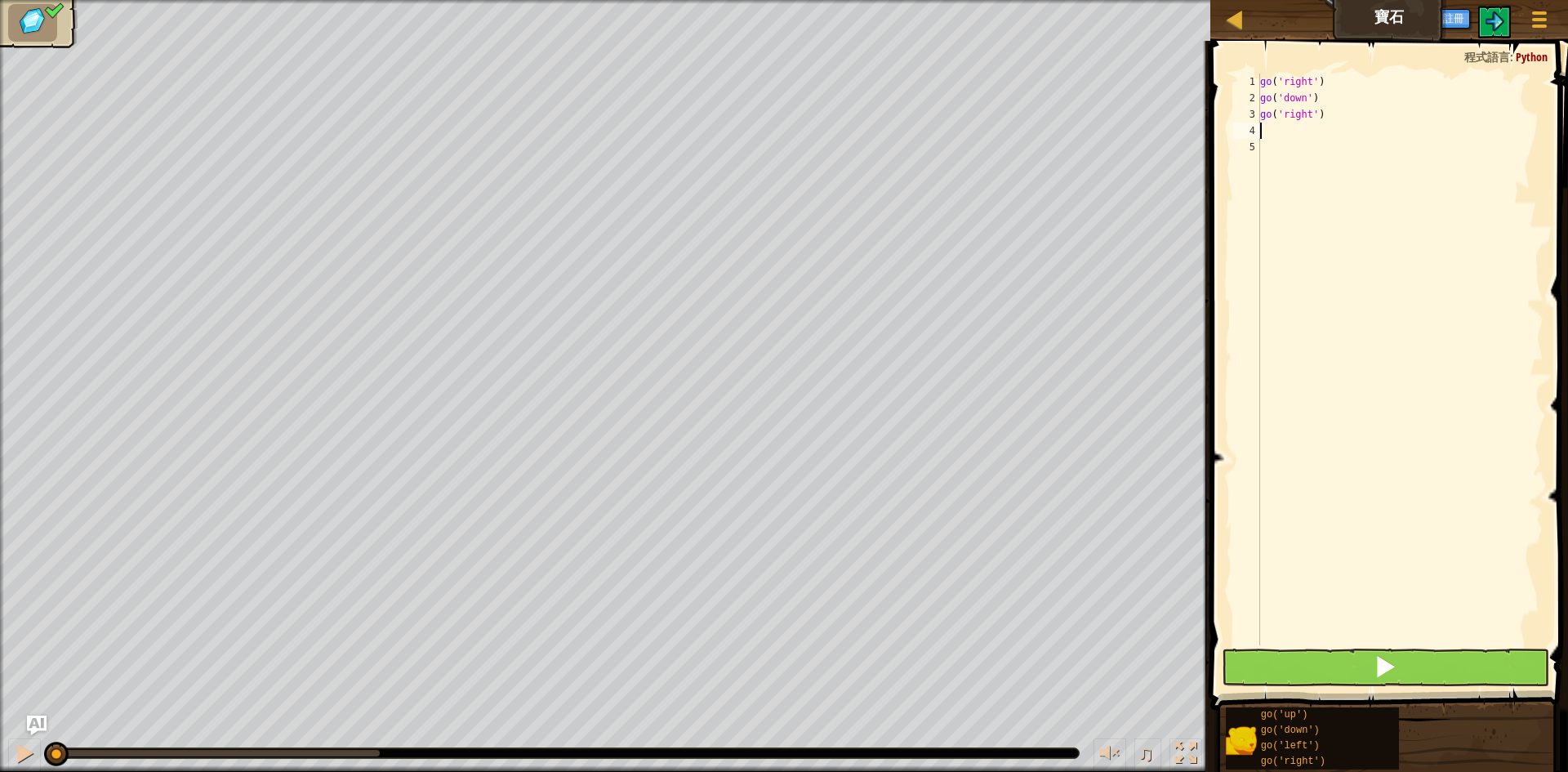
type textarea "go('right')"
click at [1279, 133] on div "go ( 'right' ) go ( 'down' ) go ( 'right' )" at bounding box center [1400, 375] width 287 height 604
click at [1539, 16] on div at bounding box center [1539, 19] width 22 height 24
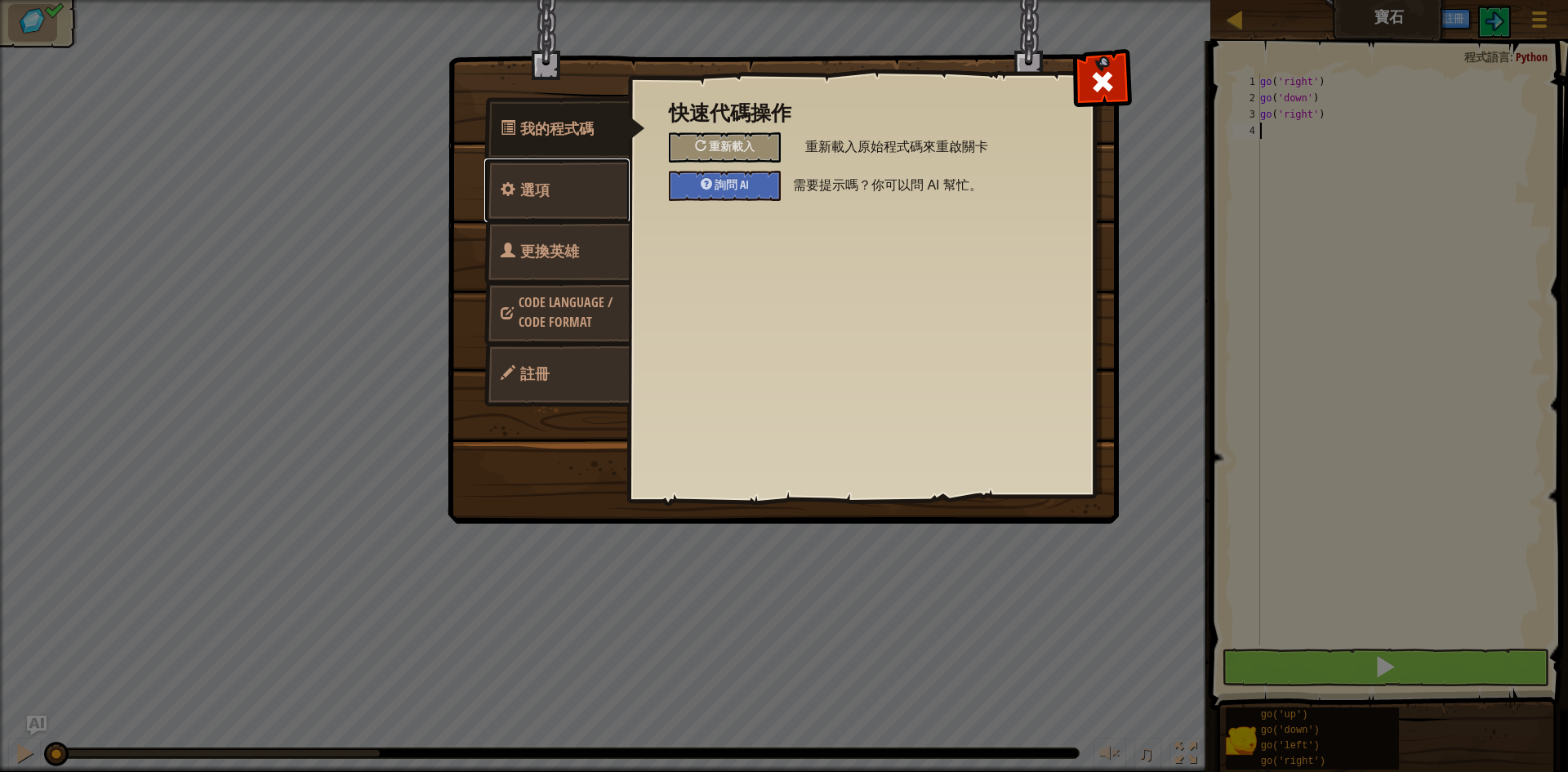
click at [542, 188] on span "選項" at bounding box center [535, 190] width 29 height 20
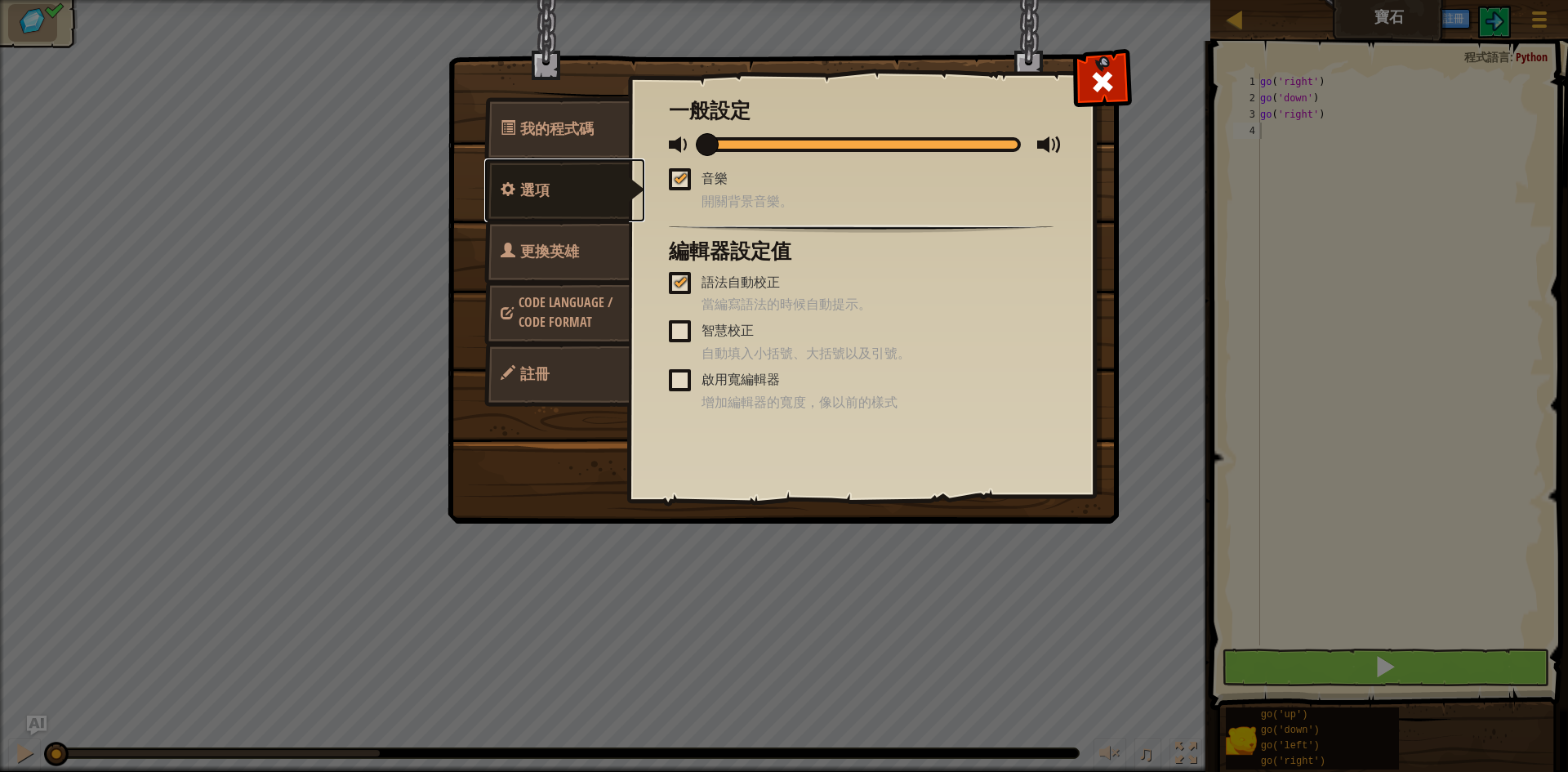
scroll to position [0, 0]
click at [557, 260] on span "更換英雄" at bounding box center [549, 251] width 59 height 20
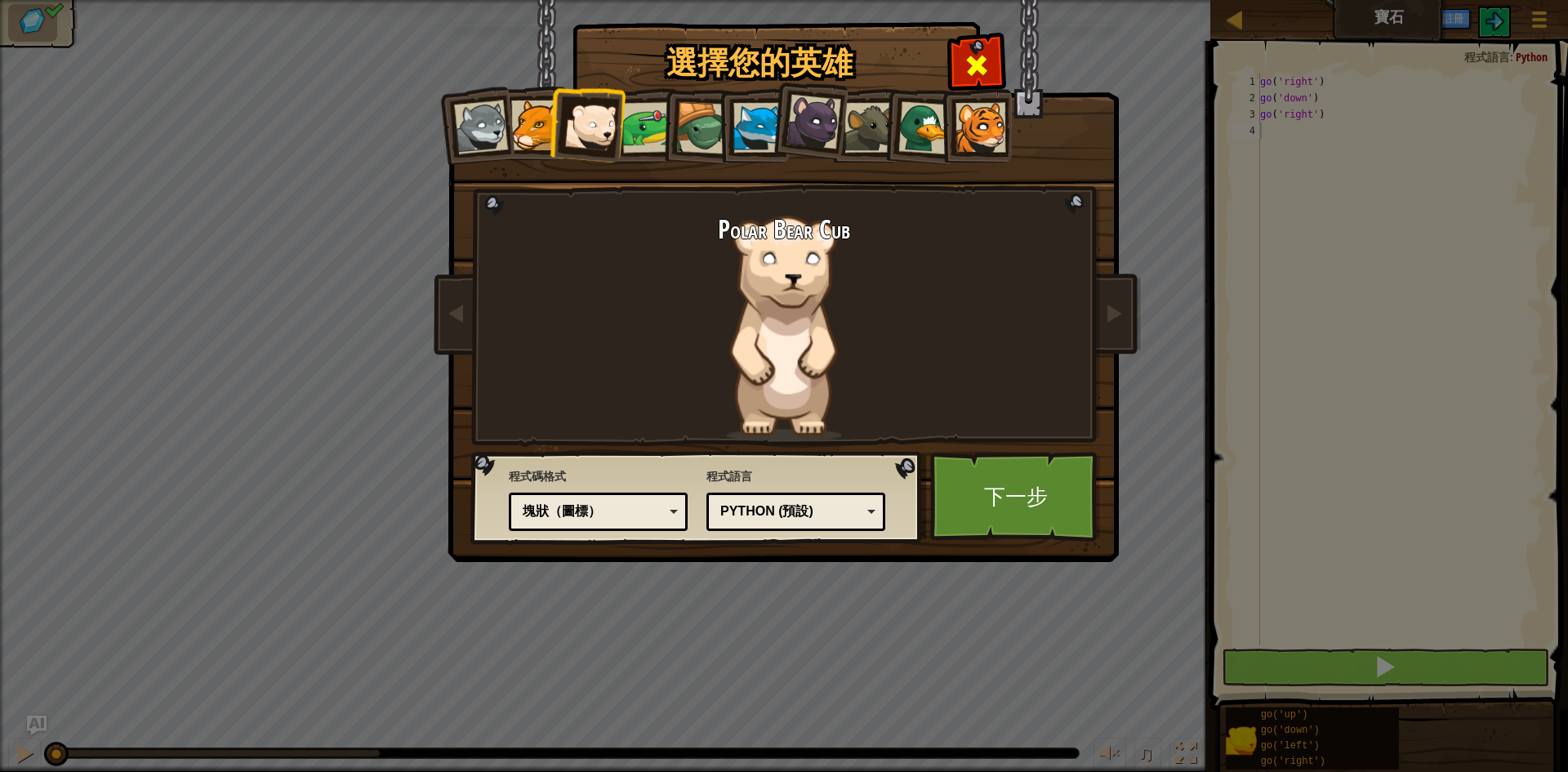
click at [990, 57] on div at bounding box center [976, 63] width 52 height 52
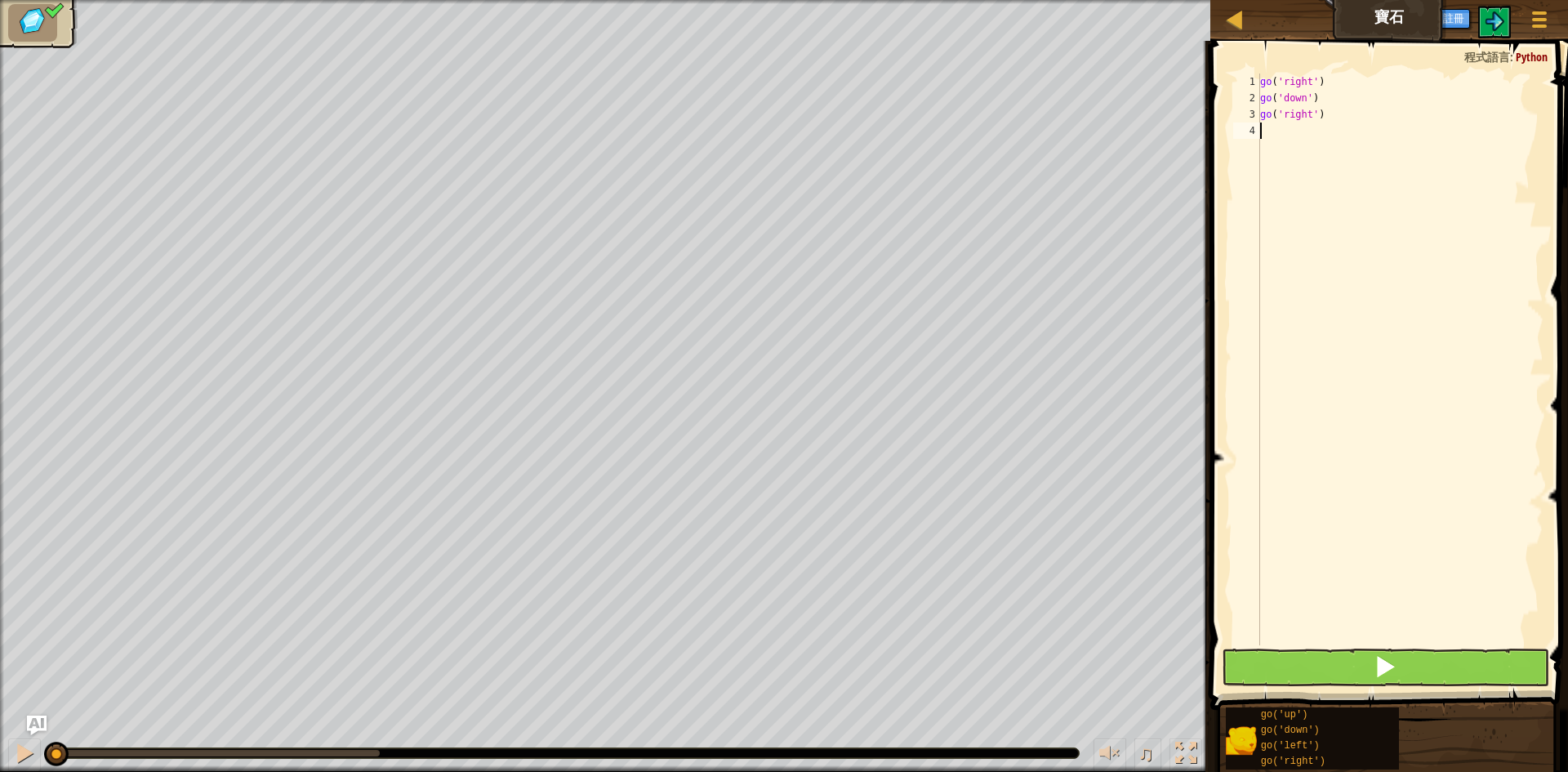
click at [1277, 139] on div "go ( 'right' ) go ( 'down' ) go ( 'right' )" at bounding box center [1400, 375] width 287 height 604
click at [1369, 679] on button at bounding box center [1385, 667] width 328 height 38
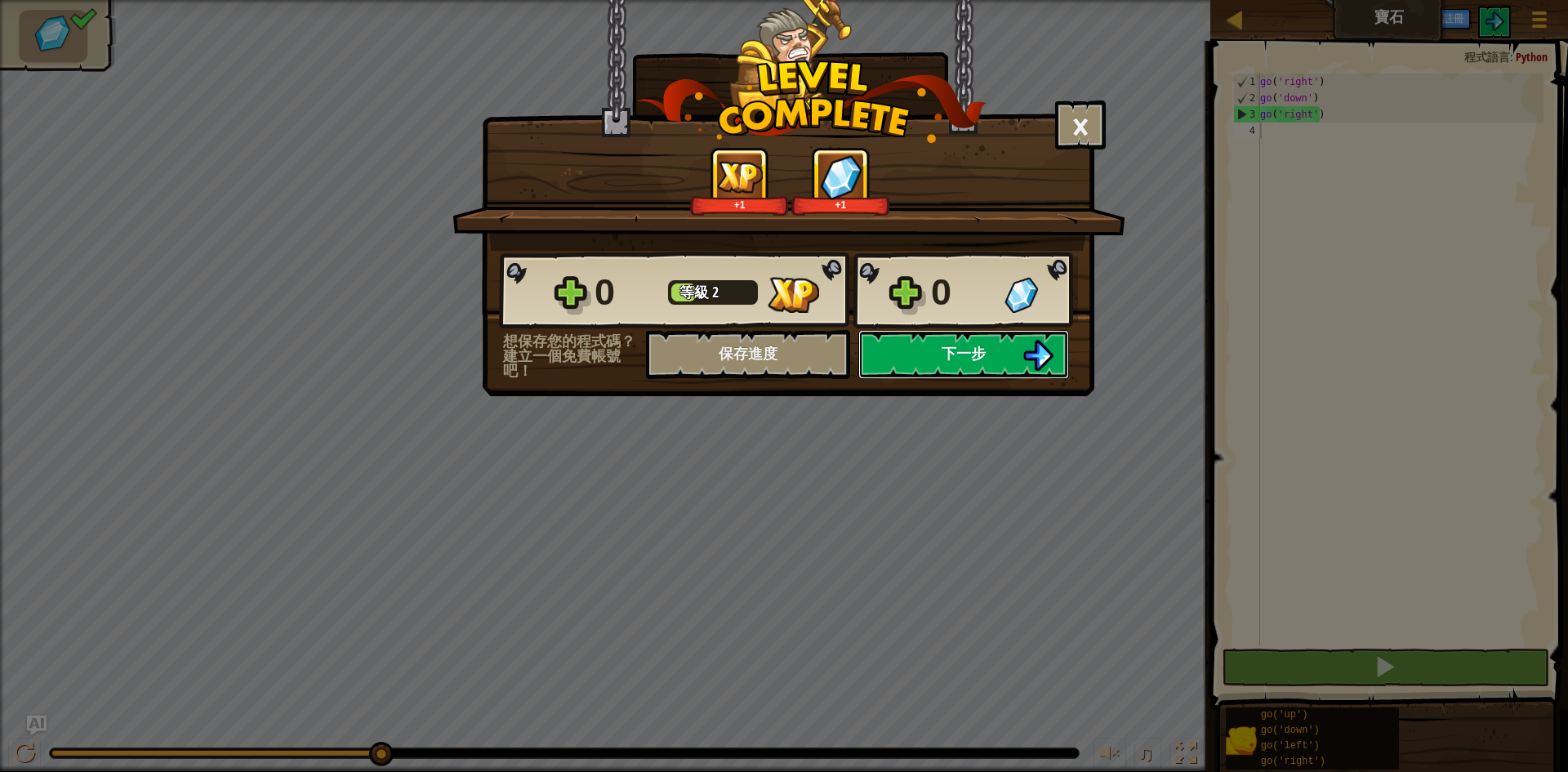
click at [1028, 353] on img at bounding box center [1037, 356] width 31 height 31
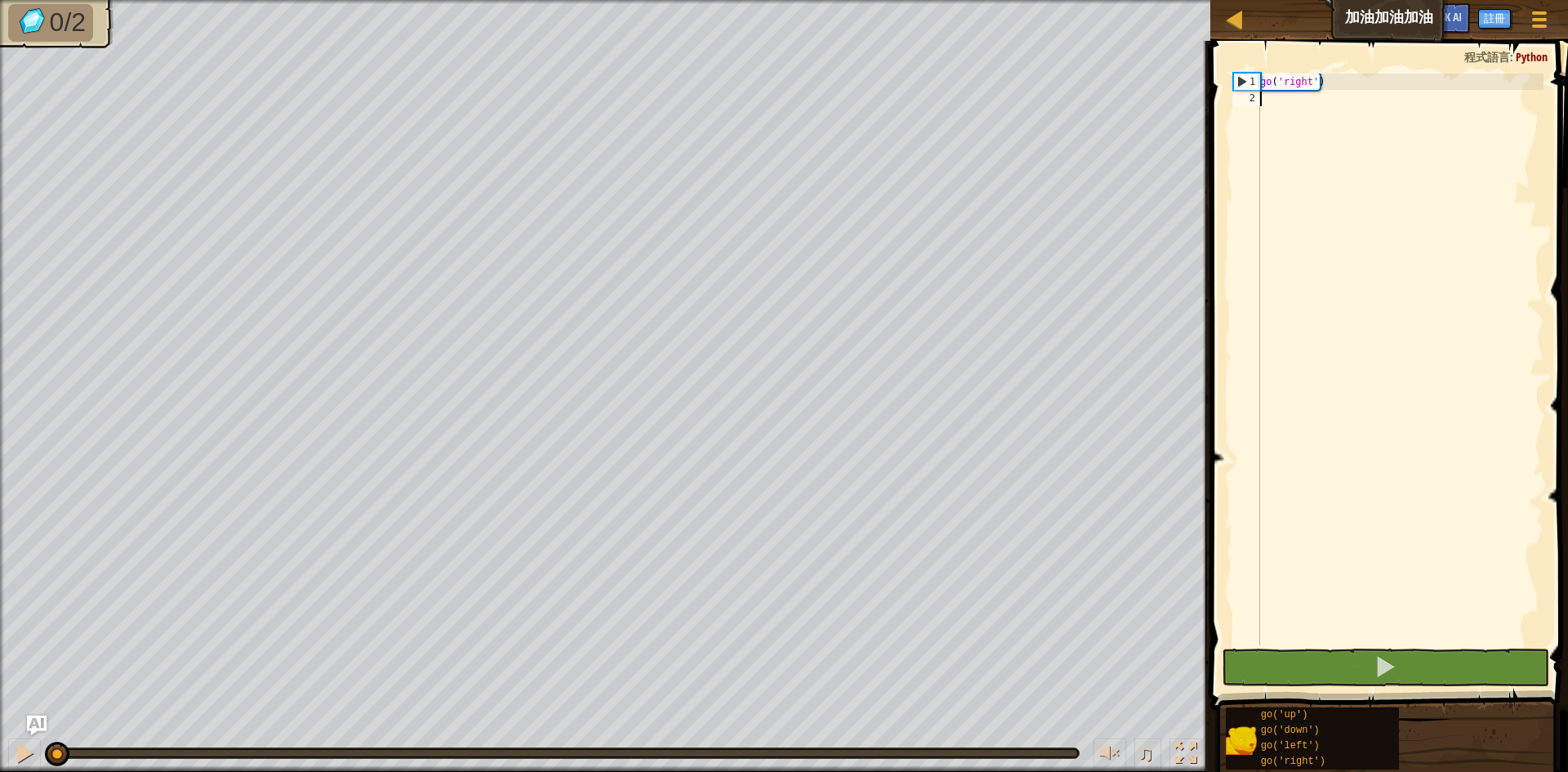
click at [1280, 101] on div "go ( 'right' )" at bounding box center [1400, 375] width 287 height 604
type textarea "go"
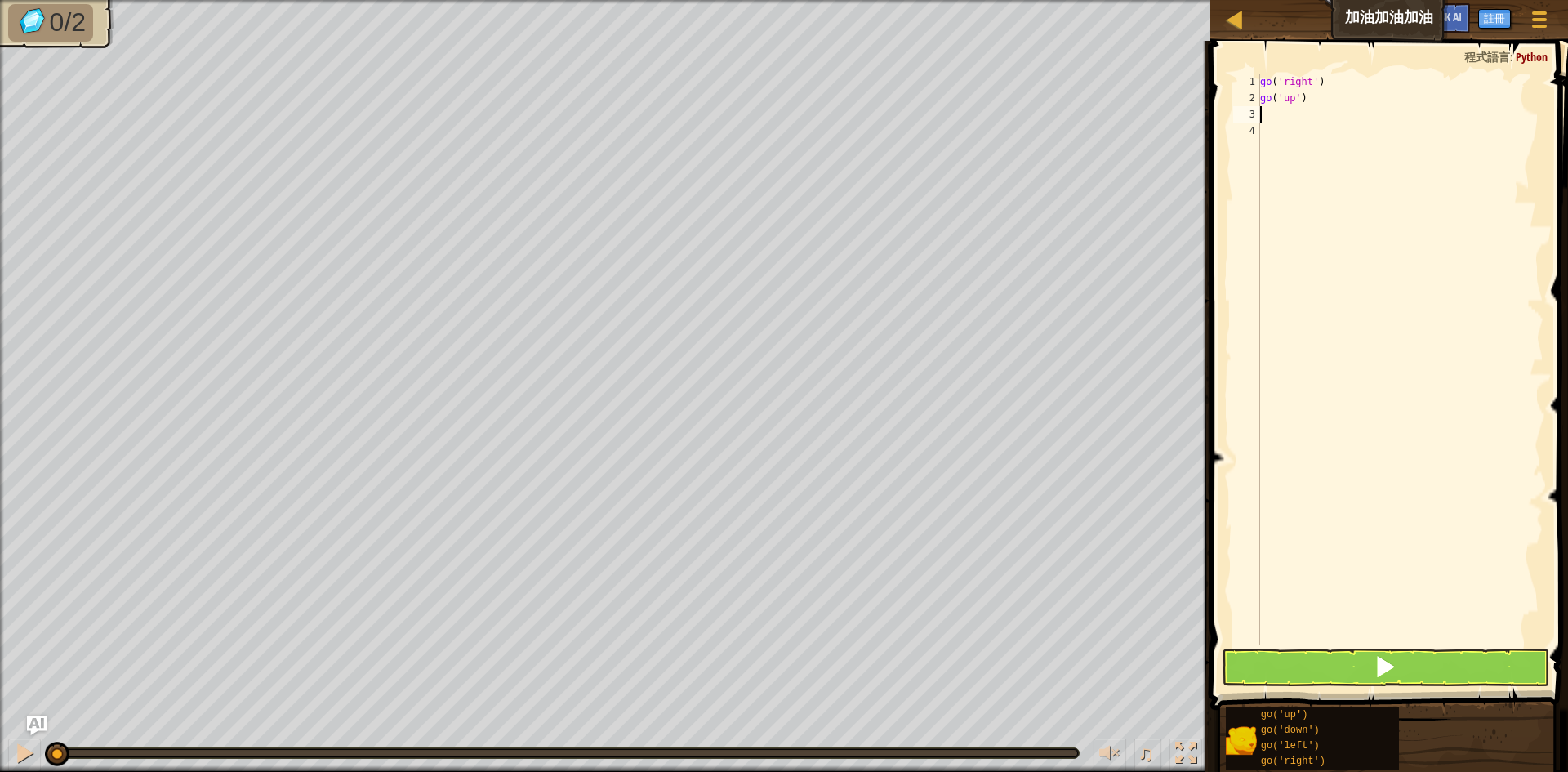
type textarea "go"
click at [1335, 128] on div "go ( 'right' ) go ( 'up' ) go ( 'right' ) go ( 'right' )" at bounding box center [1400, 375] width 287 height 604
click at [1307, 97] on div "go ( 'right' ) go ( 'up' ) go ( 'right' ) go ( 'right' )" at bounding box center [1400, 375] width 287 height 604
click at [1331, 114] on div "go ( 'right' ) go ( 'up' ) go ( 'right' ) go ( 'right' )" at bounding box center [1400, 375] width 287 height 604
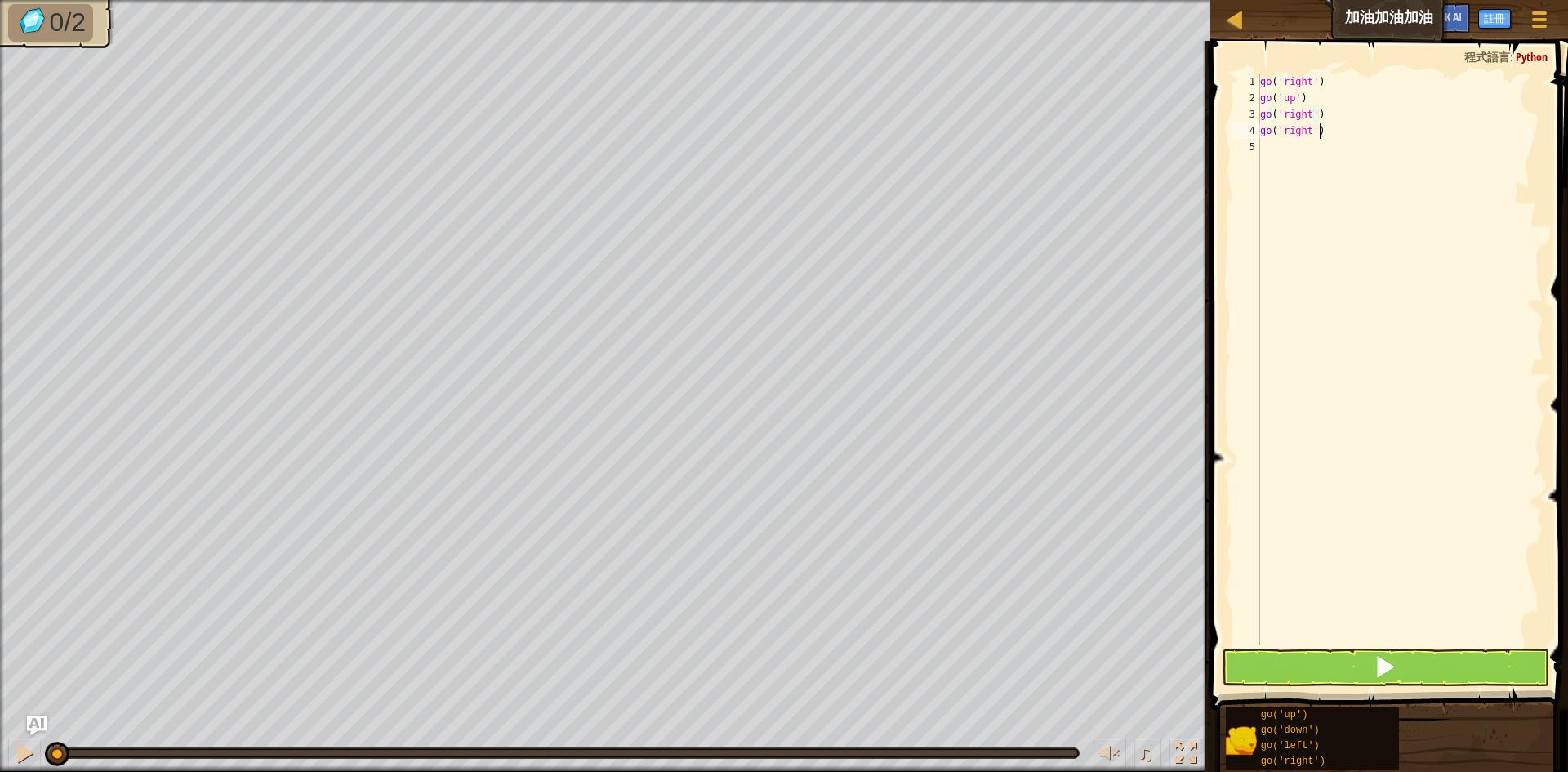
click at [1331, 132] on div "go ( 'right' ) go ( 'up' ) go ( 'right' ) go ( 'right' )" at bounding box center [1400, 375] width 287 height 604
type textarea "go('right')"
click at [1342, 665] on button at bounding box center [1385, 667] width 328 height 38
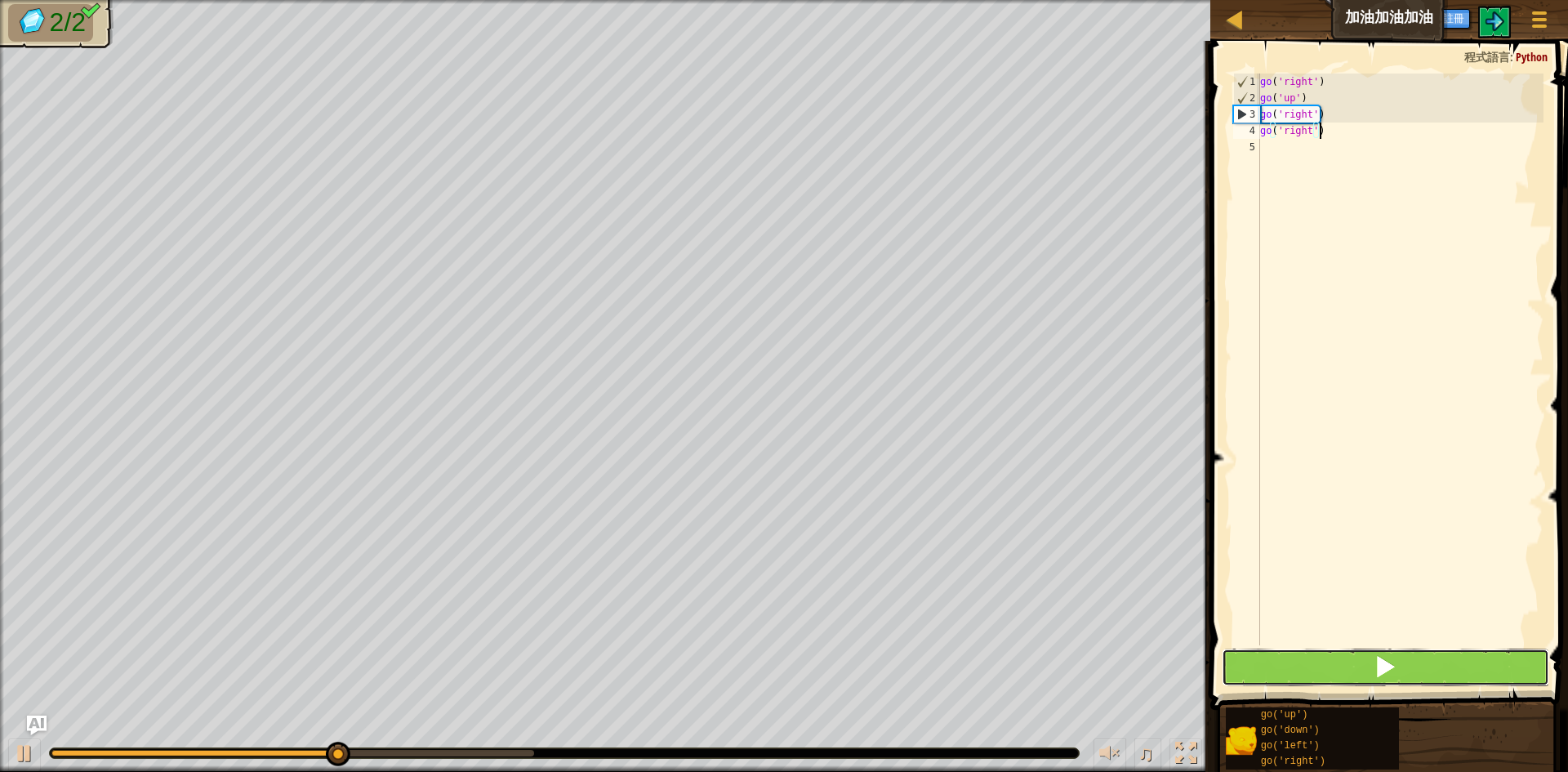
click at [1378, 677] on span at bounding box center [1385, 667] width 23 height 23
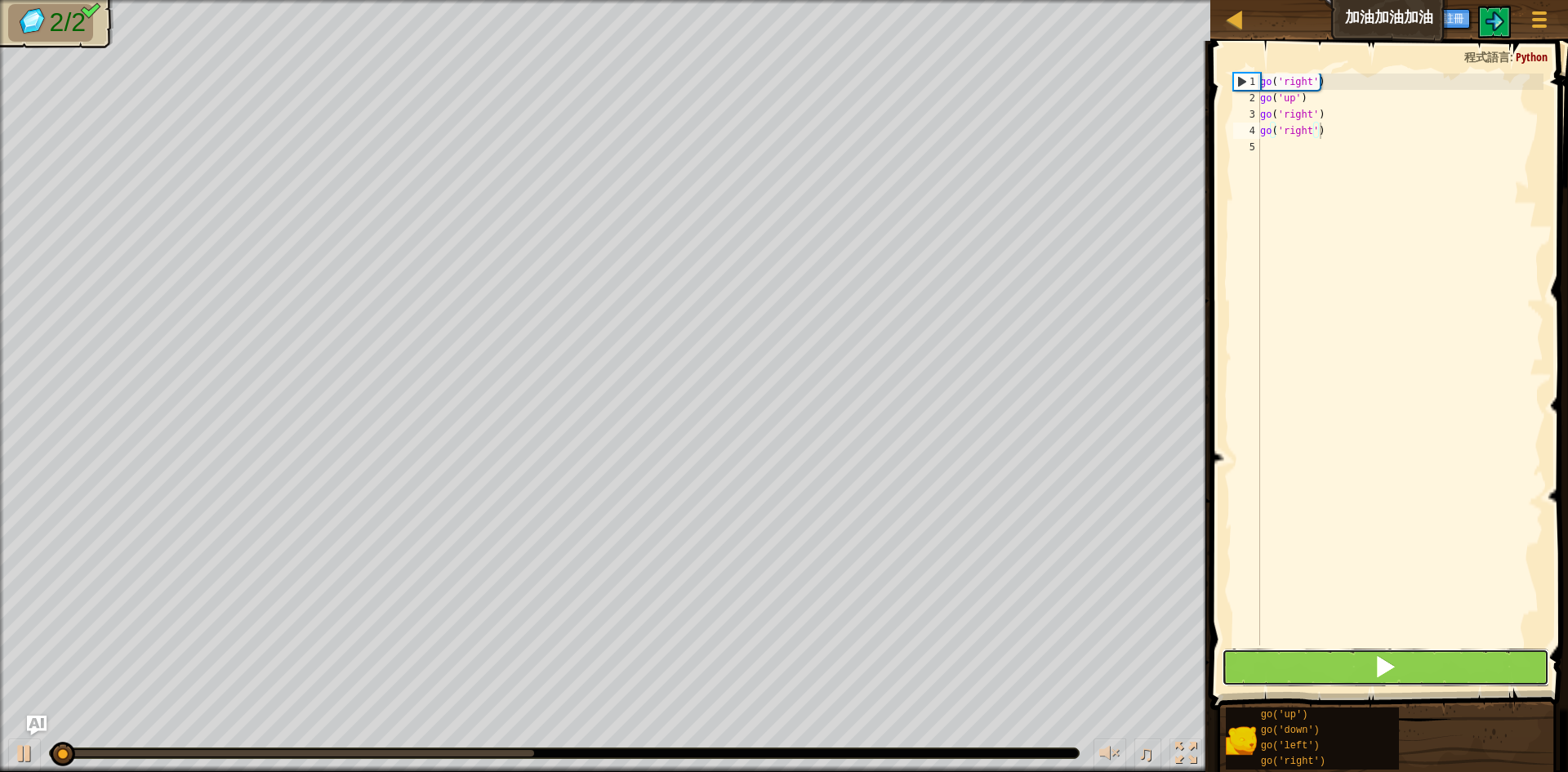
click at [1378, 677] on span at bounding box center [1385, 667] width 23 height 23
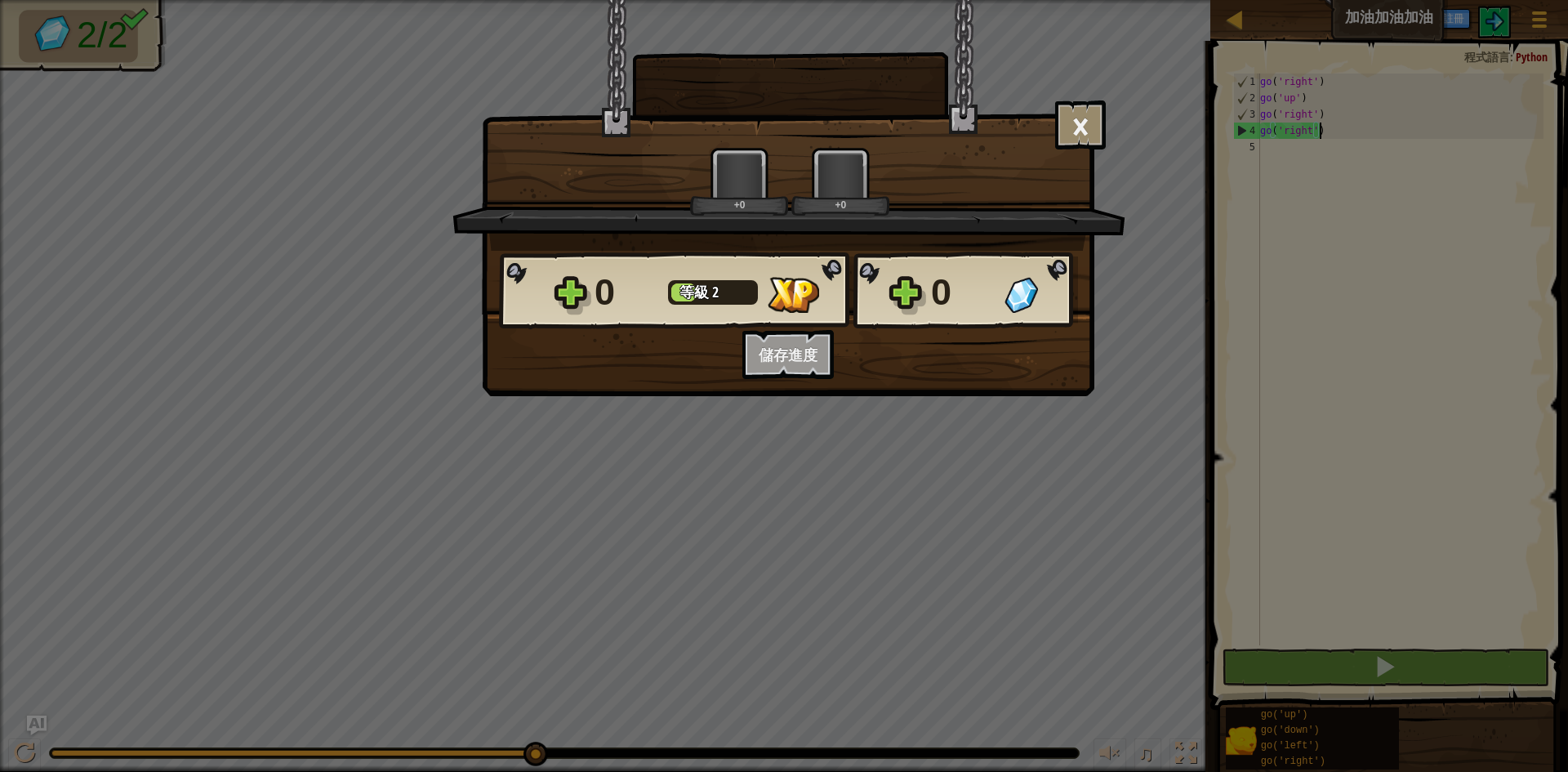
scroll to position [7, 4]
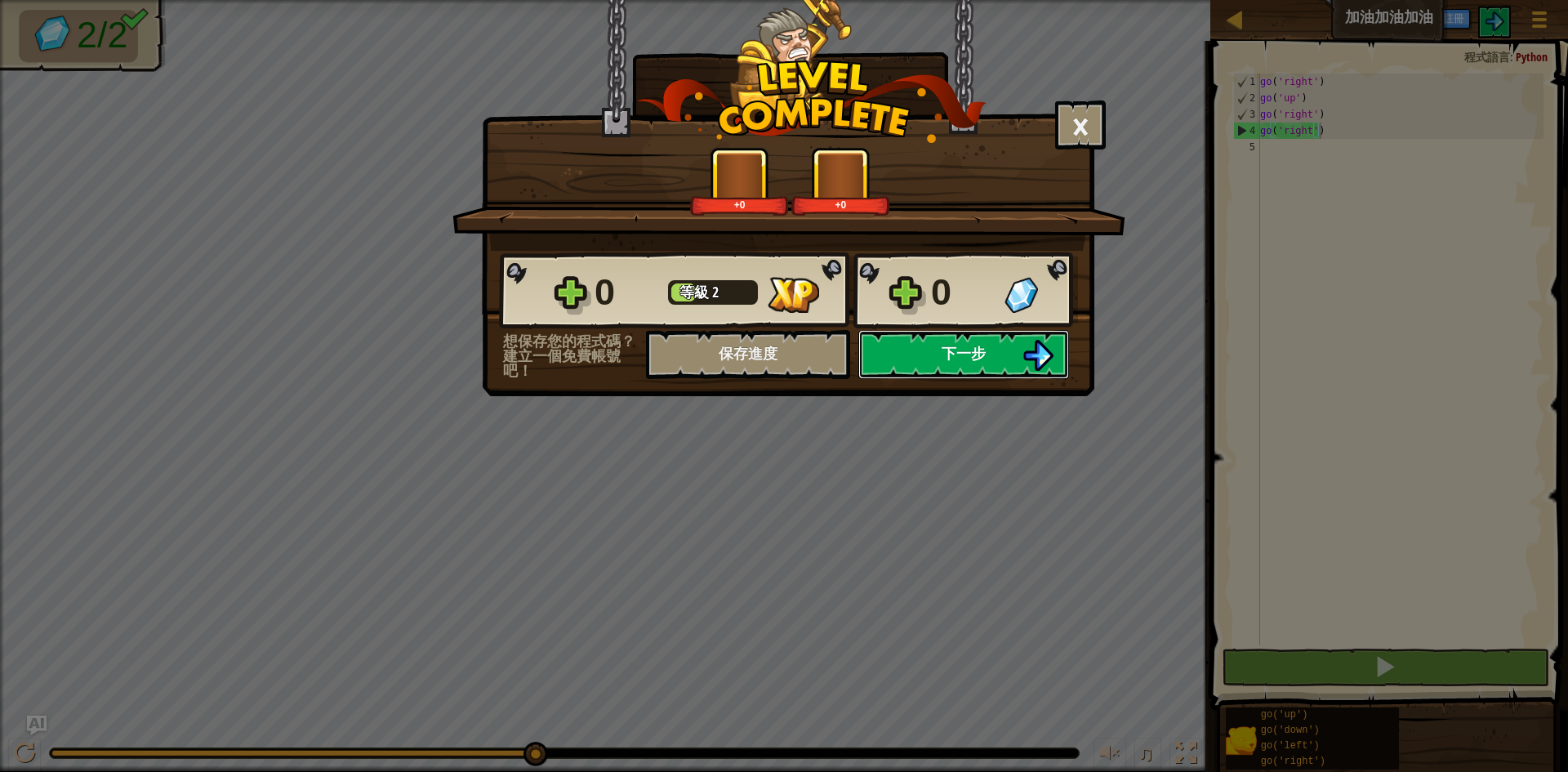
click at [969, 359] on span "下一步" at bounding box center [964, 352] width 44 height 20
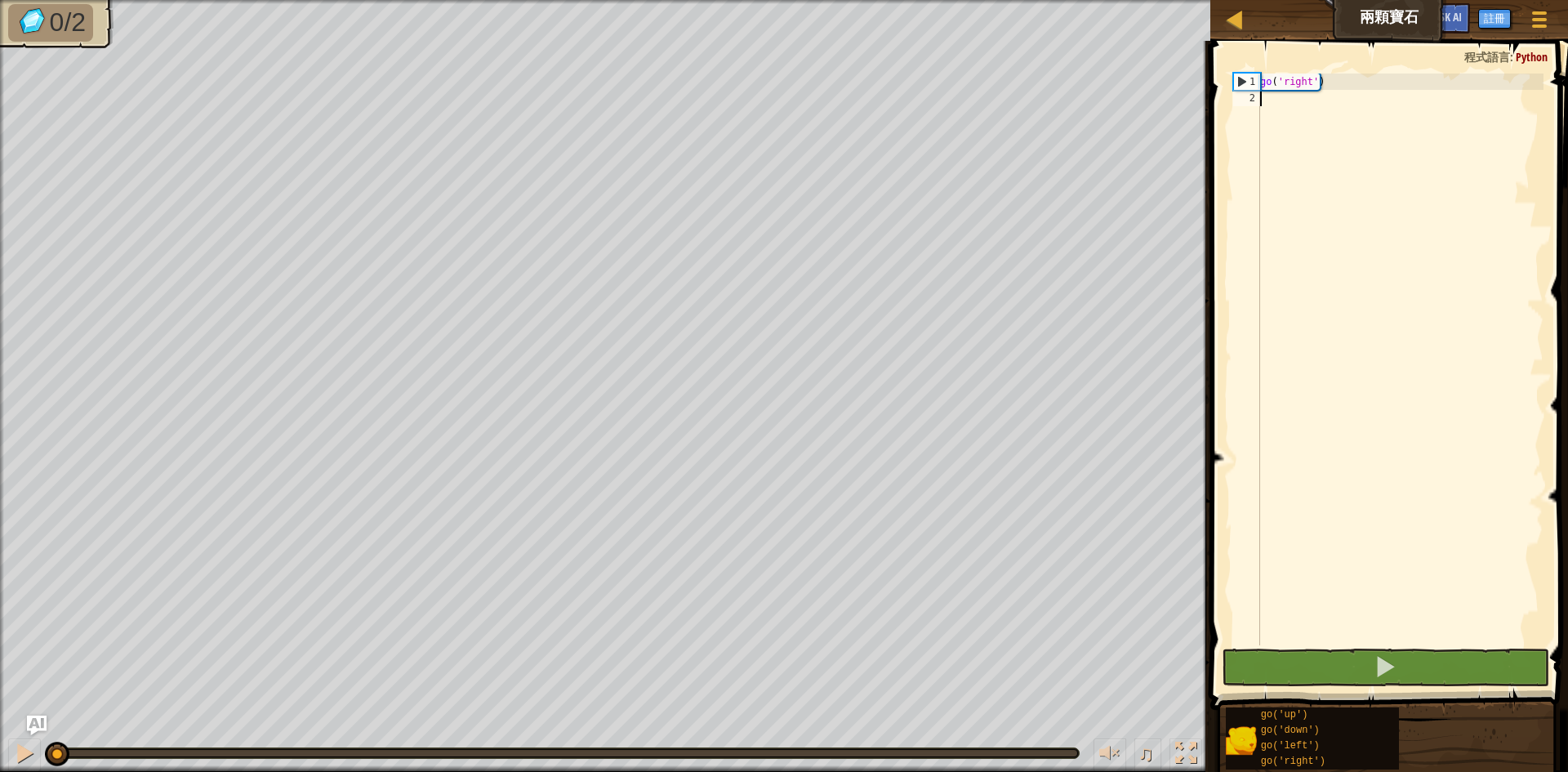
click at [1274, 103] on div "go ( 'right' )" at bounding box center [1400, 375] width 287 height 604
type textarea "ㄕ"
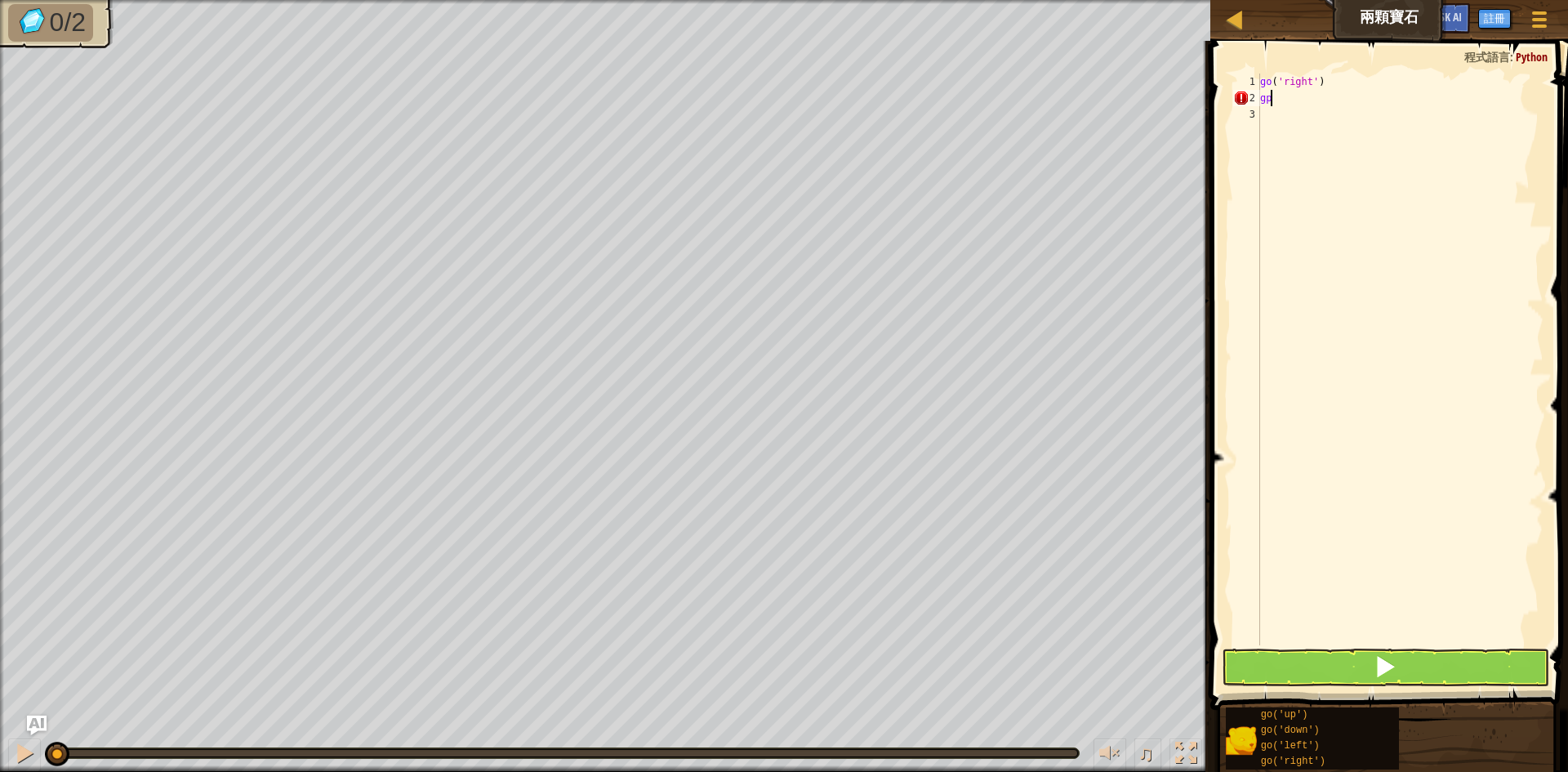
scroll to position [7, 0]
type textarea "go"
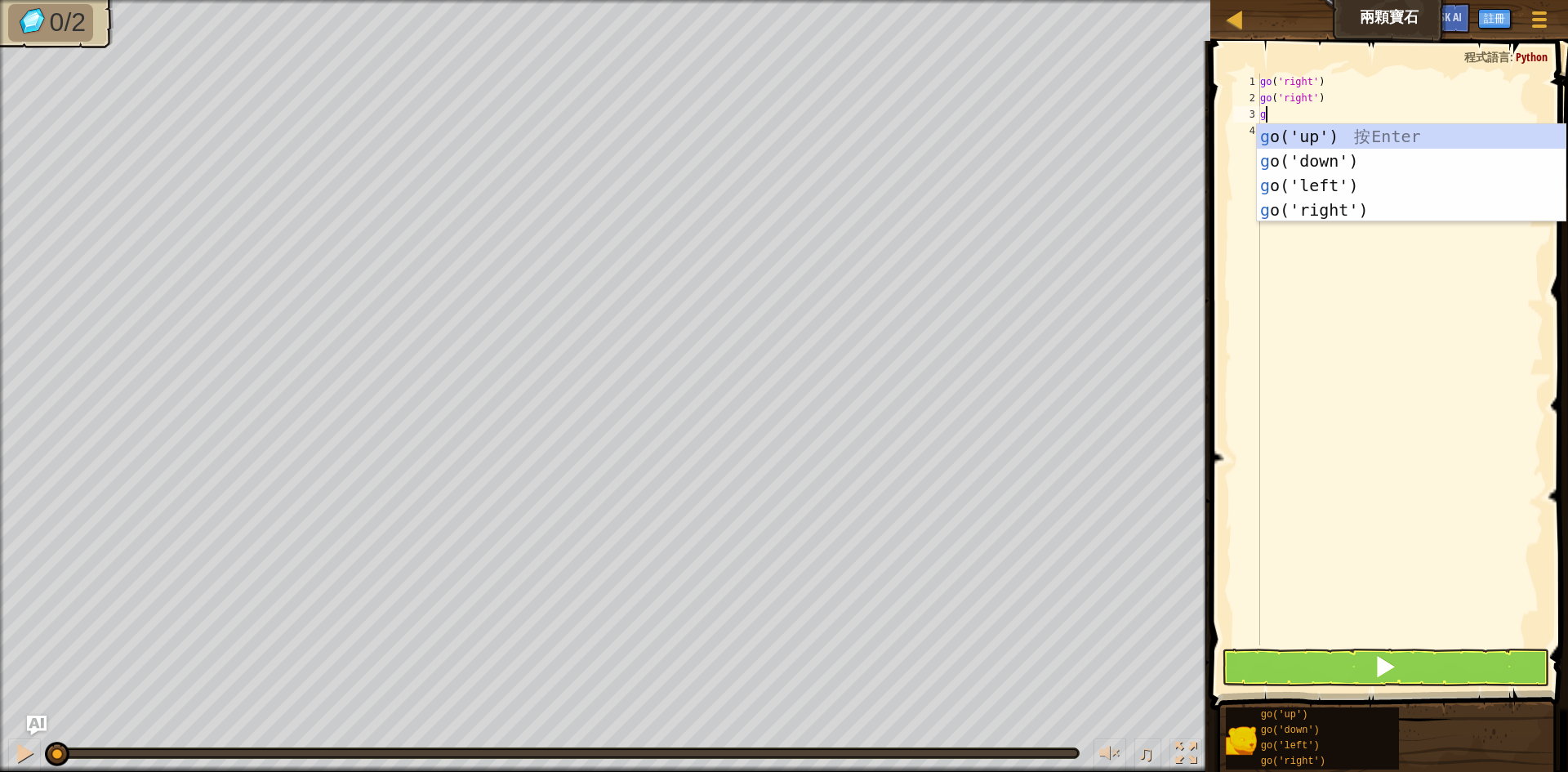
type textarea "go"
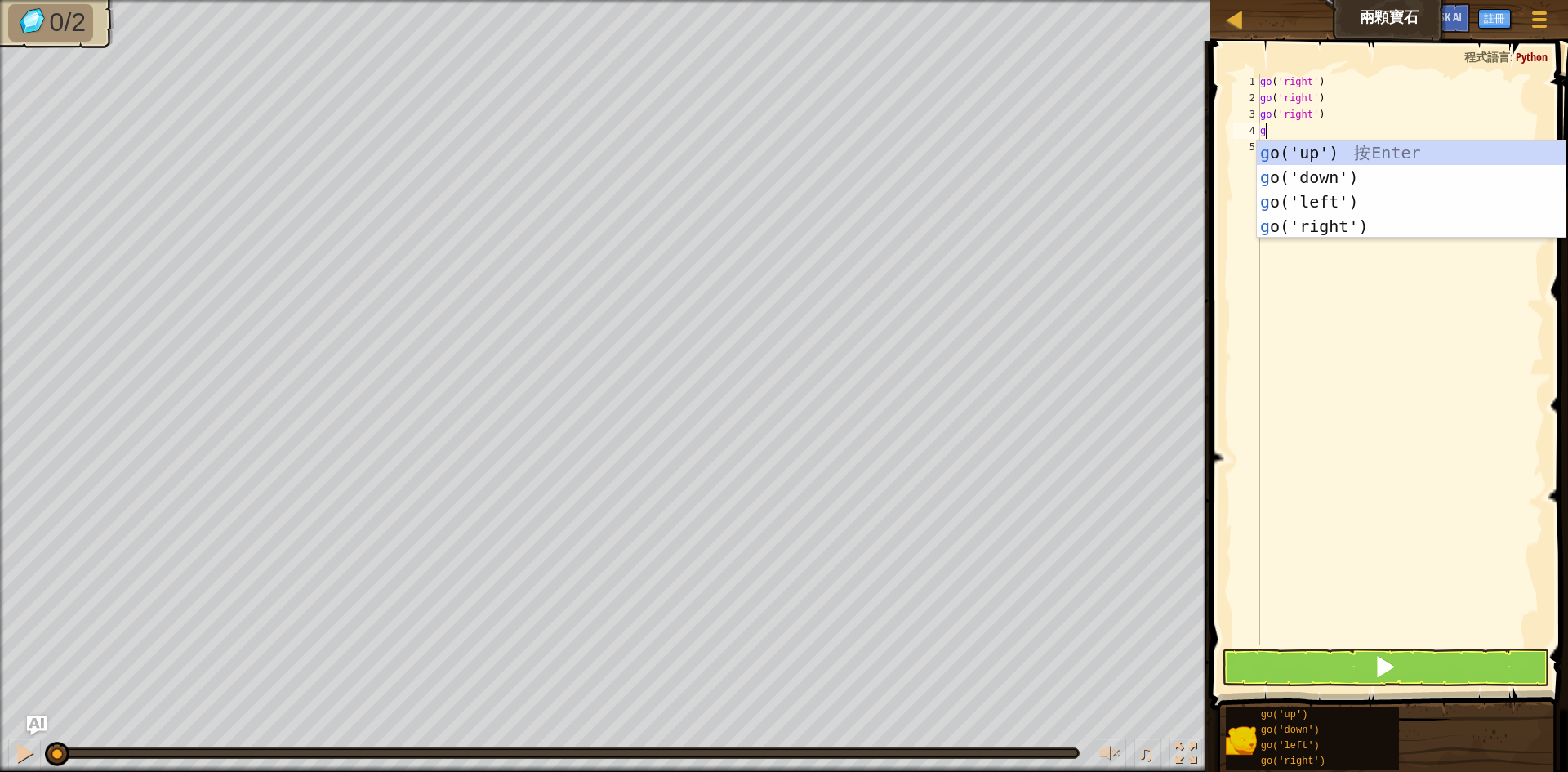
type textarea "go"
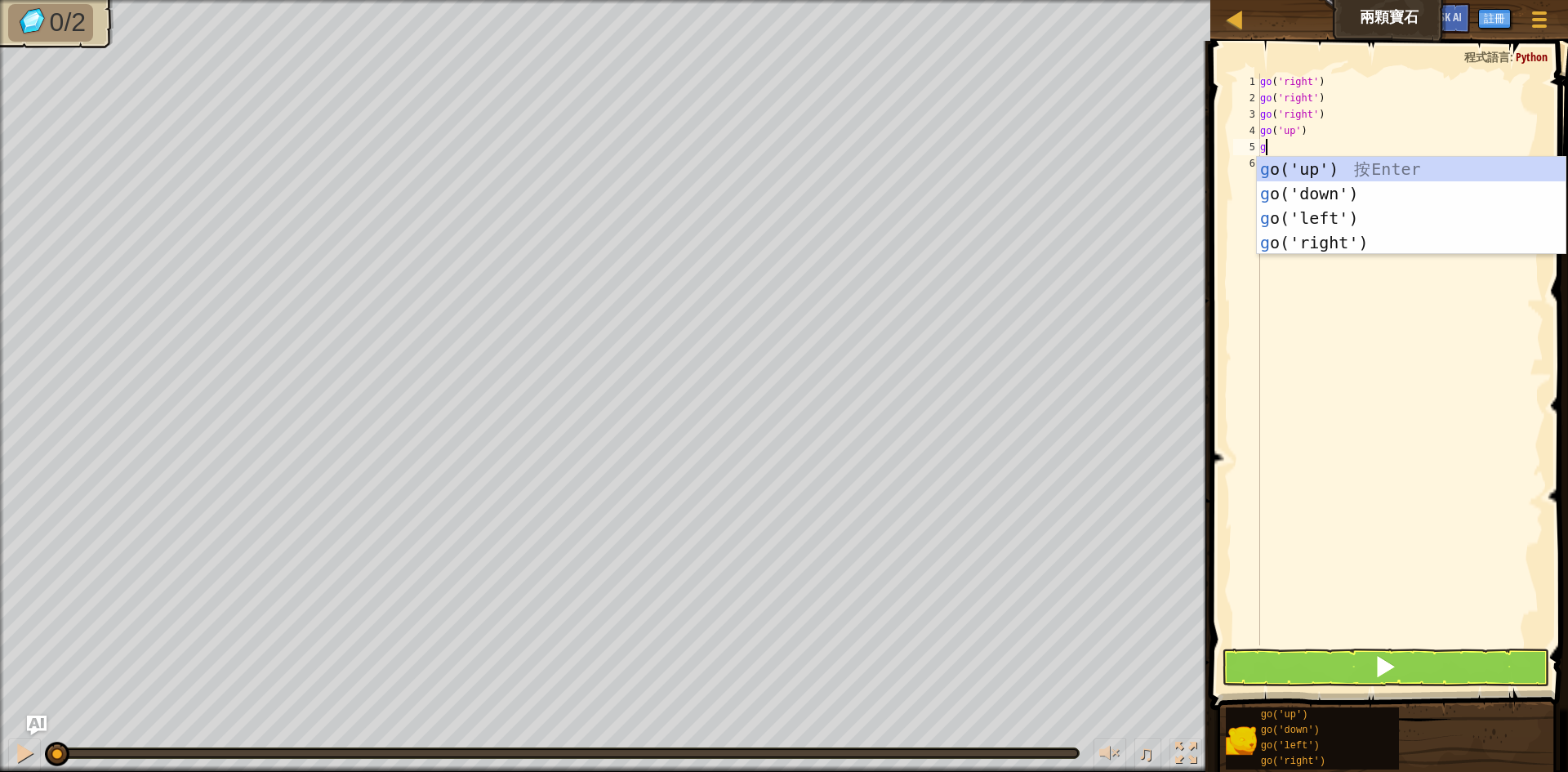
type textarea "go"
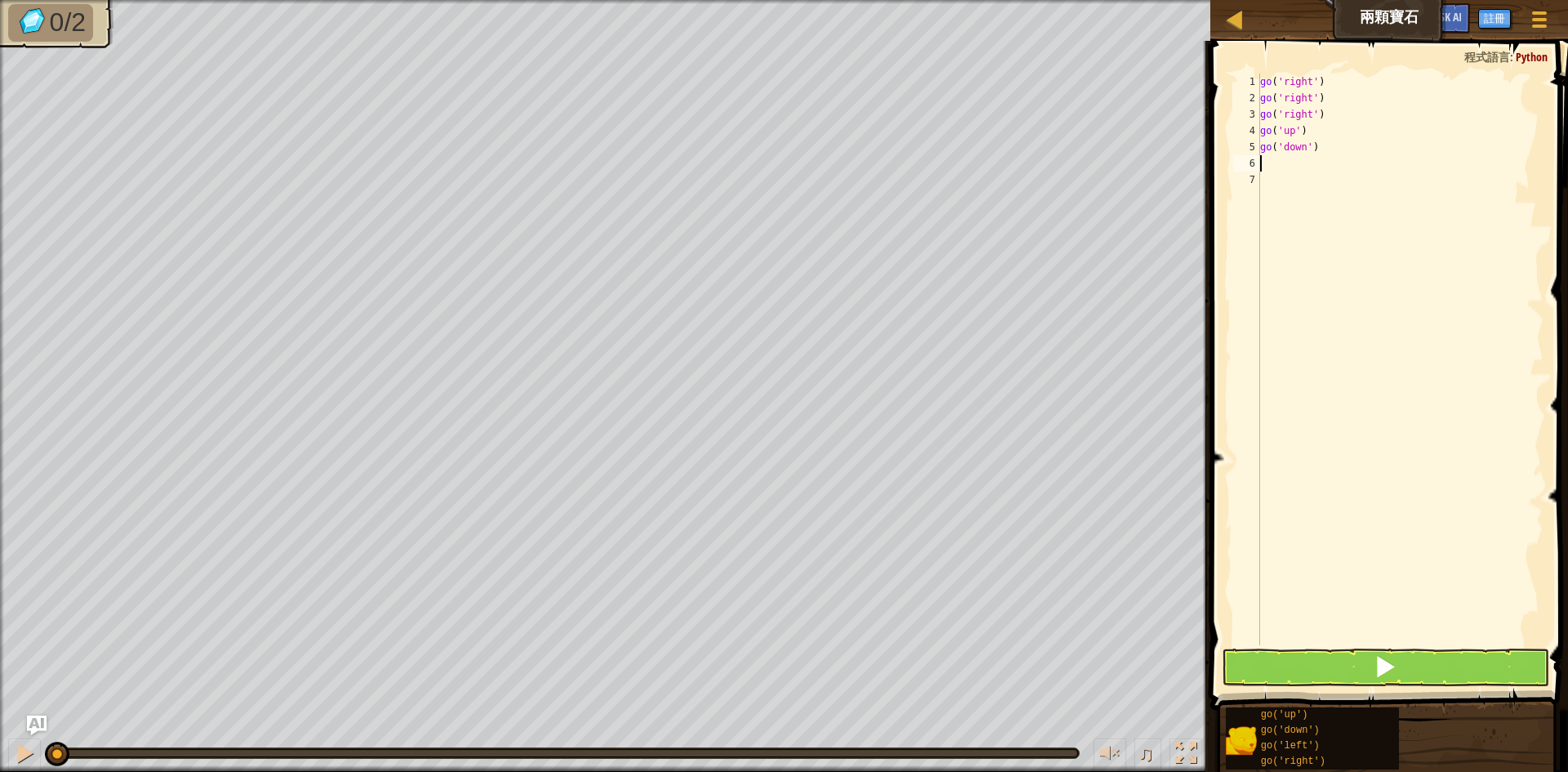
type textarea "go"
type textarea "go('down')"
click at [1371, 658] on button at bounding box center [1385, 667] width 328 height 38
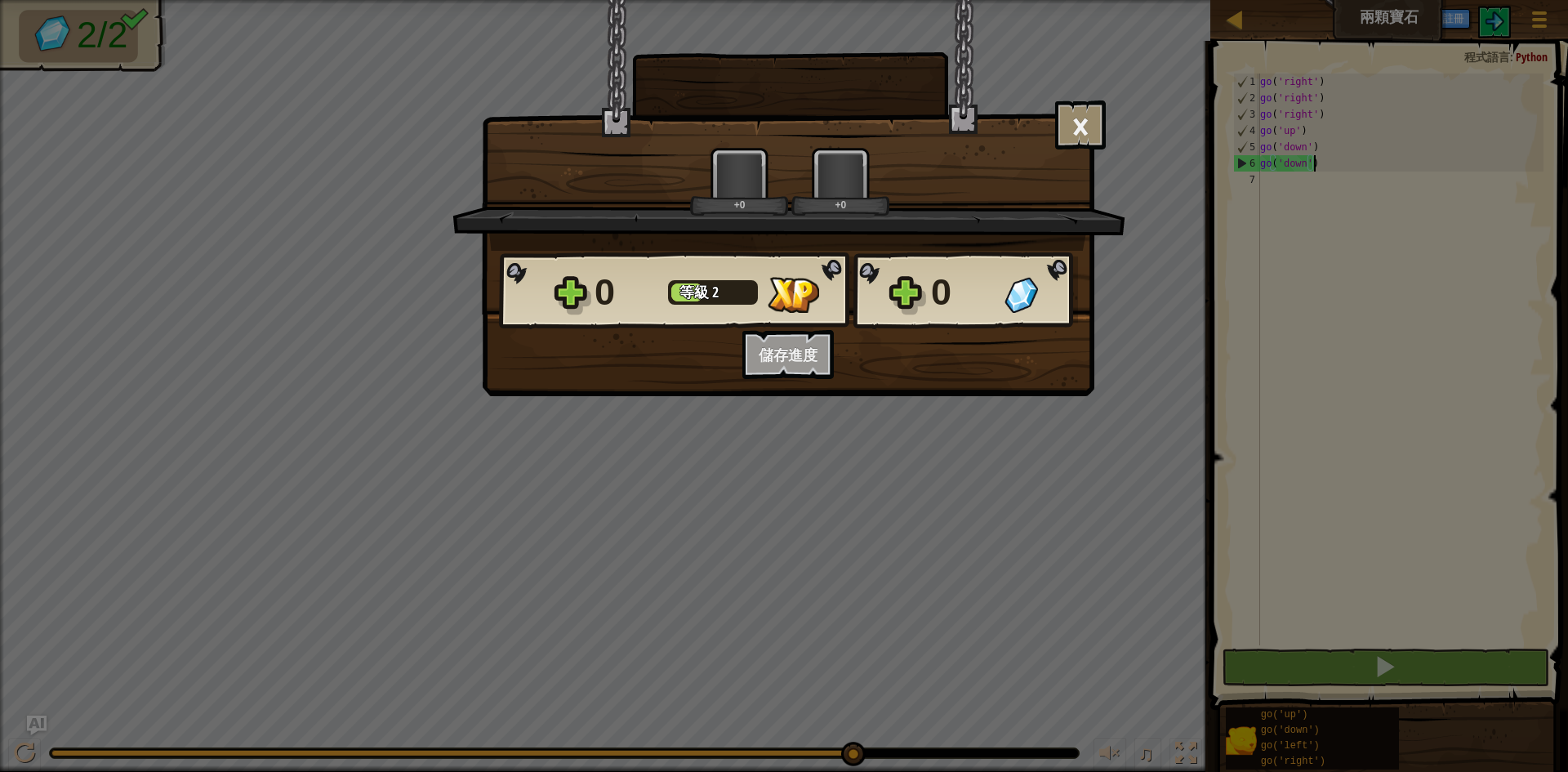
scroll to position [7, 4]
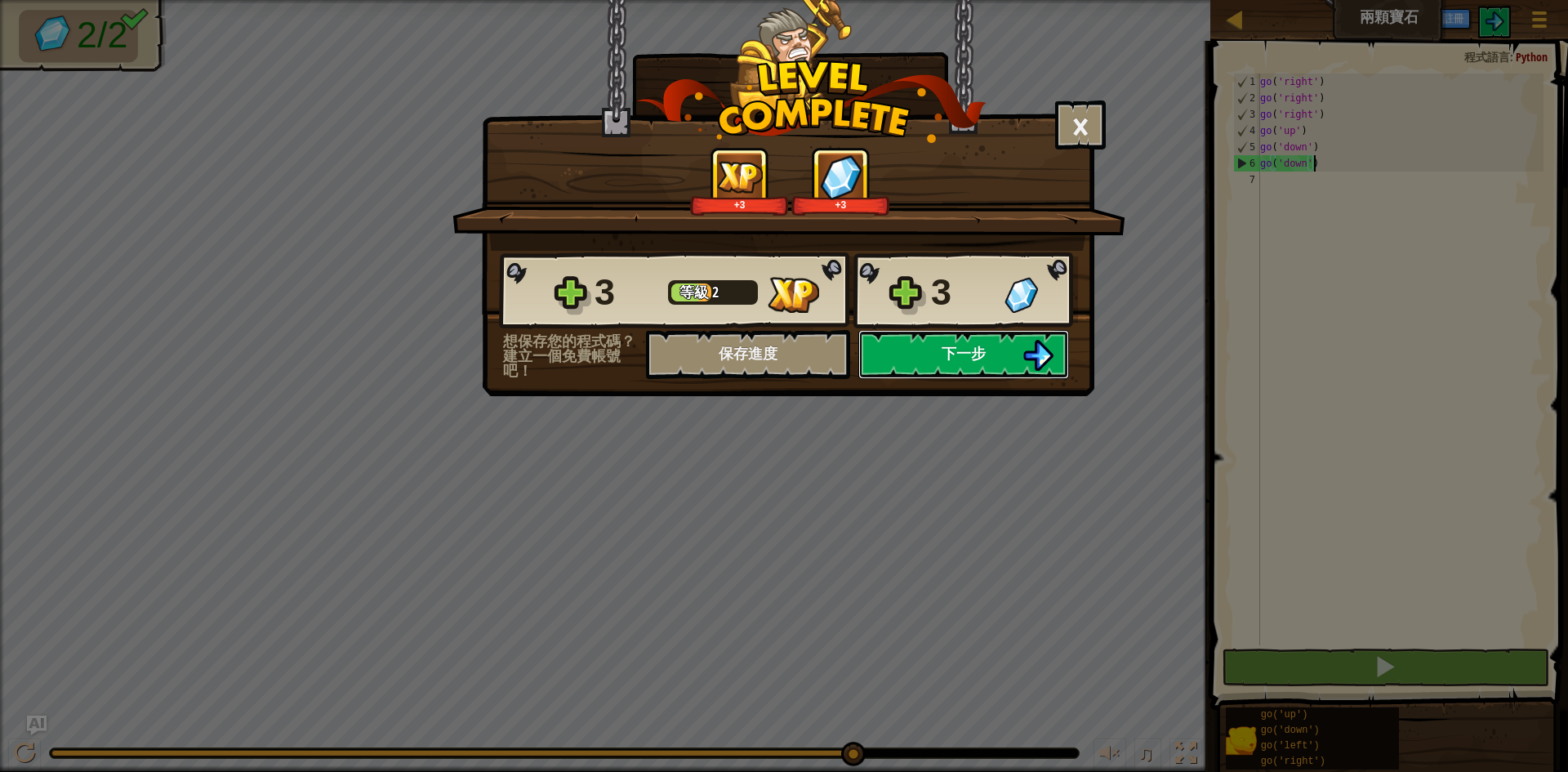
click at [1010, 356] on button "下一步" at bounding box center [964, 355] width 211 height 49
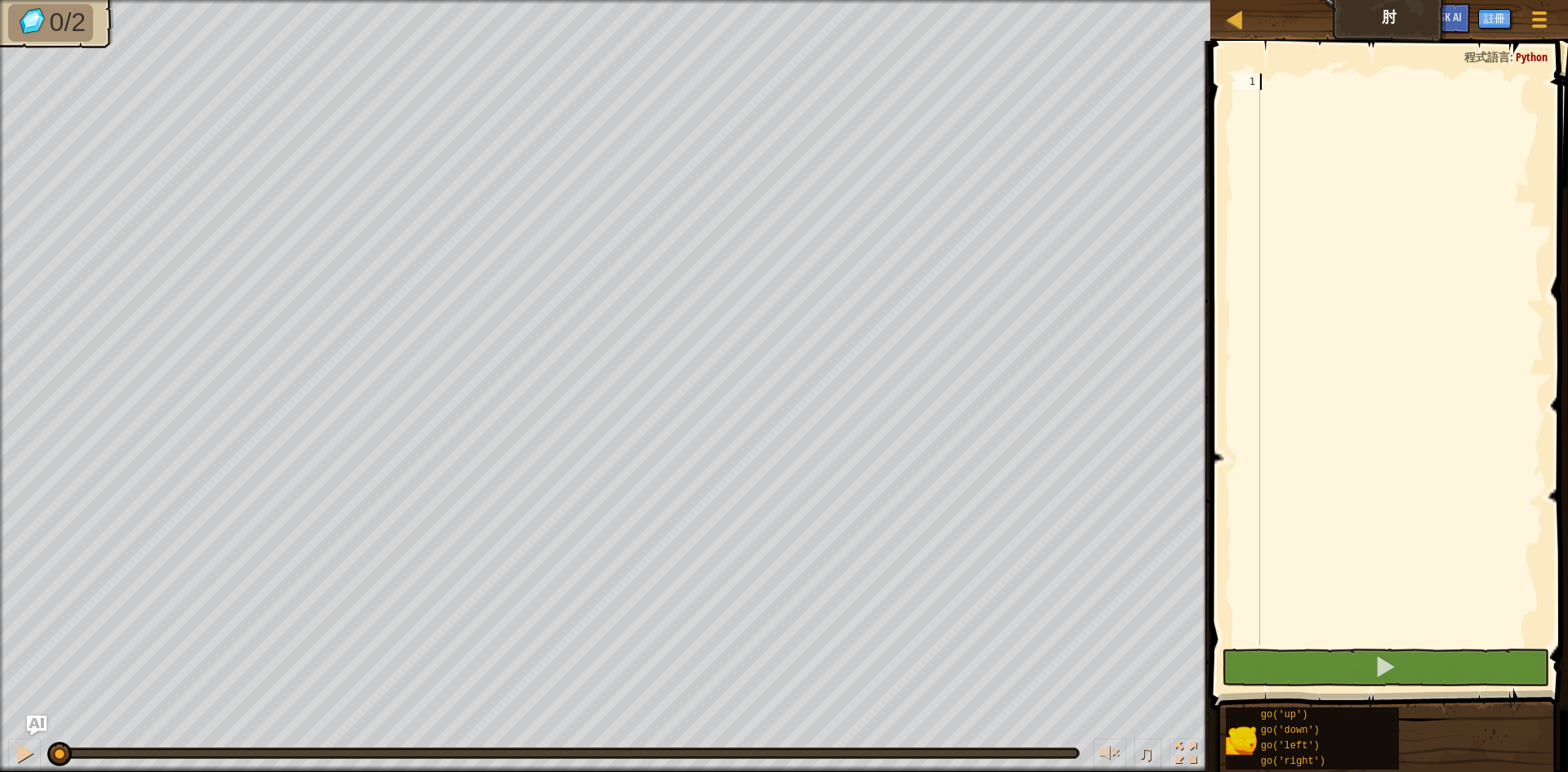
click at [1297, 98] on div at bounding box center [1400, 375] width 287 height 604
type textarea "go"
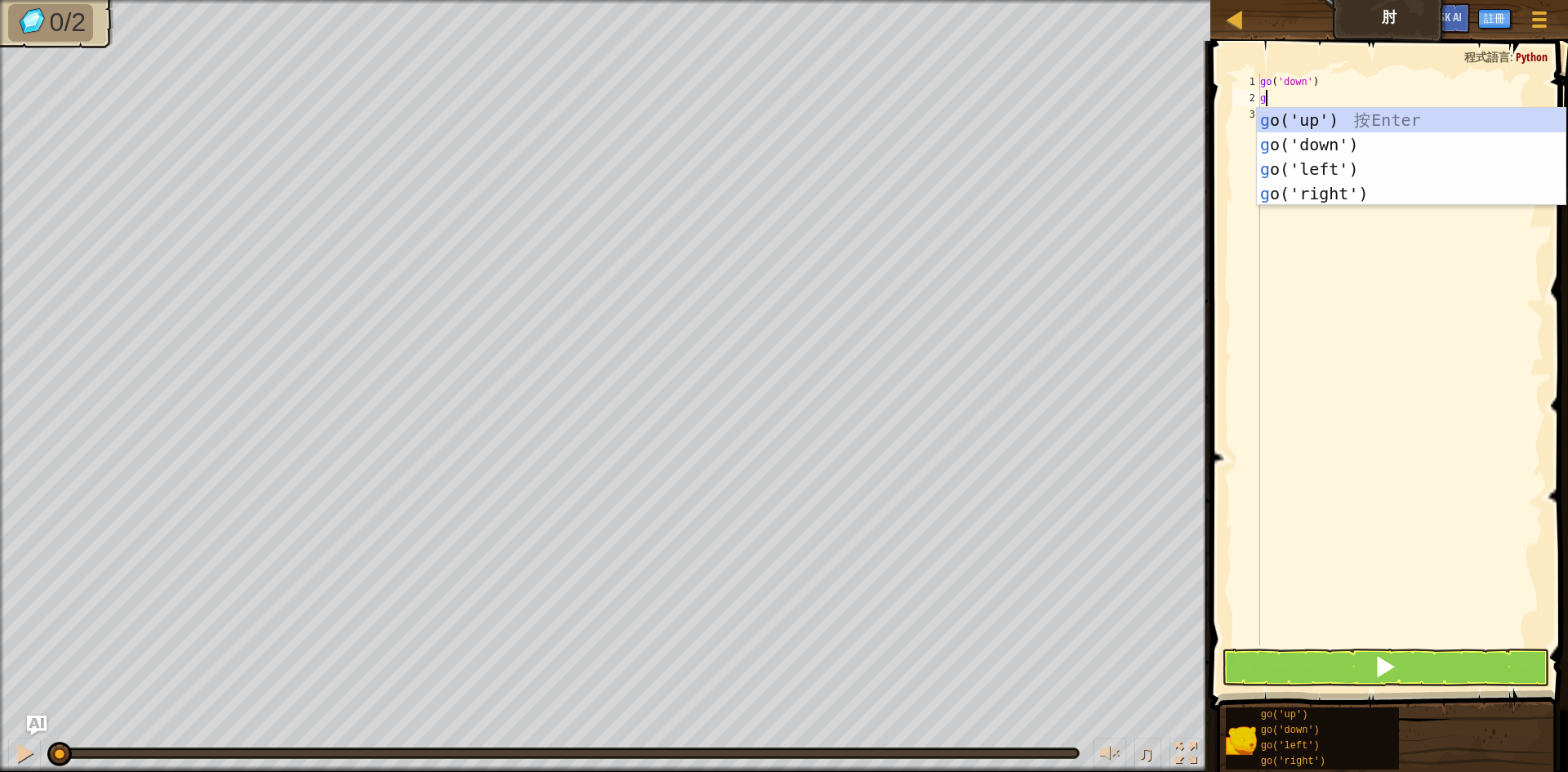
type textarea "go"
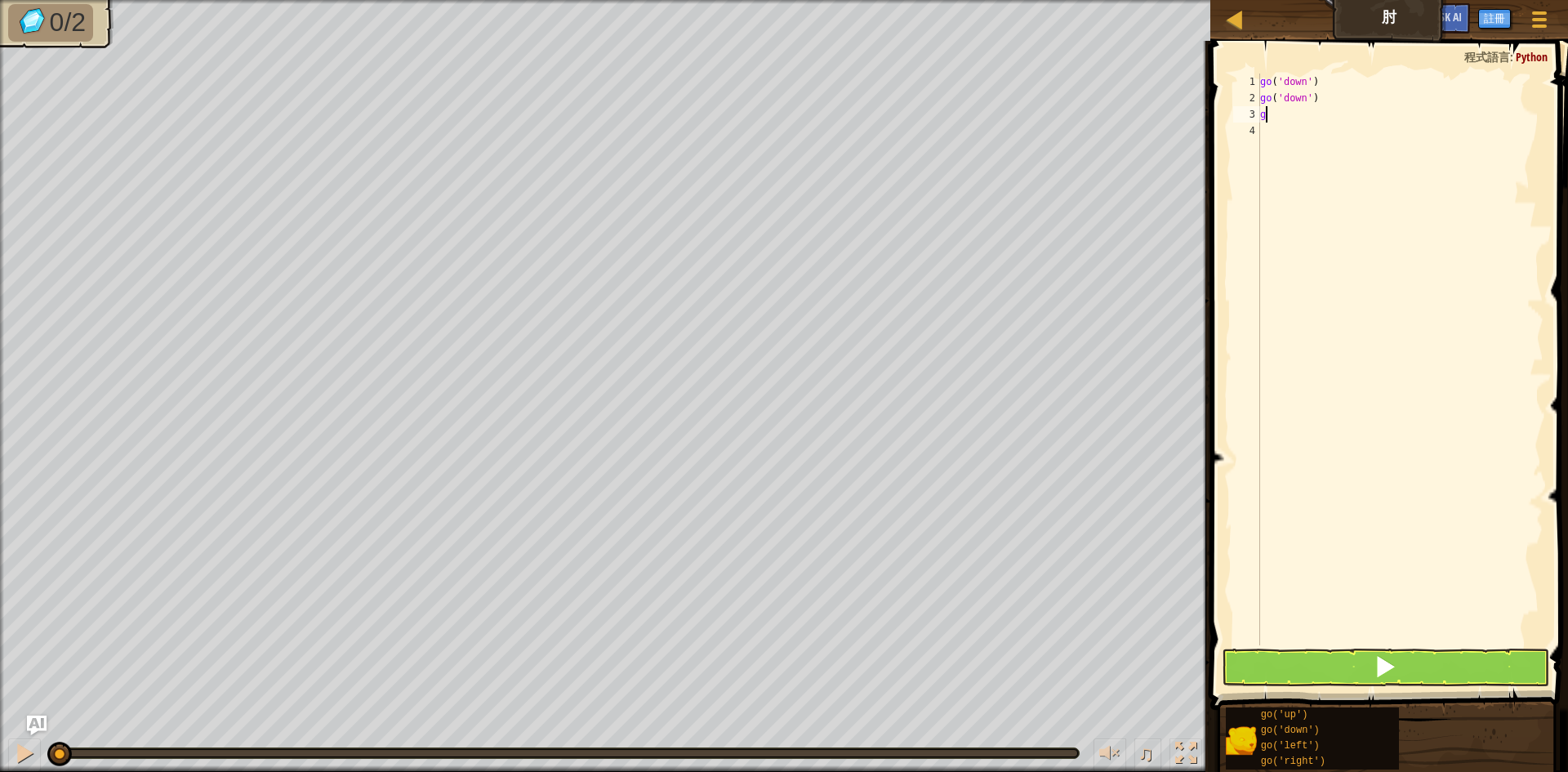
type textarea "go"
type textarea "go('left')"
click at [1391, 658] on span at bounding box center [1385, 667] width 23 height 23
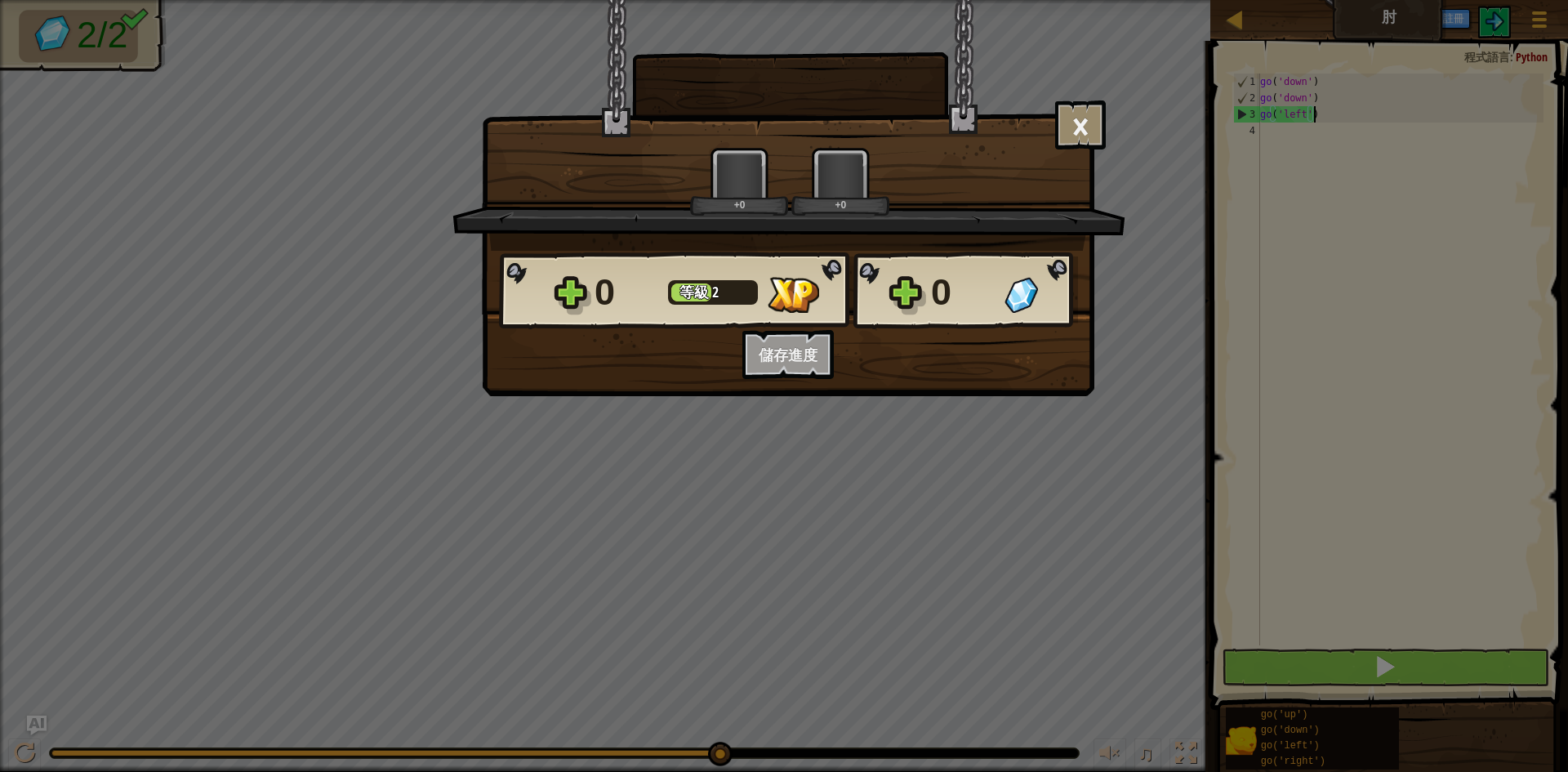
scroll to position [7, 4]
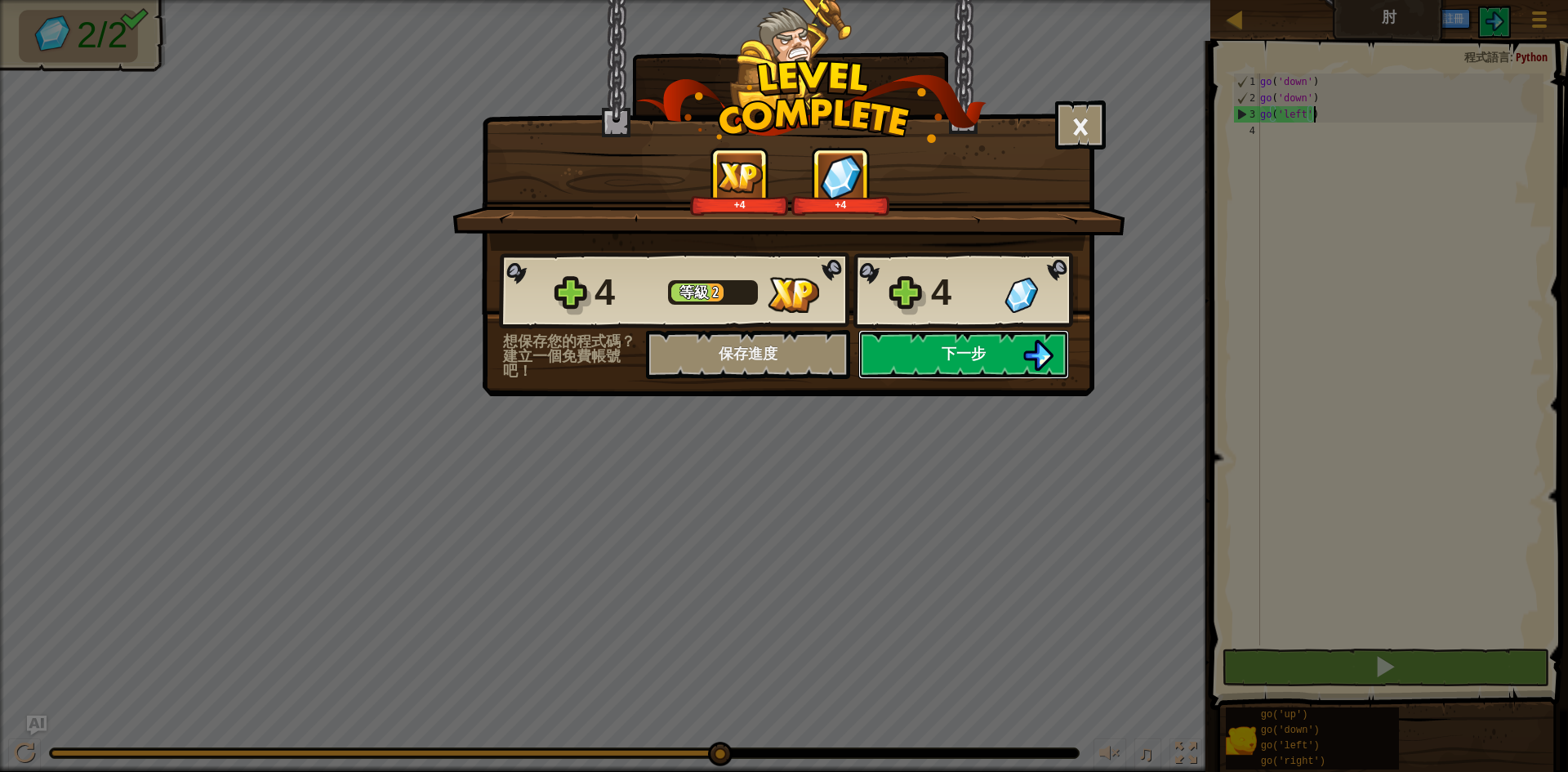
click at [1014, 366] on button "下一步" at bounding box center [964, 355] width 211 height 49
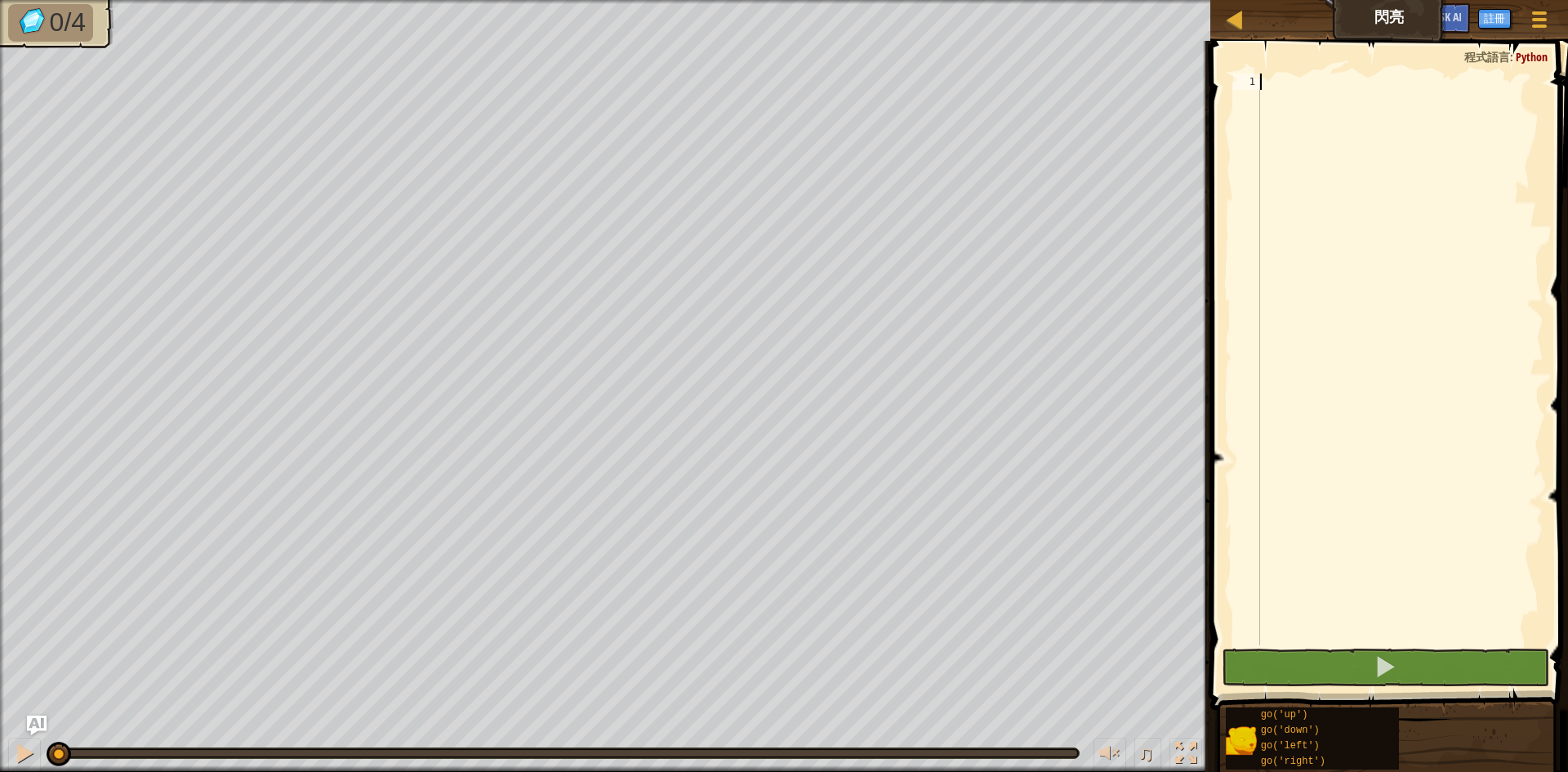
click at [1297, 93] on div at bounding box center [1400, 375] width 287 height 604
type textarea "go"
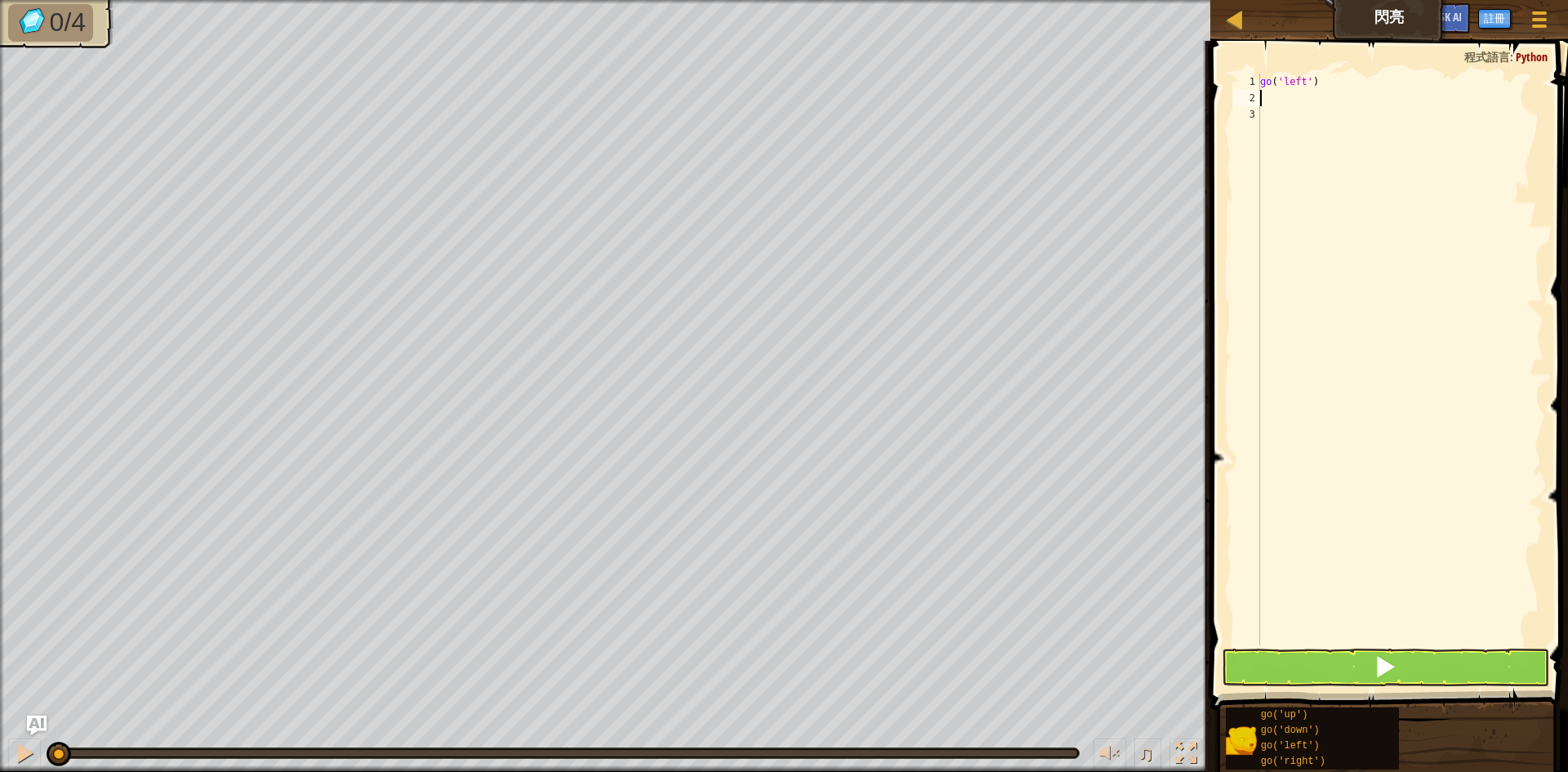
type textarea "go"
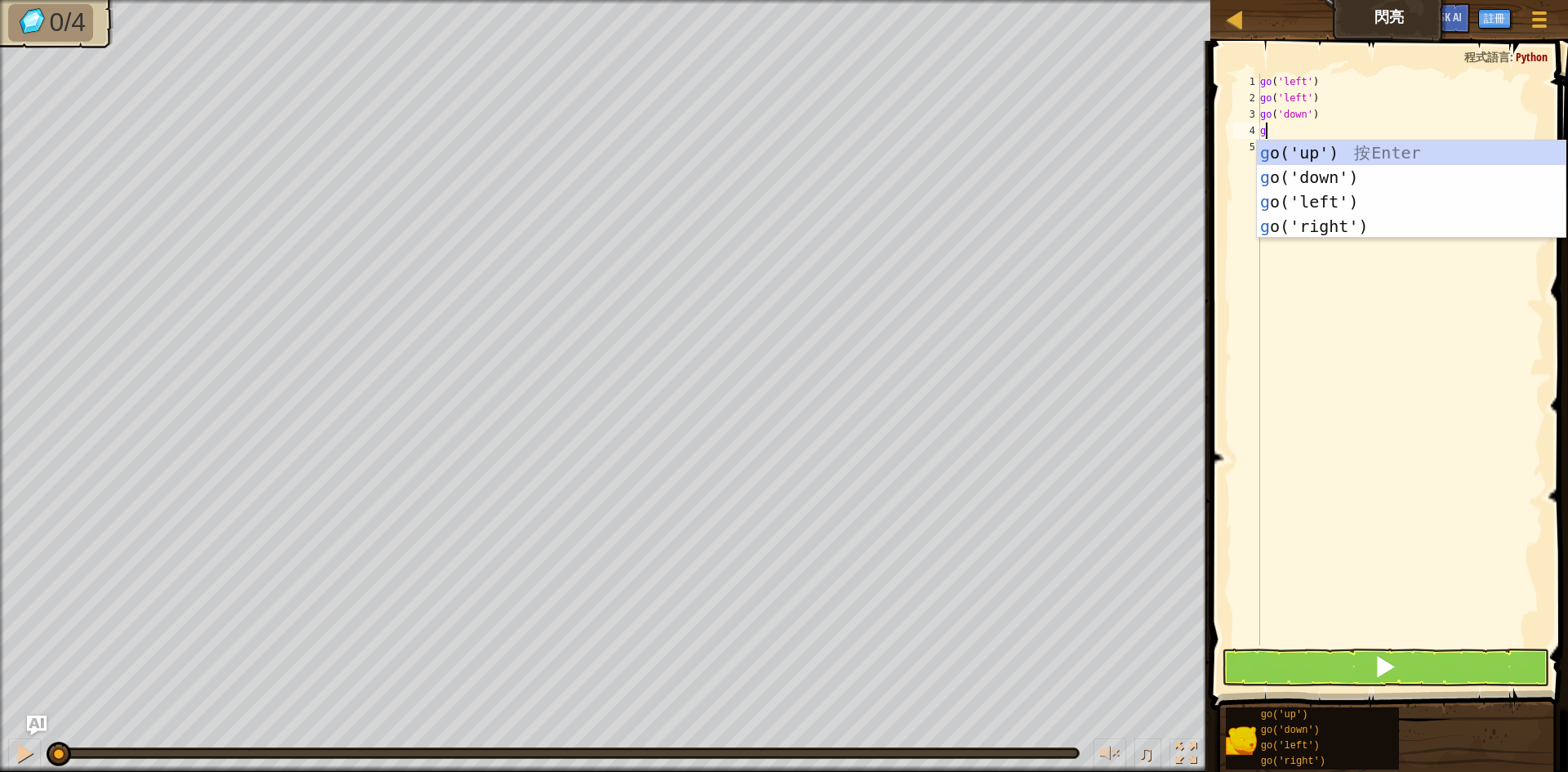
type textarea "go"
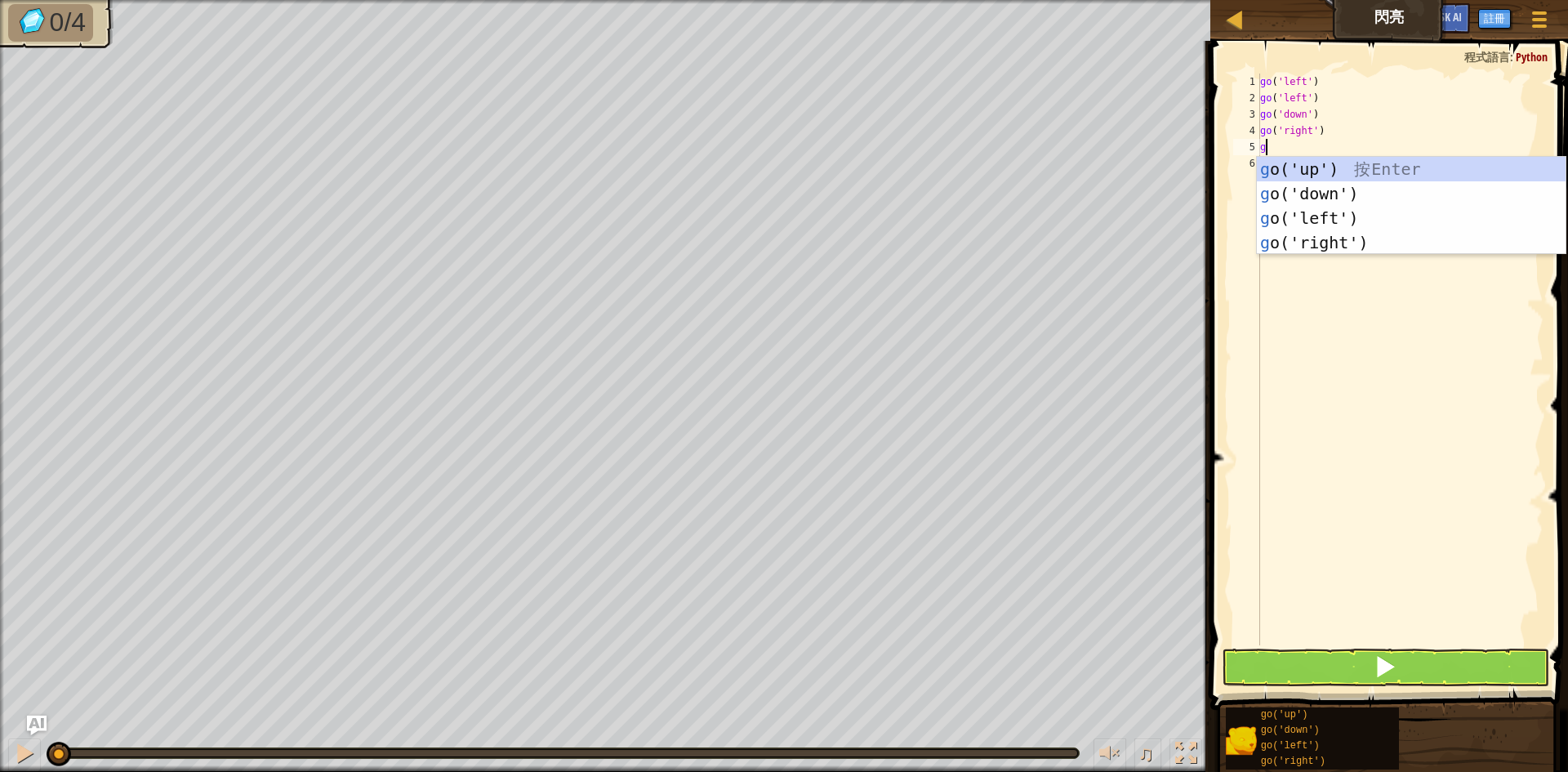
type textarea "go"
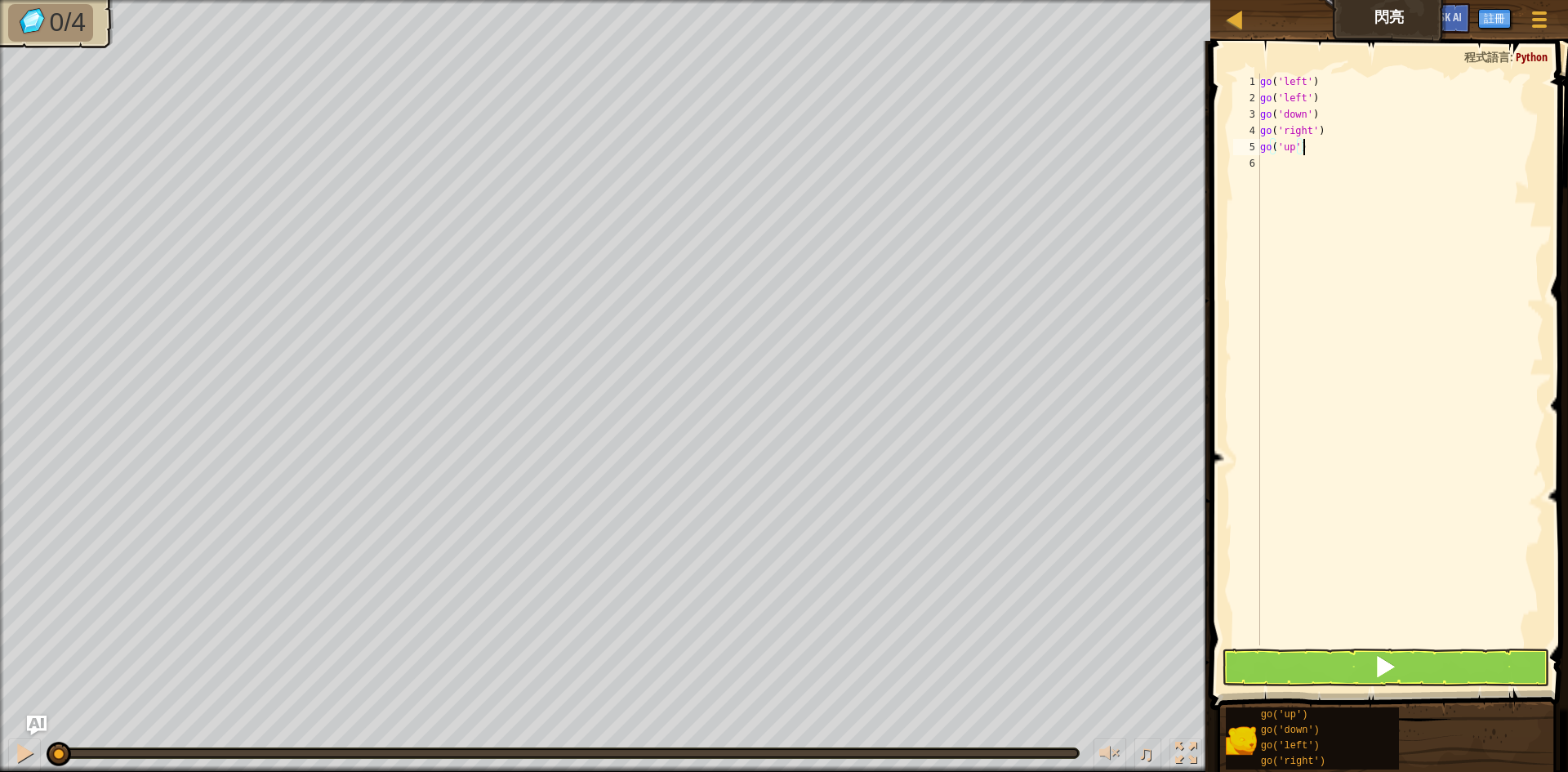
type textarea "go('up')"
click at [1411, 668] on button at bounding box center [1385, 667] width 328 height 38
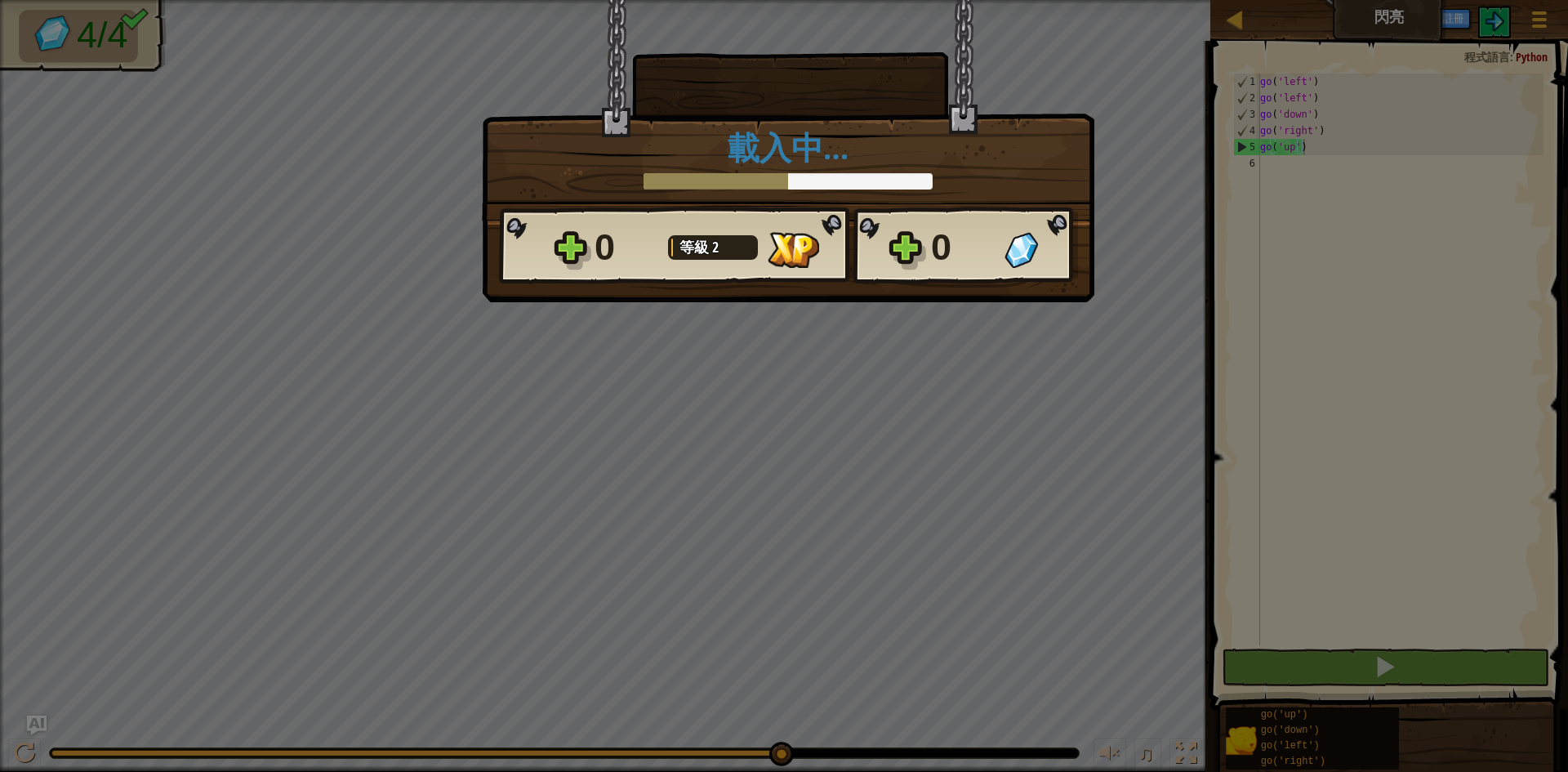
scroll to position [7, 2]
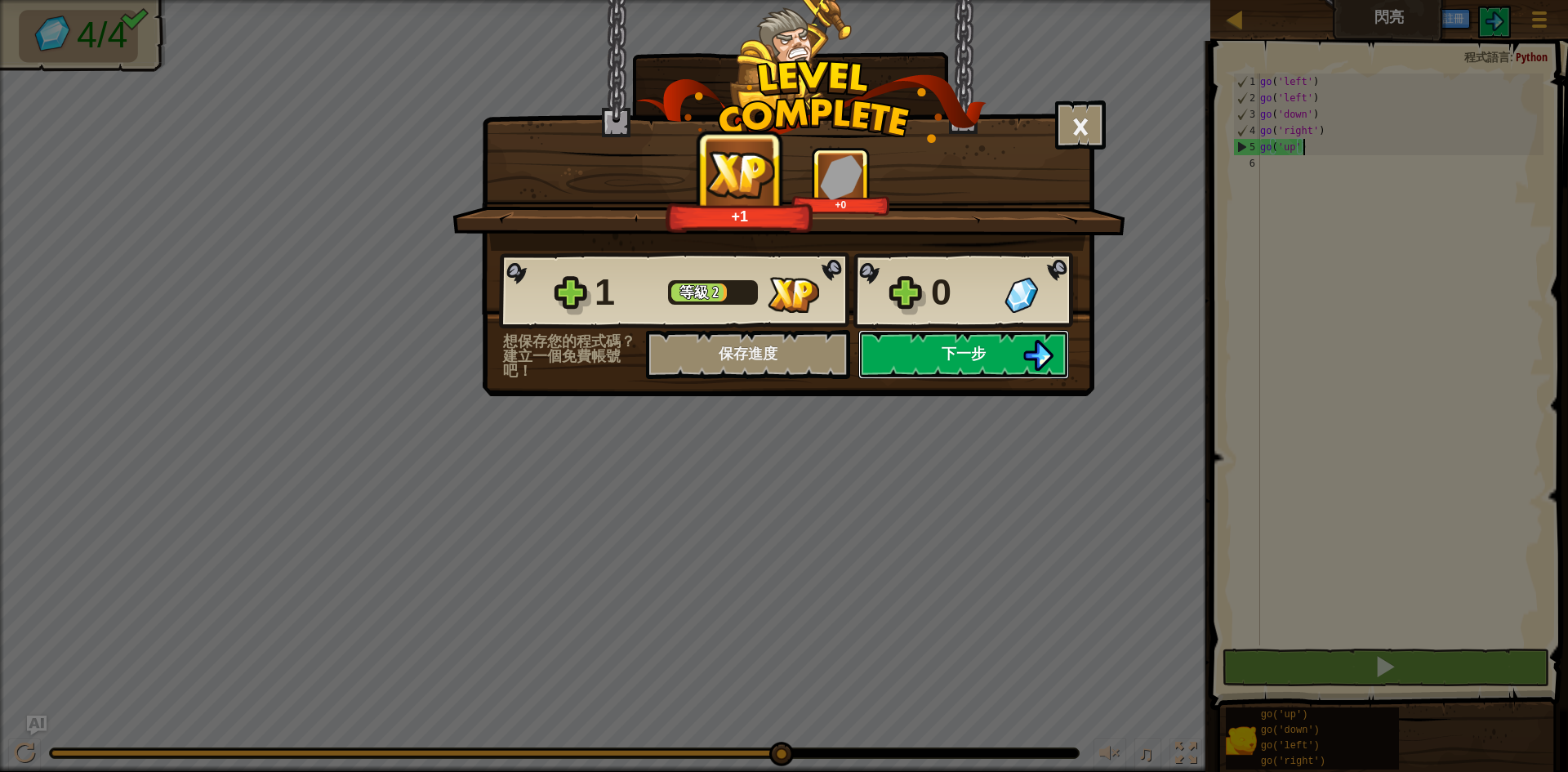
click at [992, 348] on button "下一步" at bounding box center [964, 355] width 211 height 49
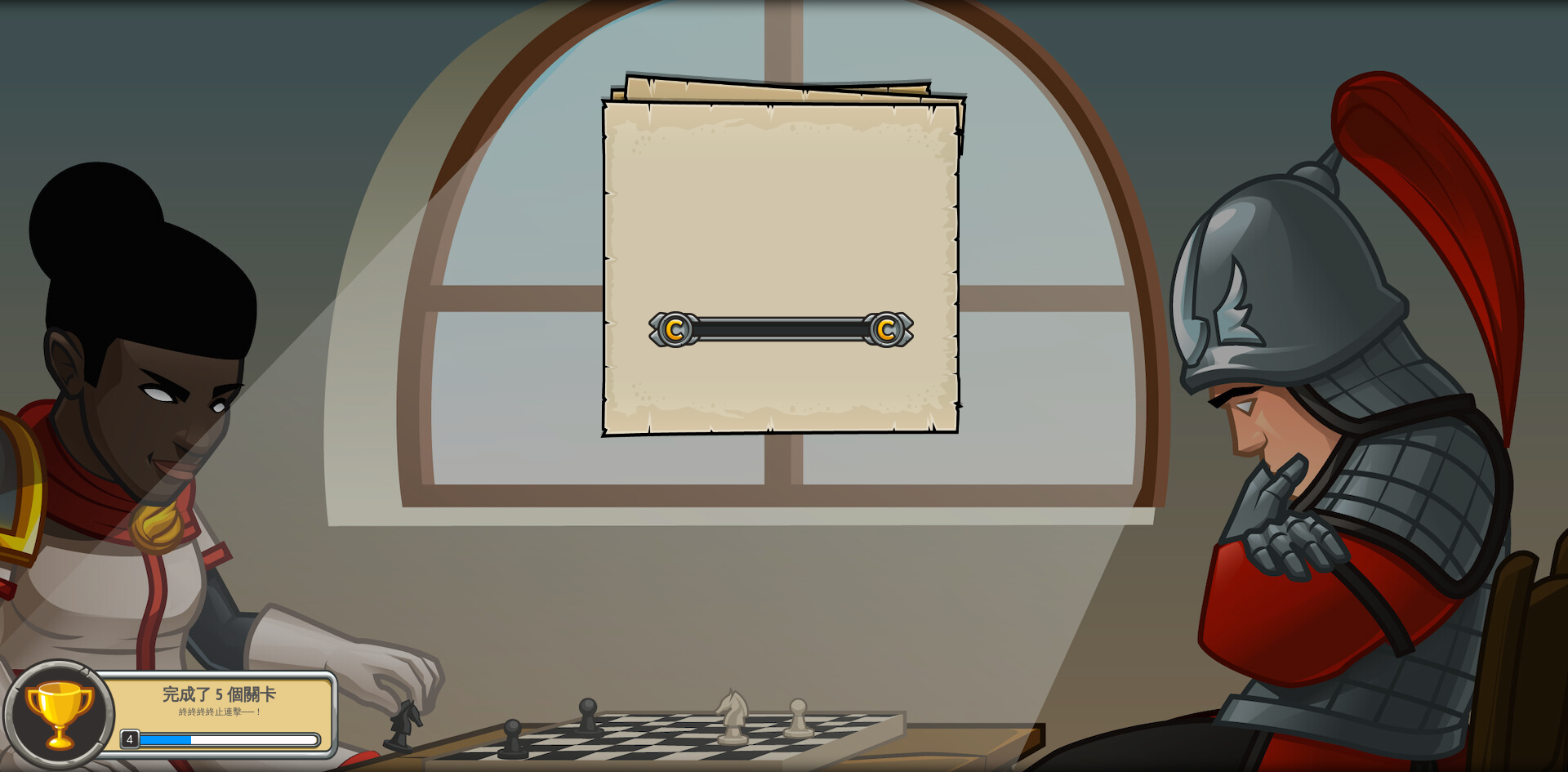
select select "zh-HANT"
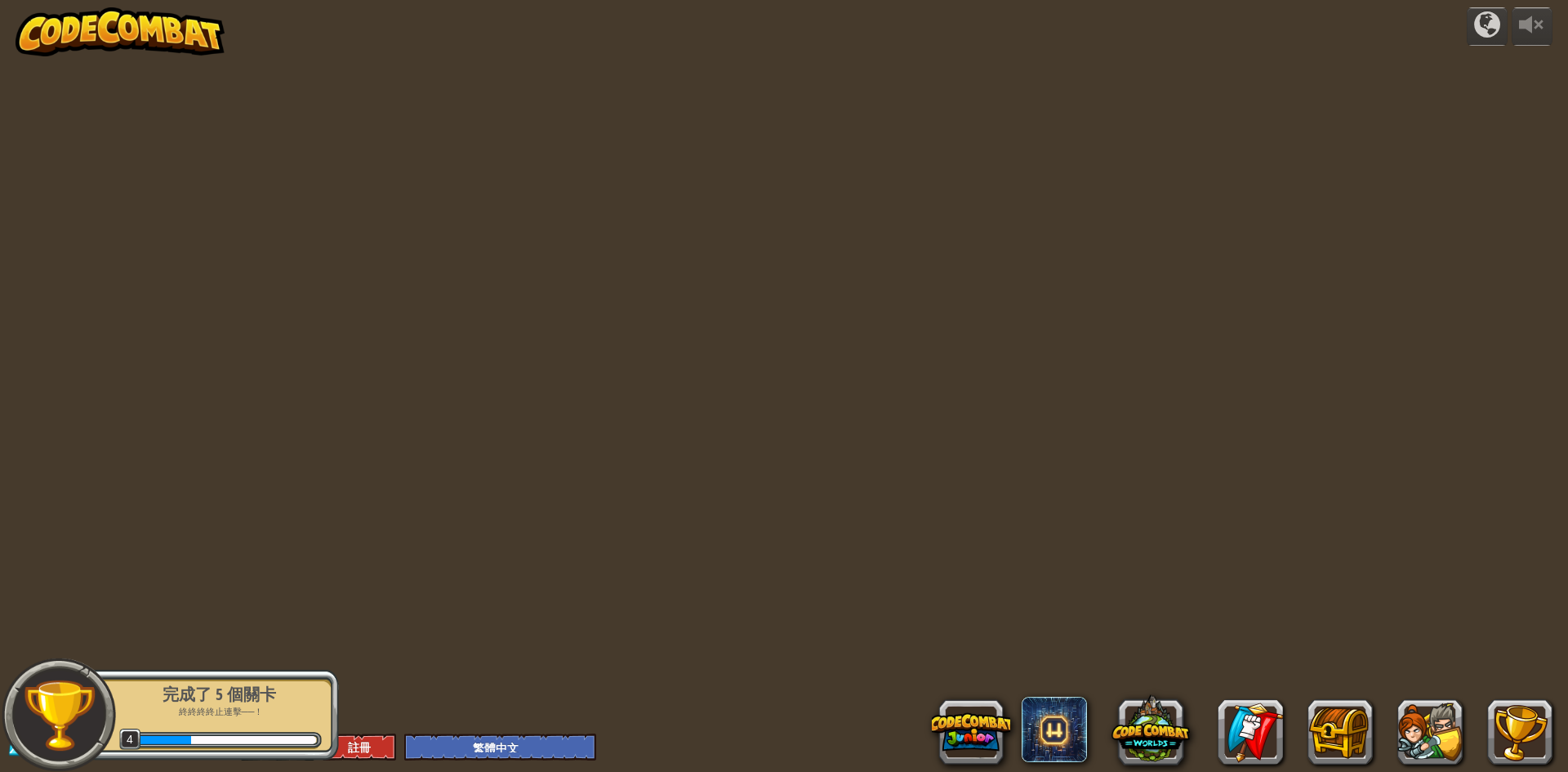
select select "zh-HANT"
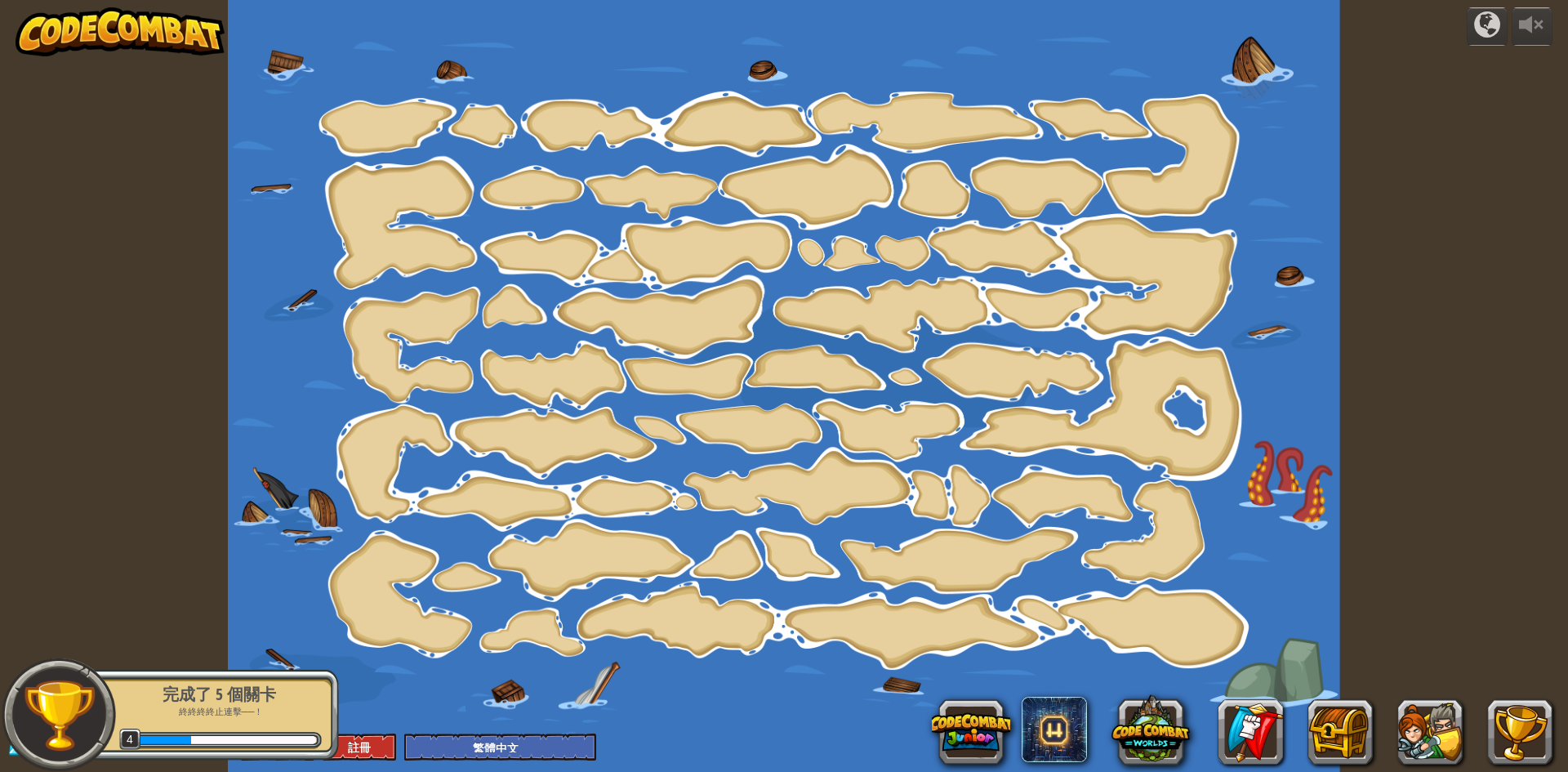
select select "zh-HANT"
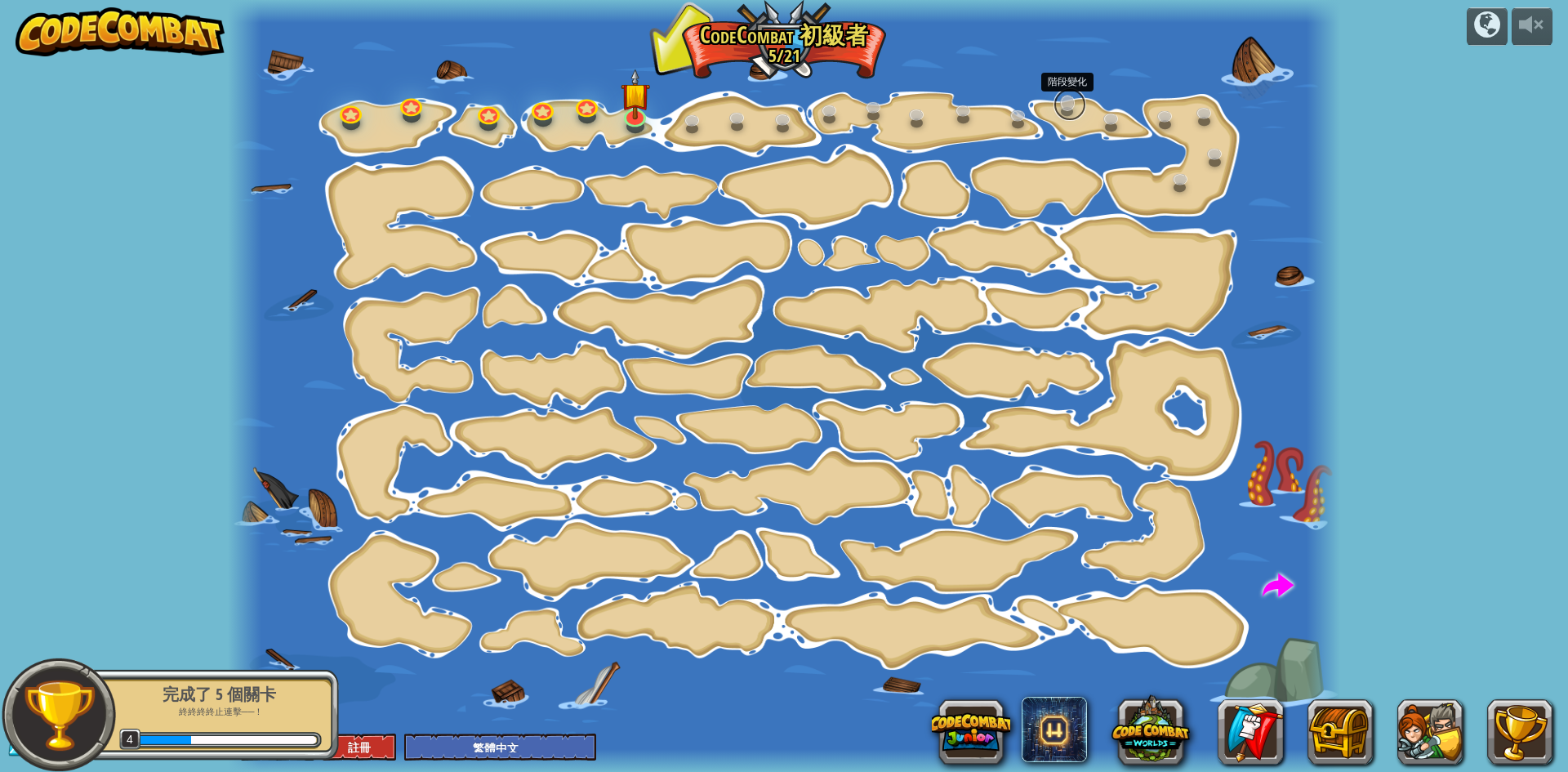
click at [1068, 107] on link at bounding box center [1069, 105] width 33 height 33
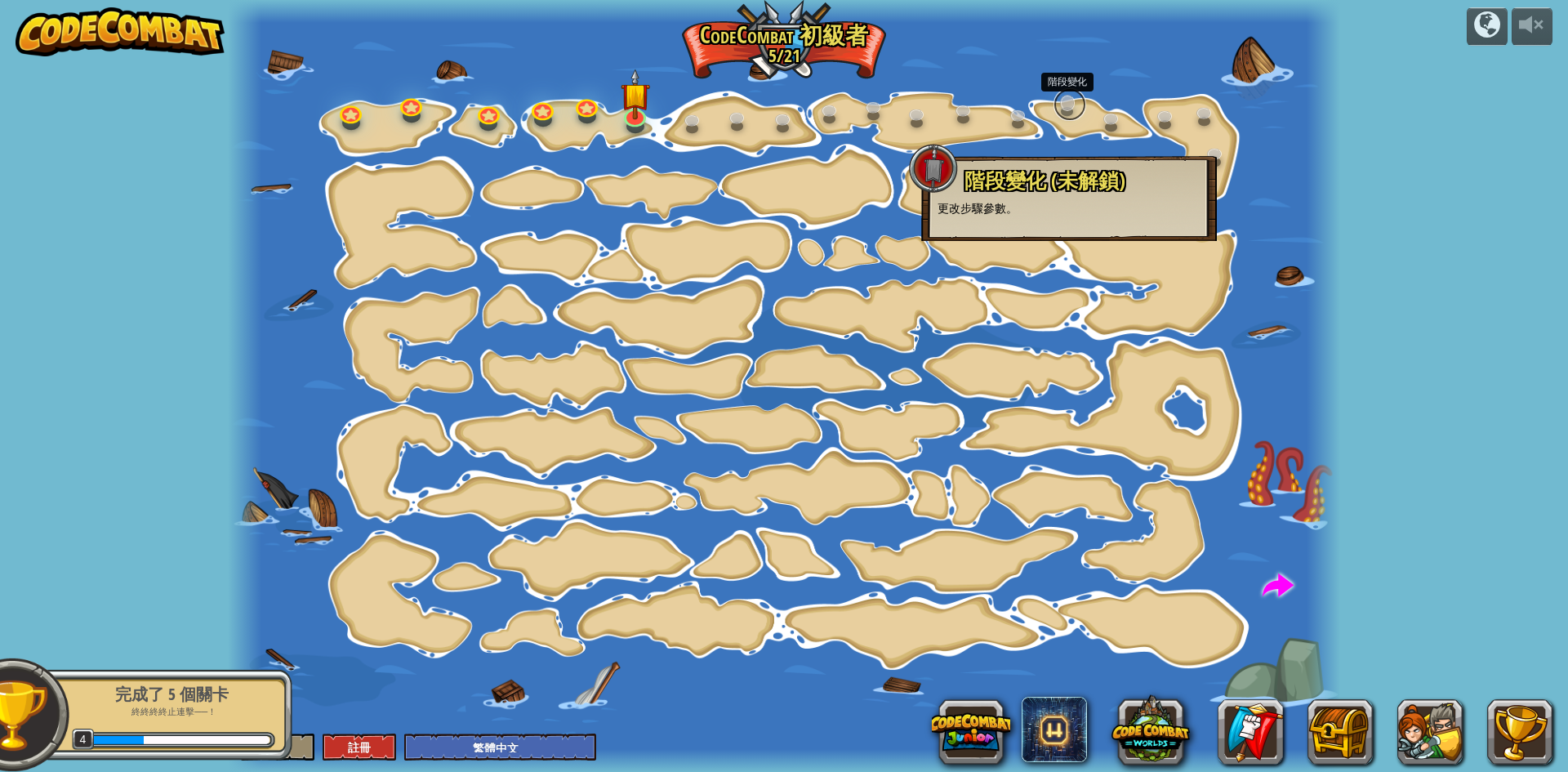
click at [1068, 107] on link at bounding box center [1069, 105] width 33 height 33
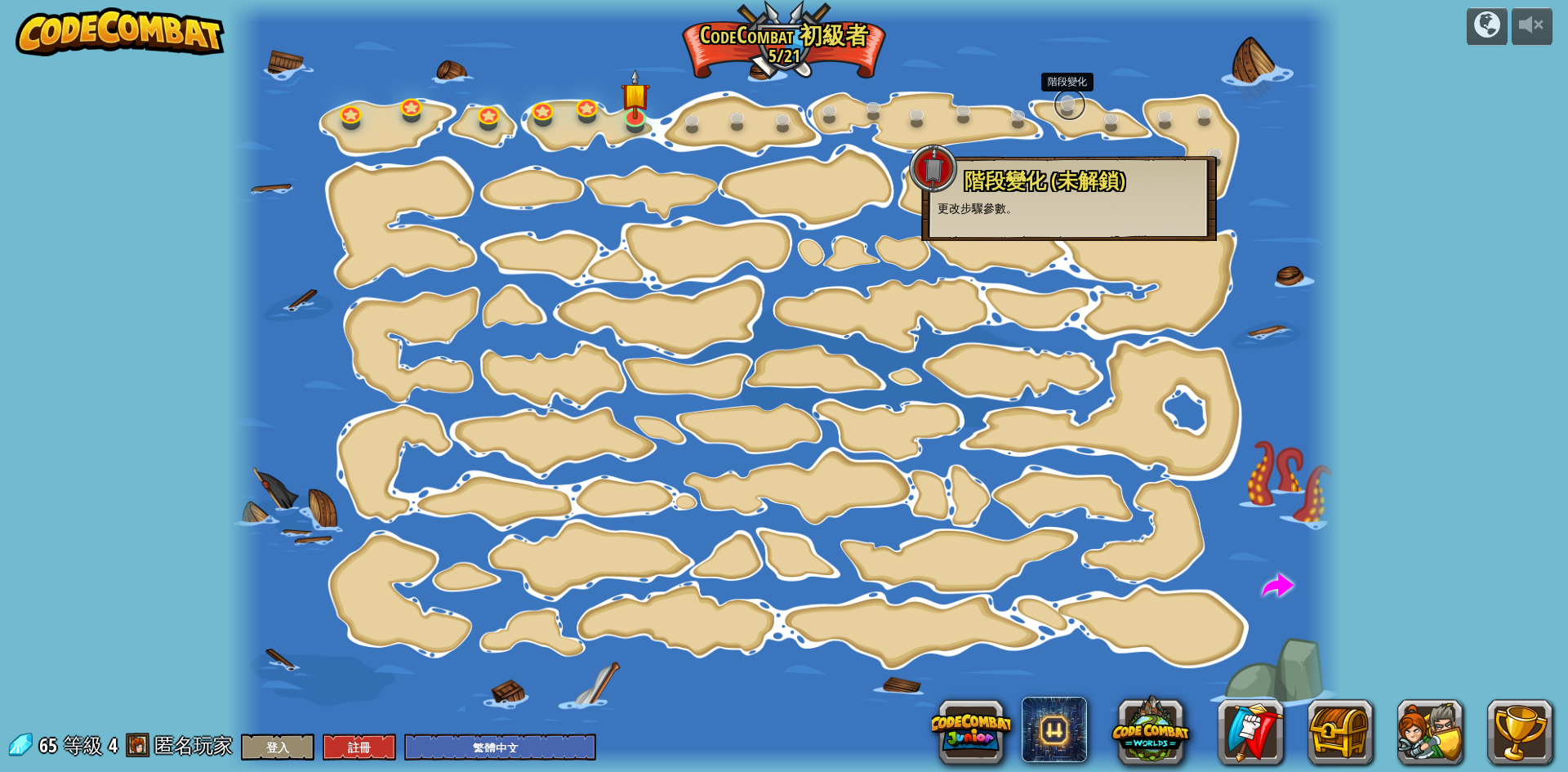
click at [1068, 107] on link at bounding box center [1069, 105] width 33 height 33
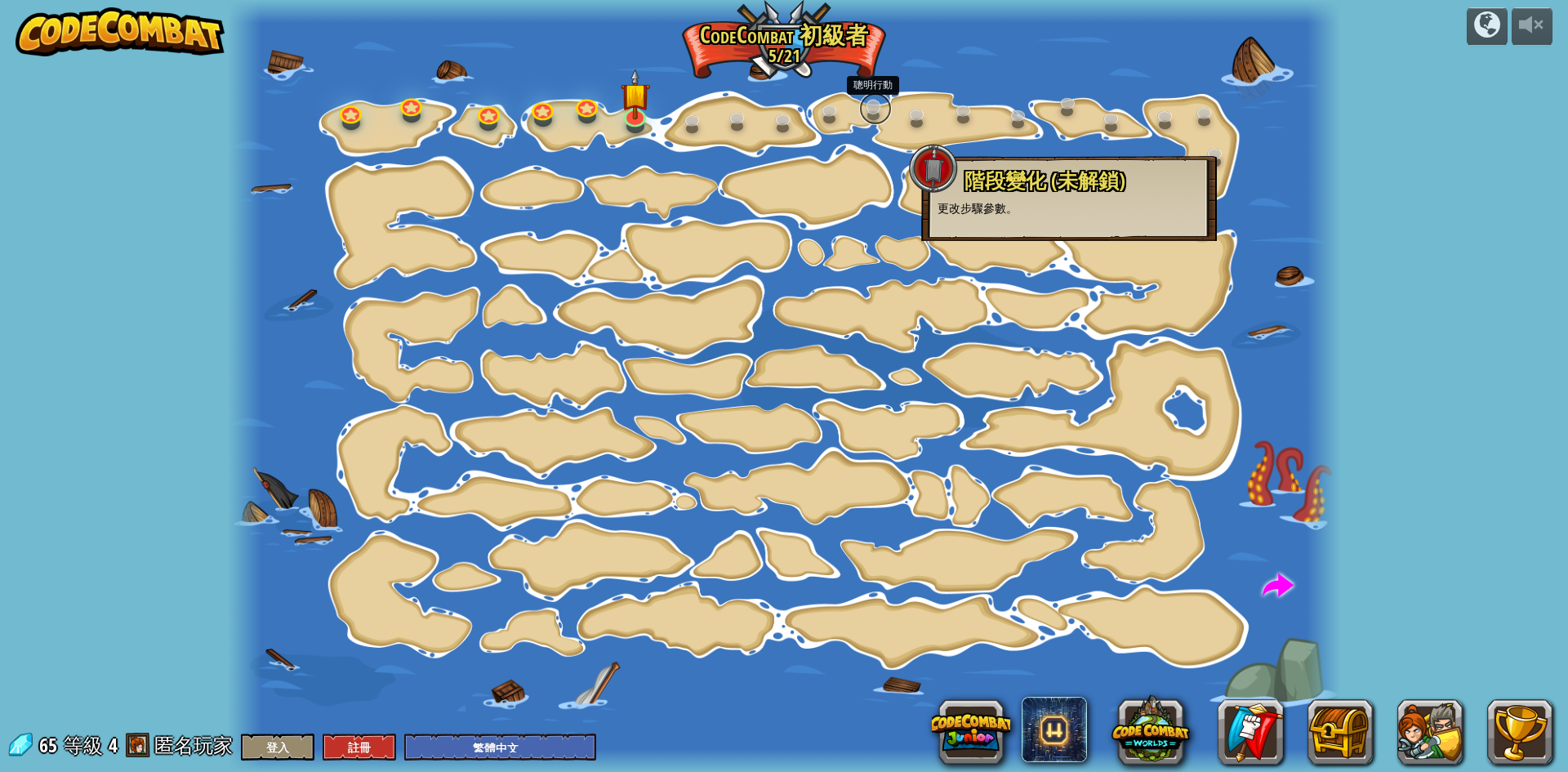
click at [867, 114] on link at bounding box center [876, 109] width 33 height 33
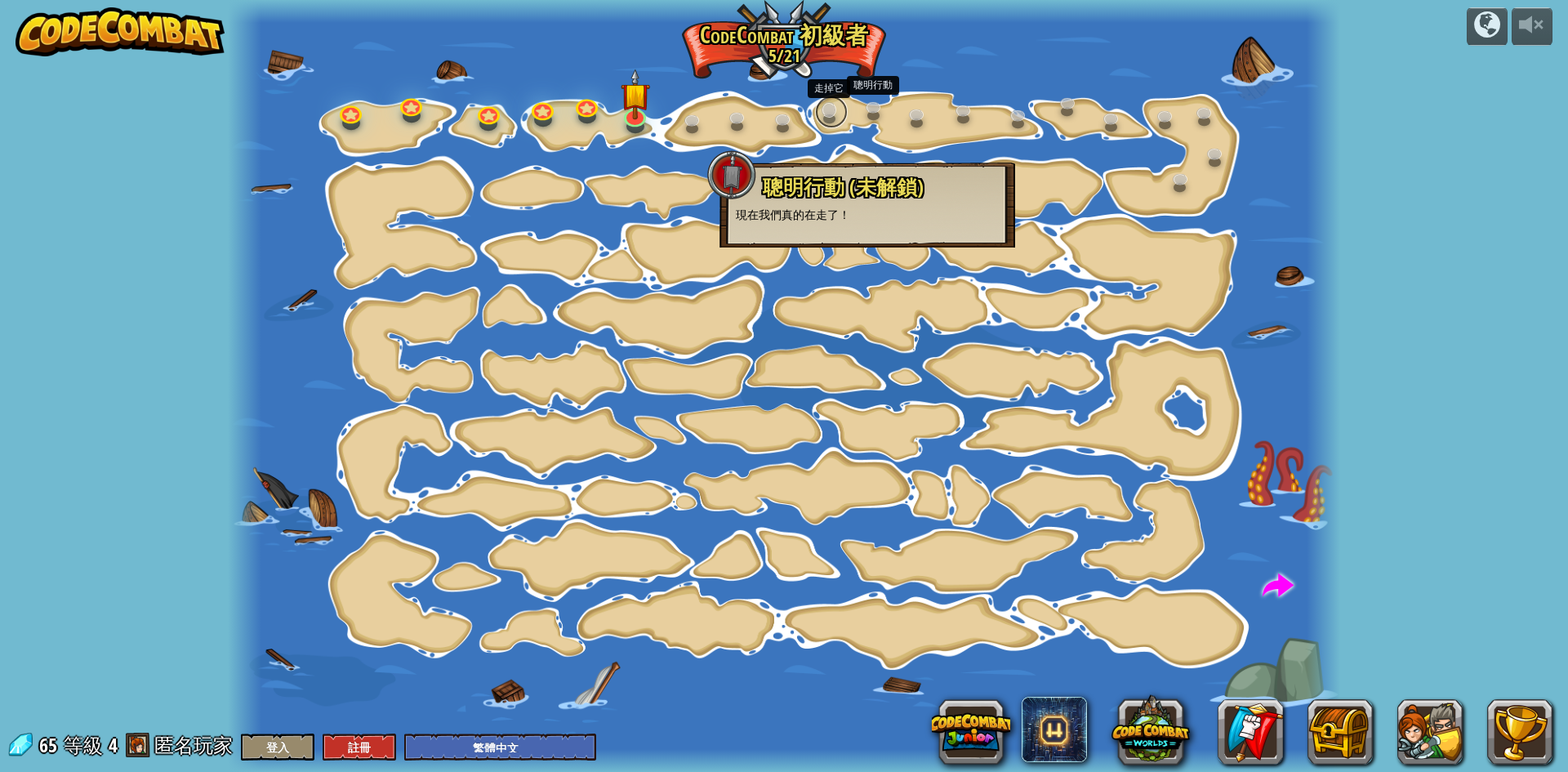
click at [832, 120] on link at bounding box center [831, 112] width 33 height 33
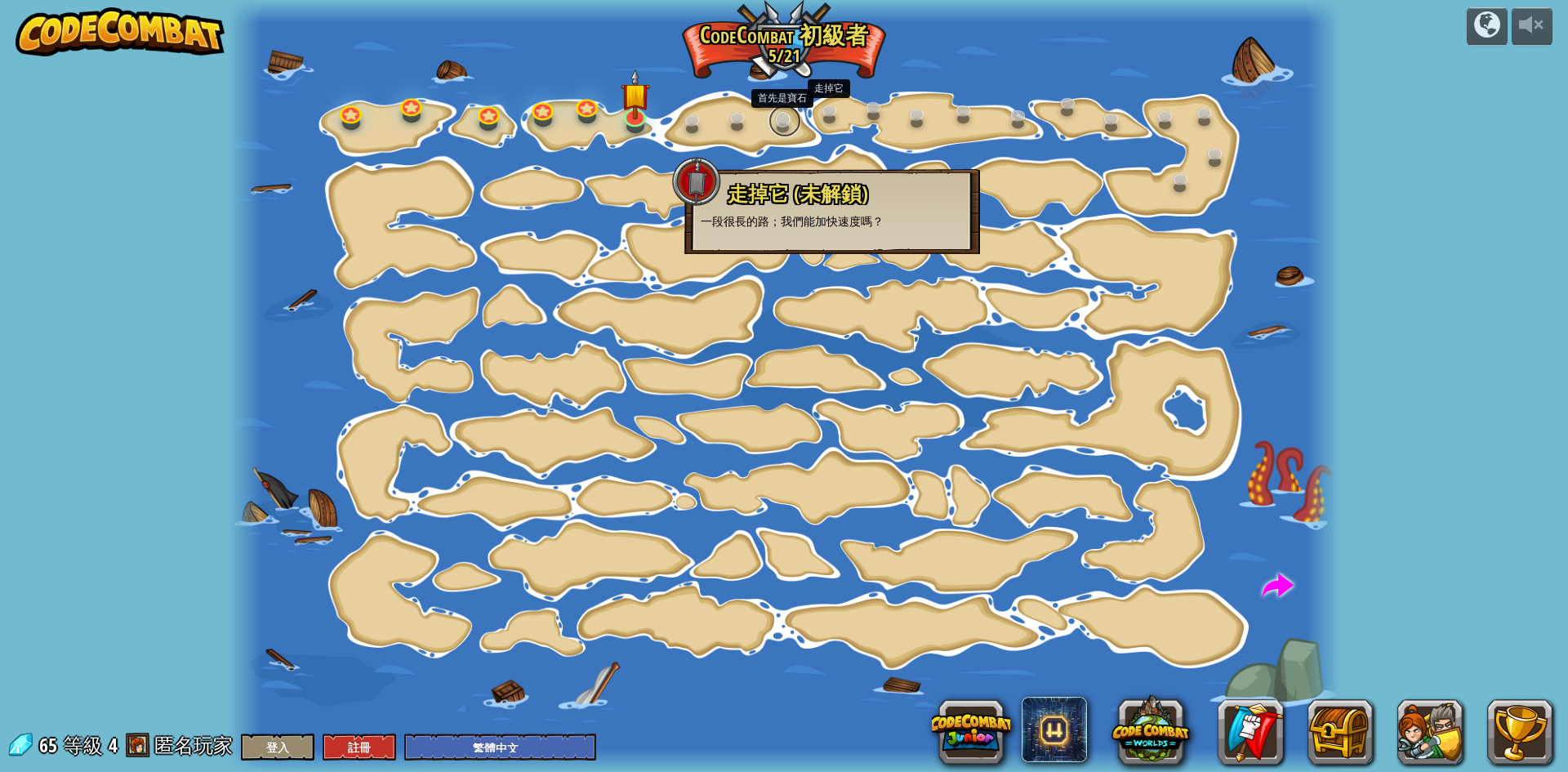
click at [784, 125] on link at bounding box center [785, 121] width 33 height 33
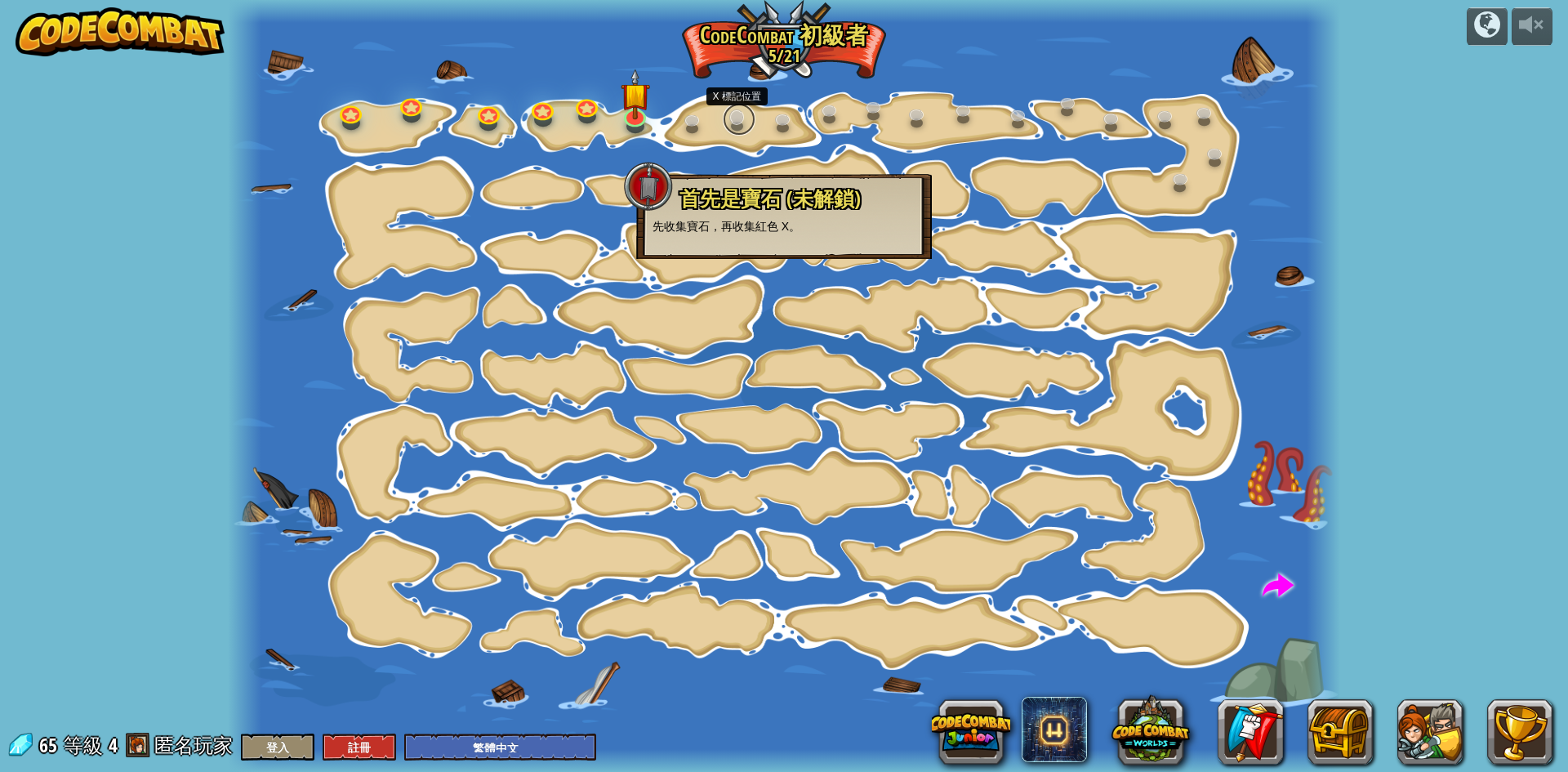
click at [741, 125] on link at bounding box center [739, 119] width 33 height 33
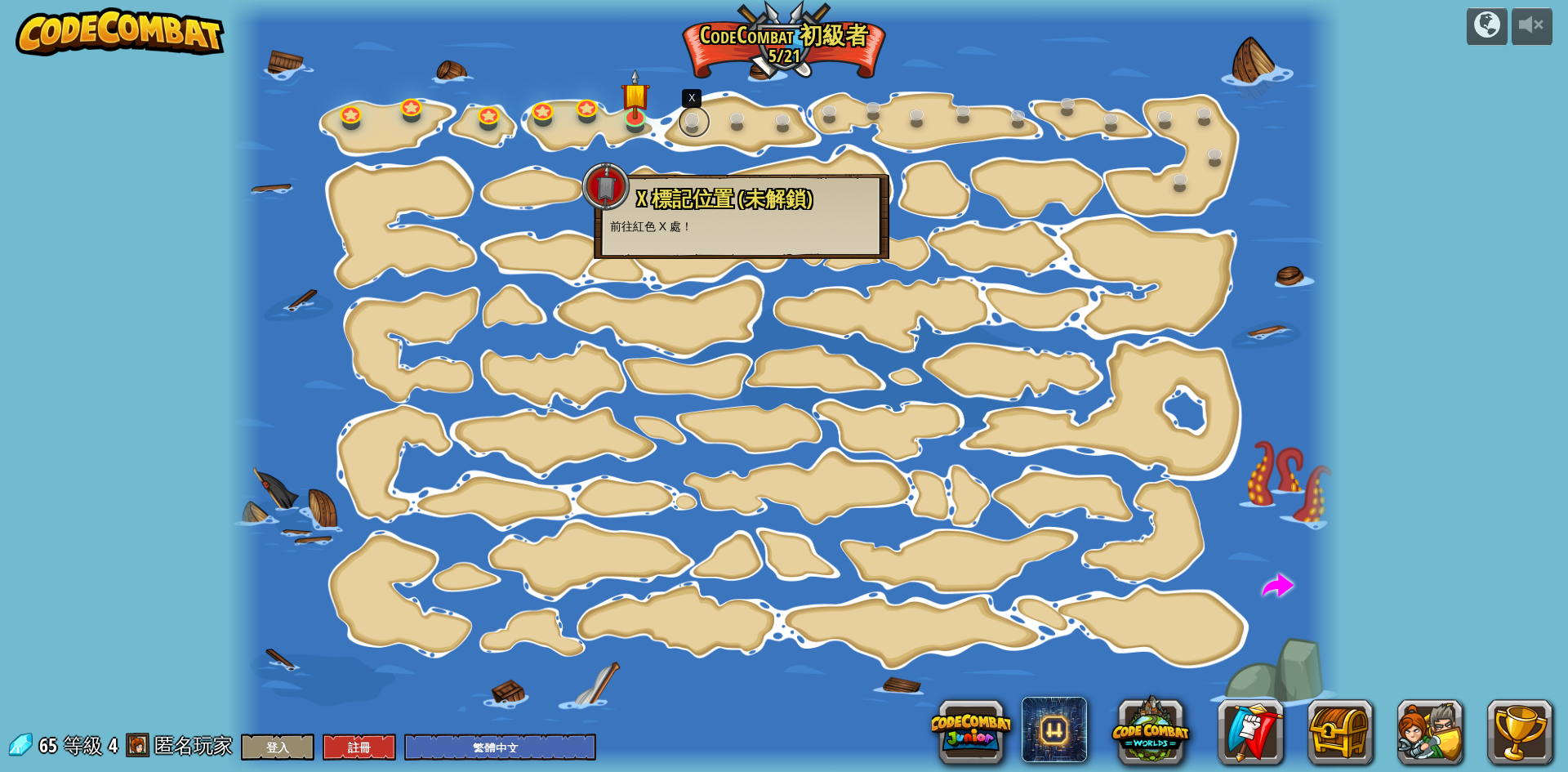
click at [693, 123] on link at bounding box center [694, 122] width 33 height 33
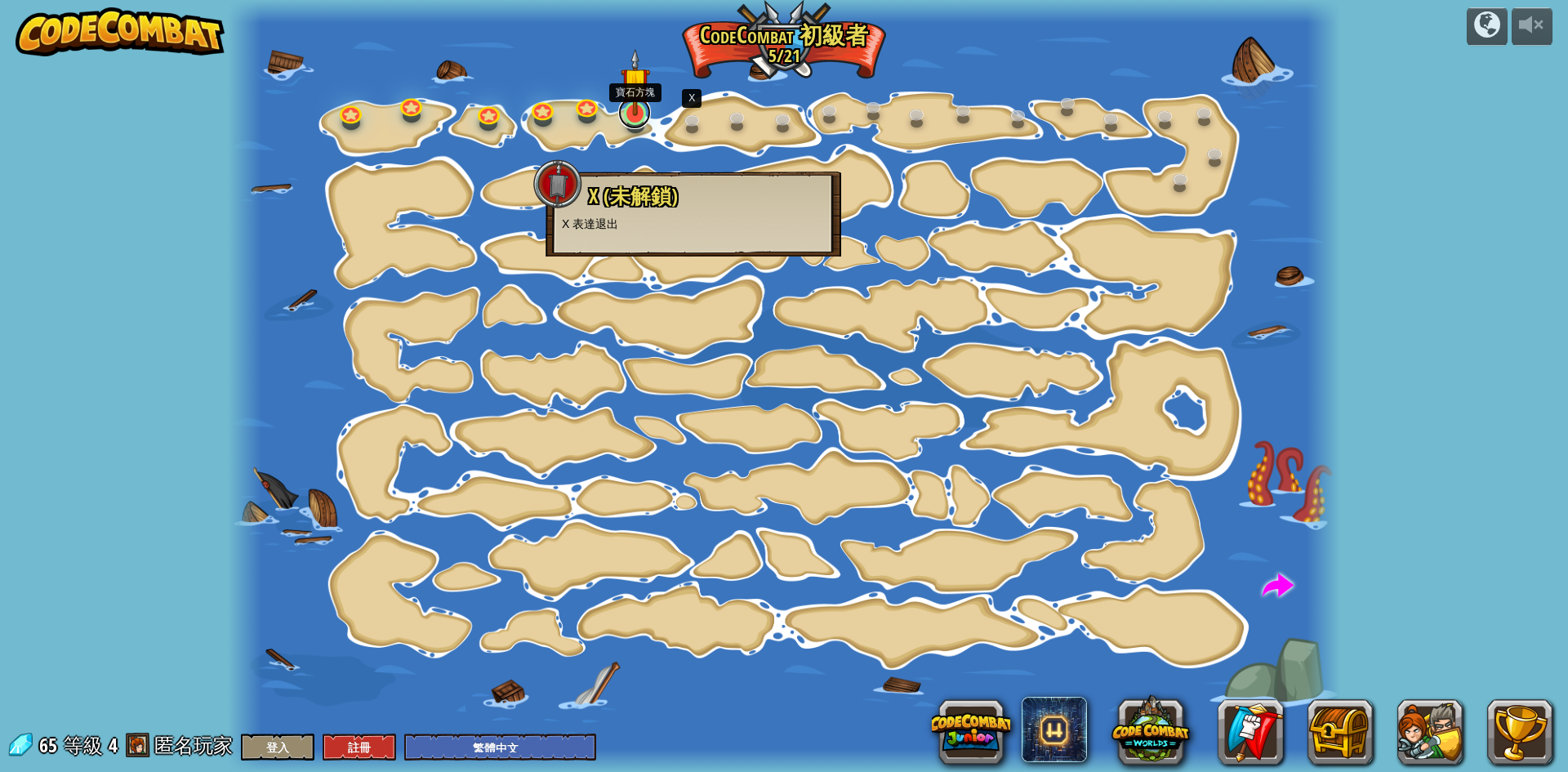
click at [635, 123] on link at bounding box center [634, 113] width 33 height 33
